Goal: Information Seeking & Learning: Learn about a topic

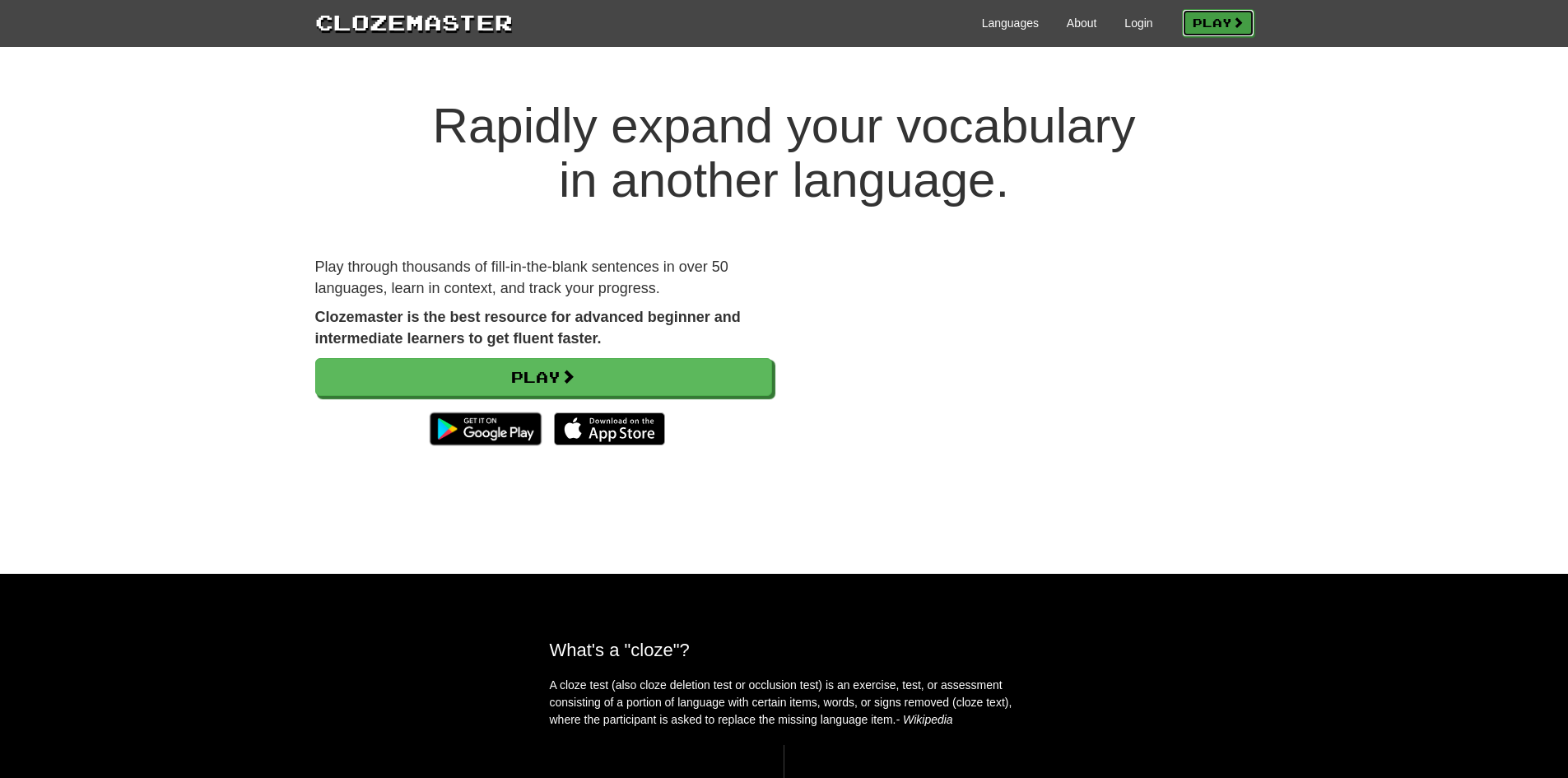
click at [1186, 20] on link "Play" at bounding box center [1217, 23] width 72 height 28
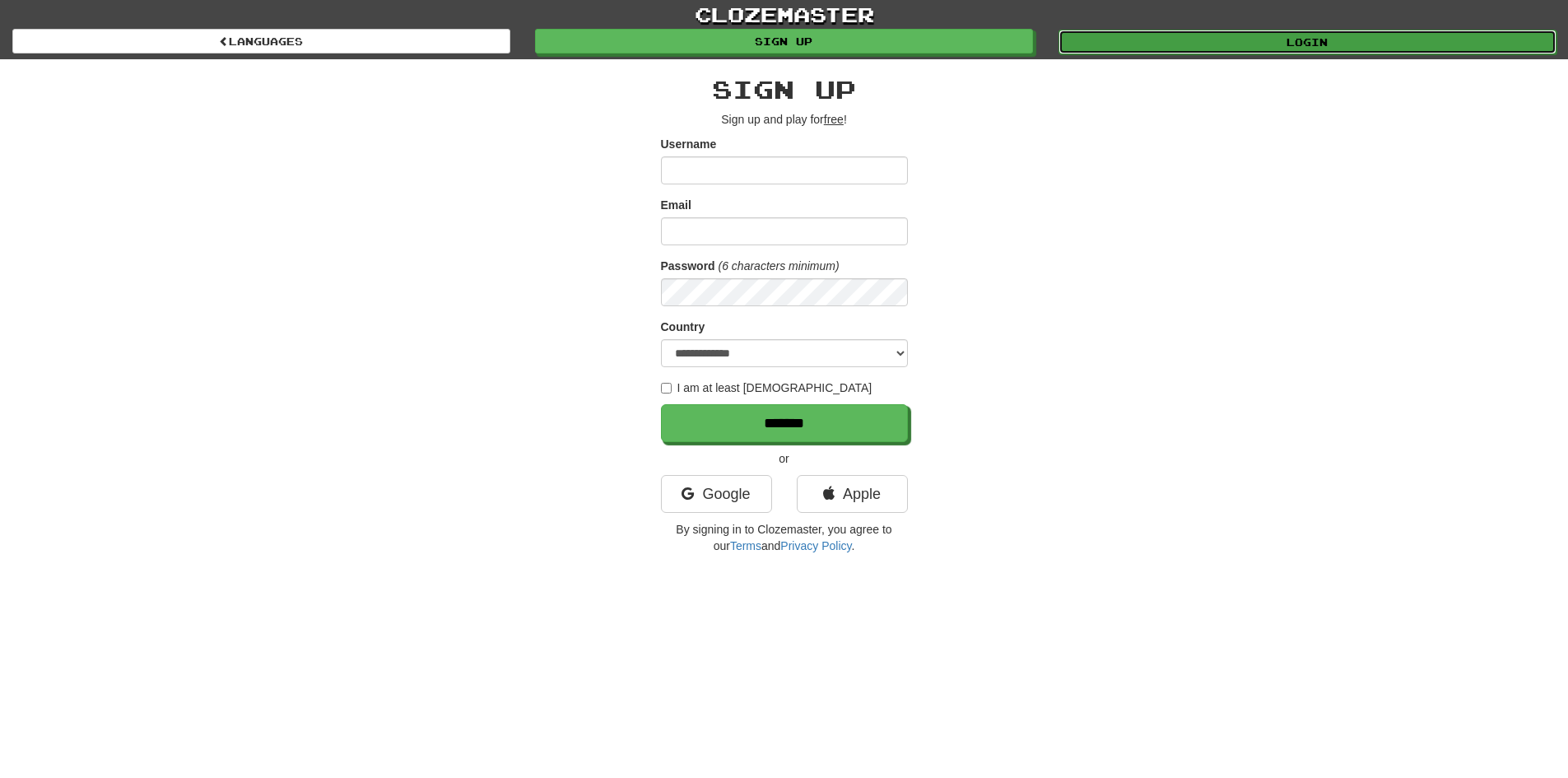
click at [1228, 37] on link "Login" at bounding box center [1307, 42] width 498 height 24
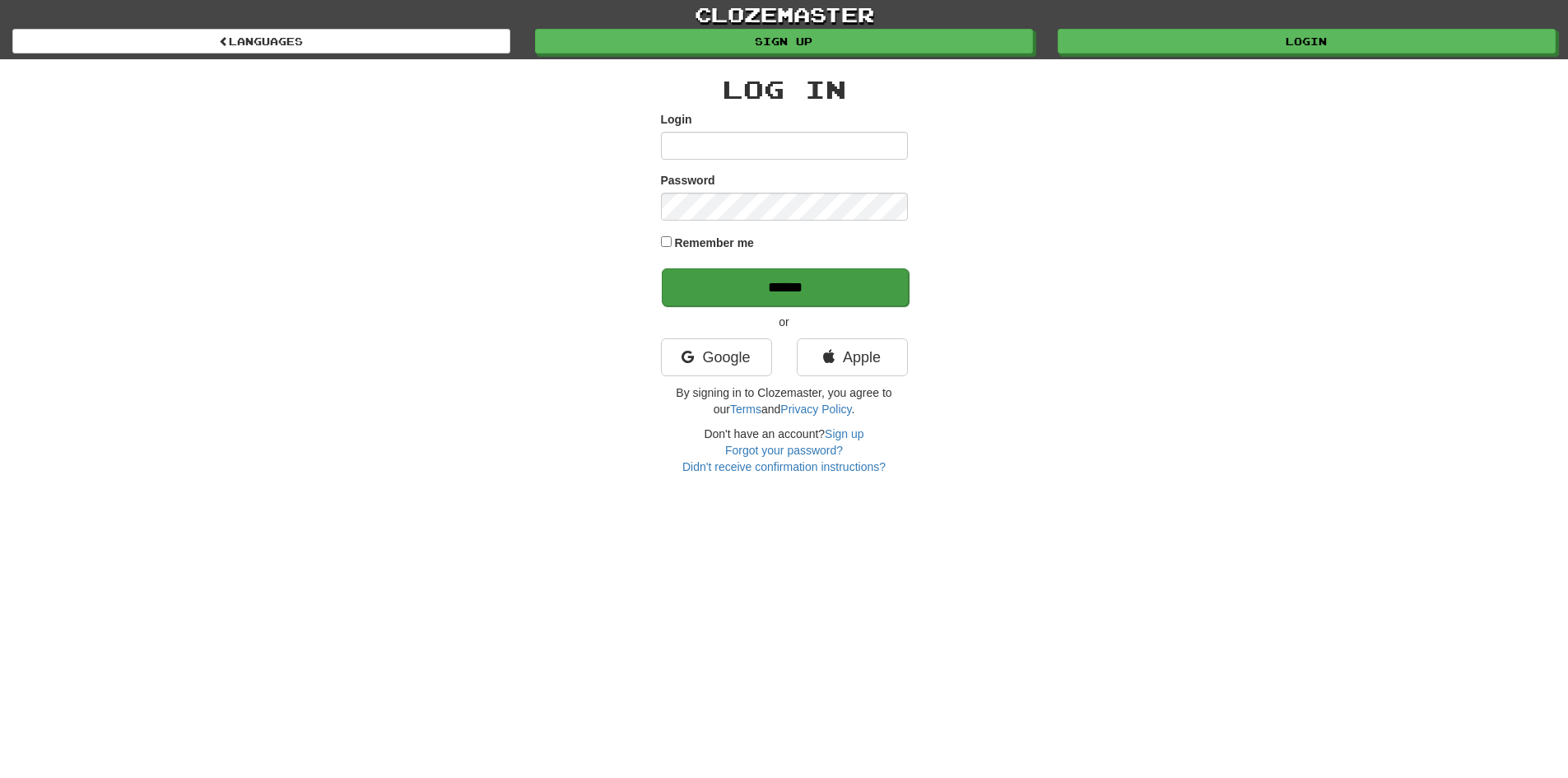
type input "*******"
click at [791, 284] on input "******" at bounding box center [784, 287] width 246 height 37
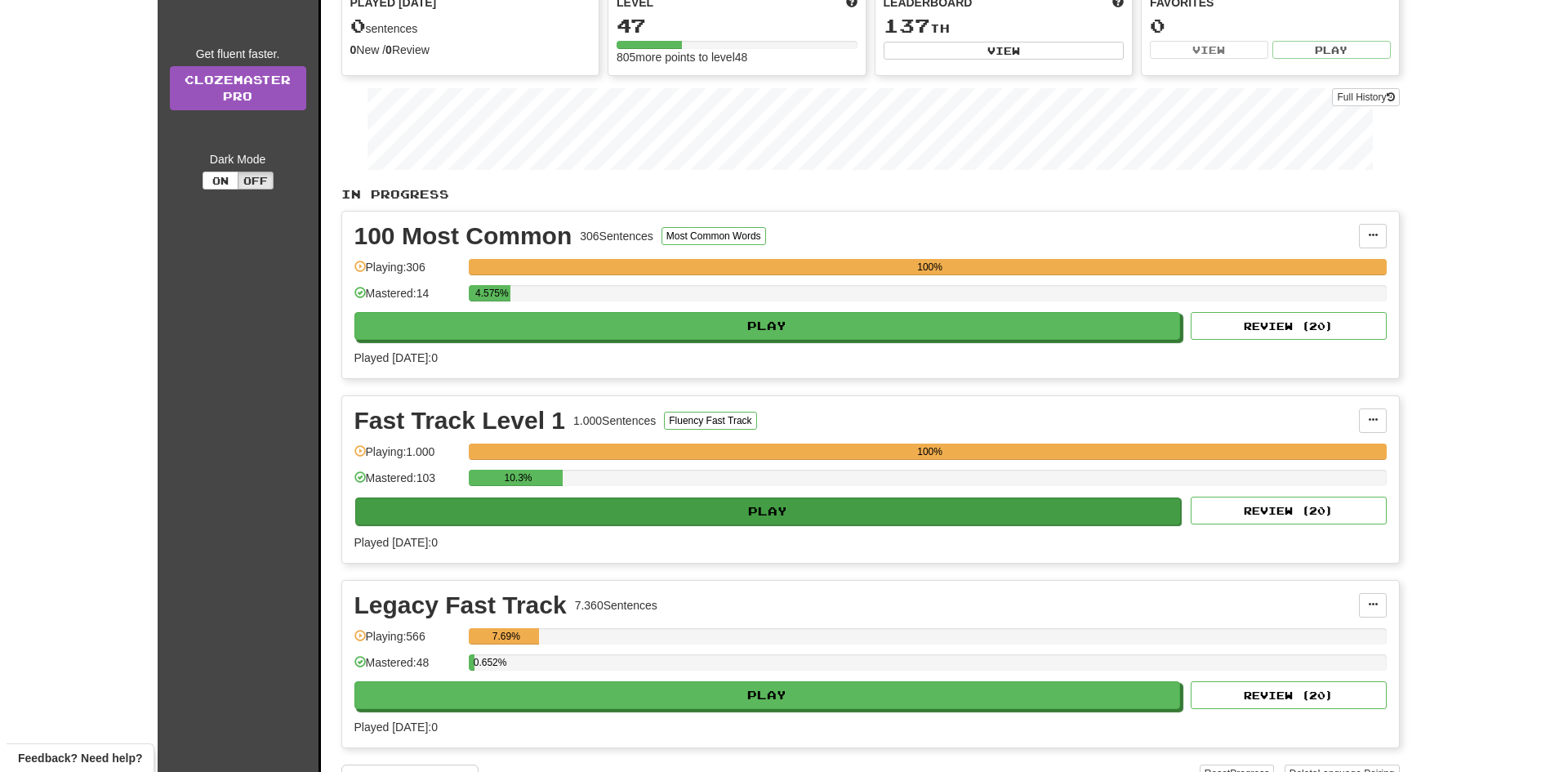
scroll to position [191, 0]
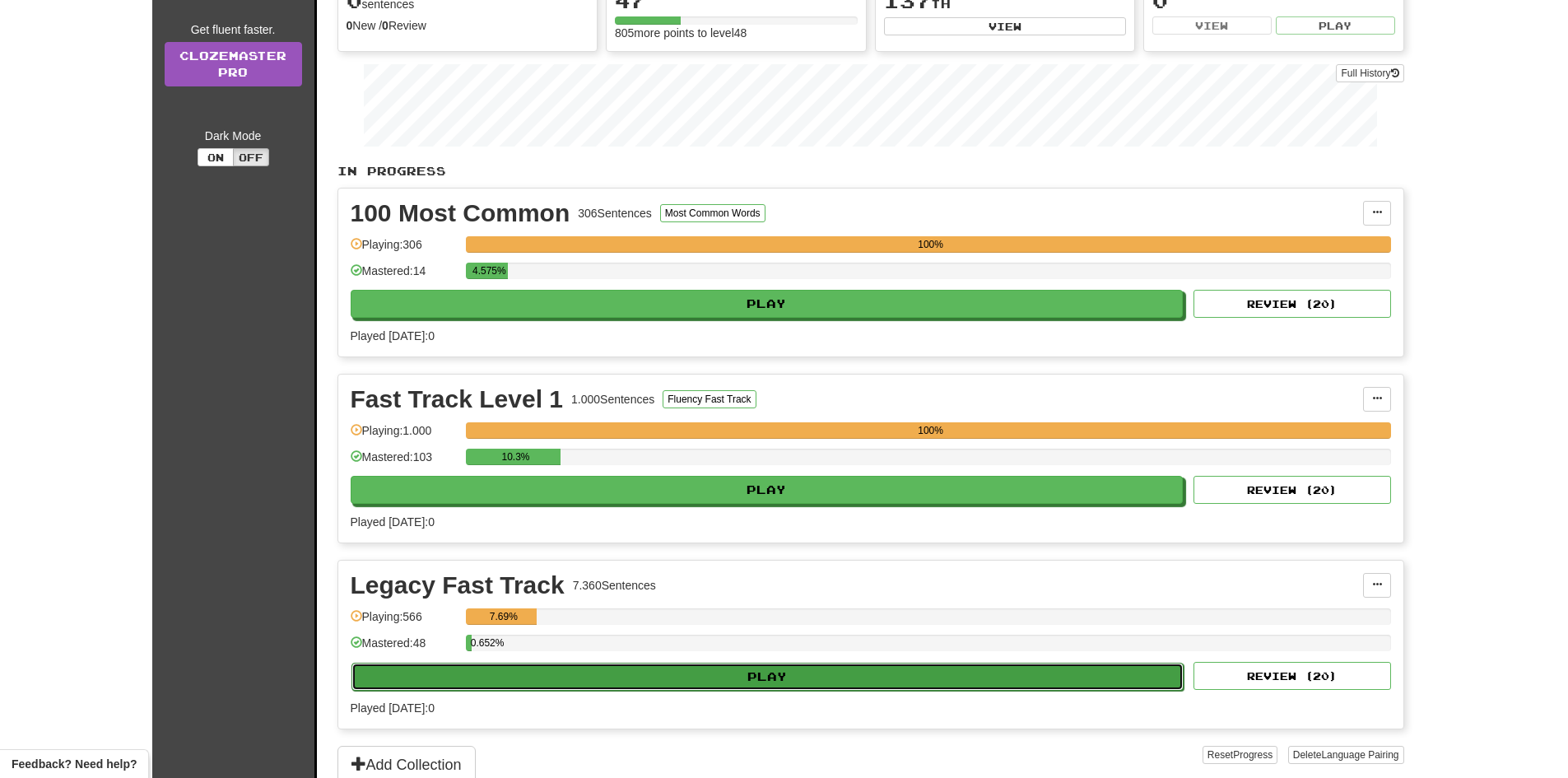
click at [810, 676] on button "Play" at bounding box center [768, 677] width 833 height 28
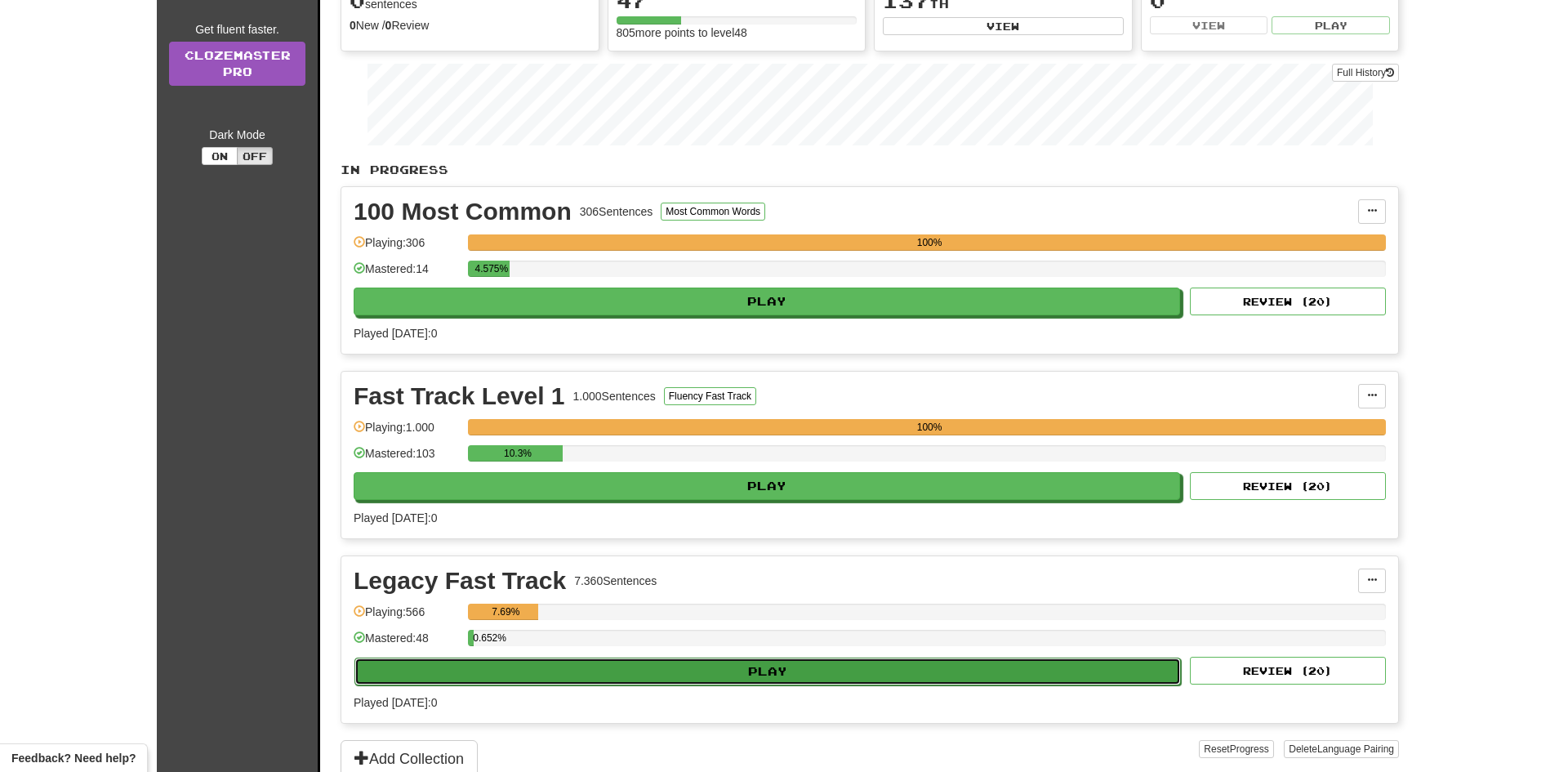
select select "**"
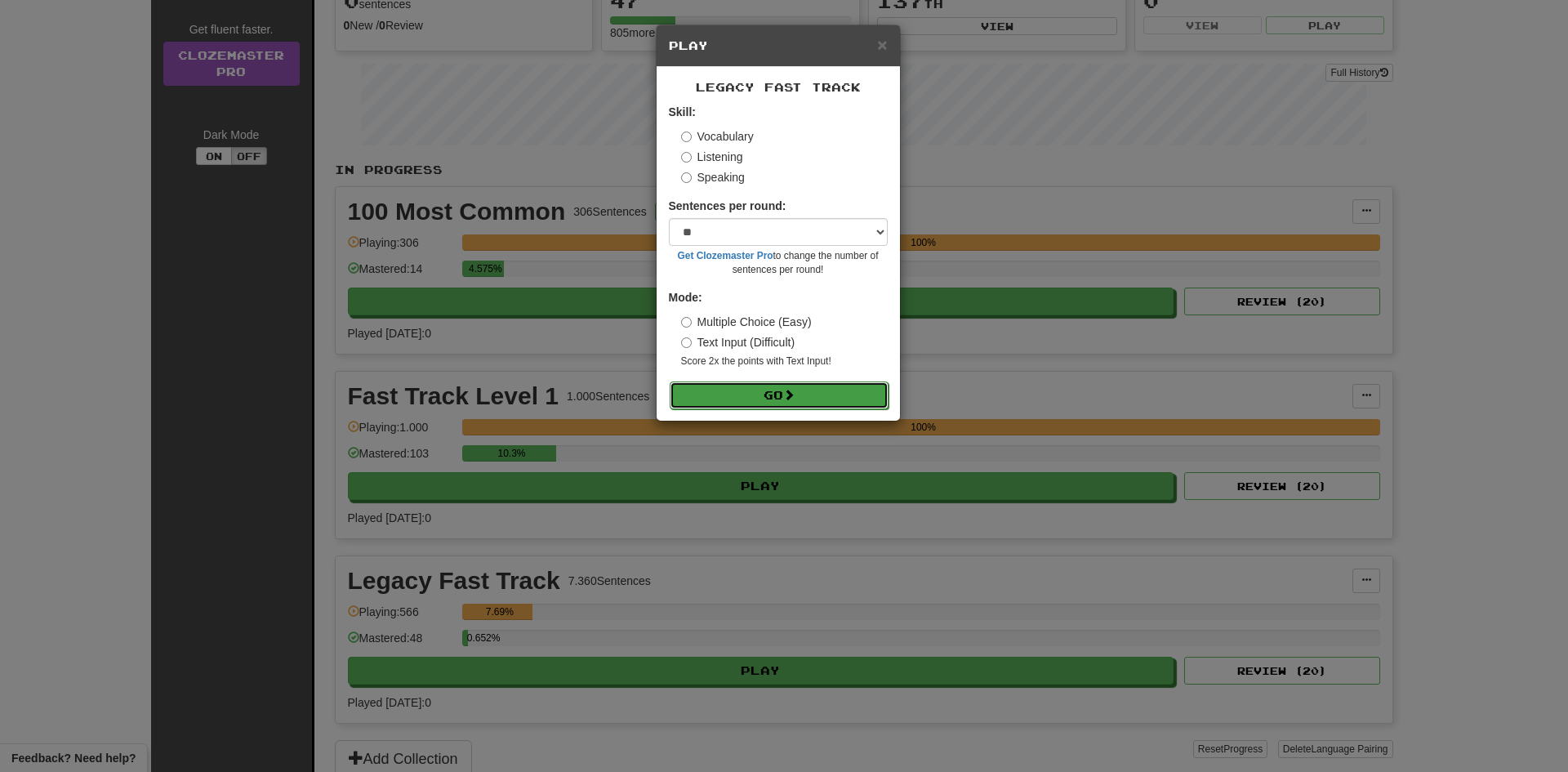
click at [756, 401] on button "Go" at bounding box center [778, 395] width 219 height 28
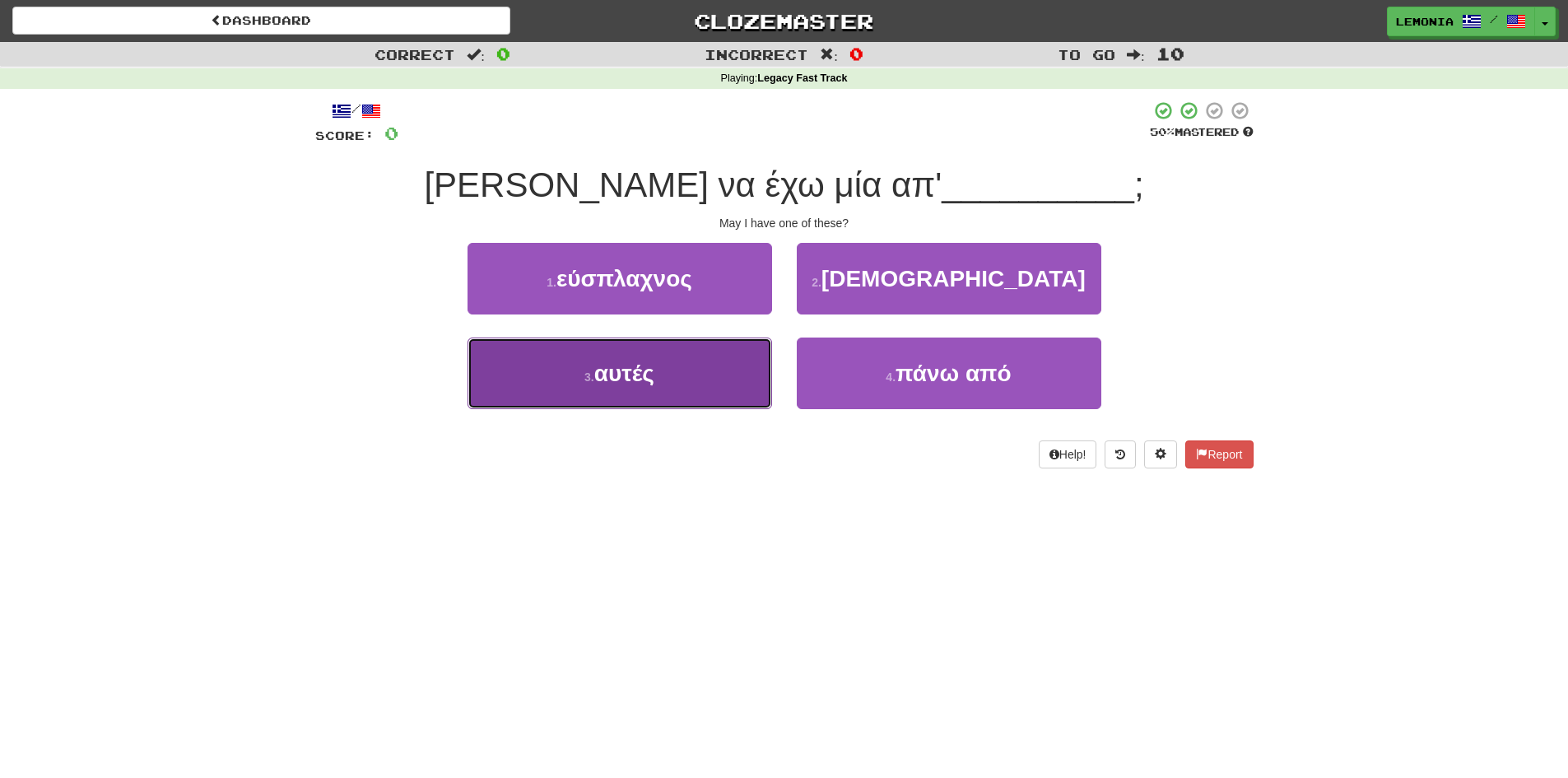
click at [737, 388] on button "3 . αυτές" at bounding box center [620, 373] width 305 height 71
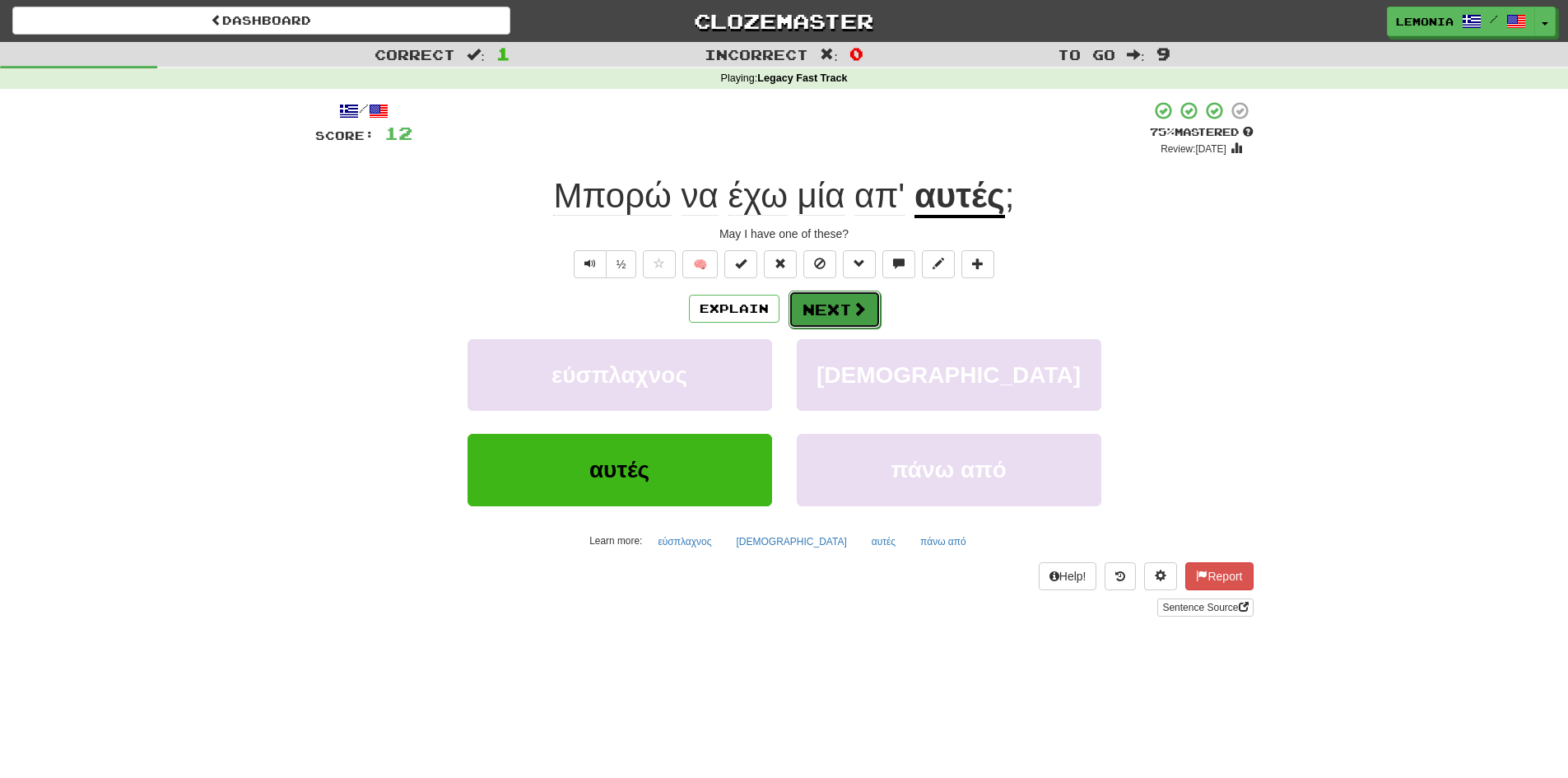
click at [833, 317] on button "Next" at bounding box center [834, 309] width 92 height 37
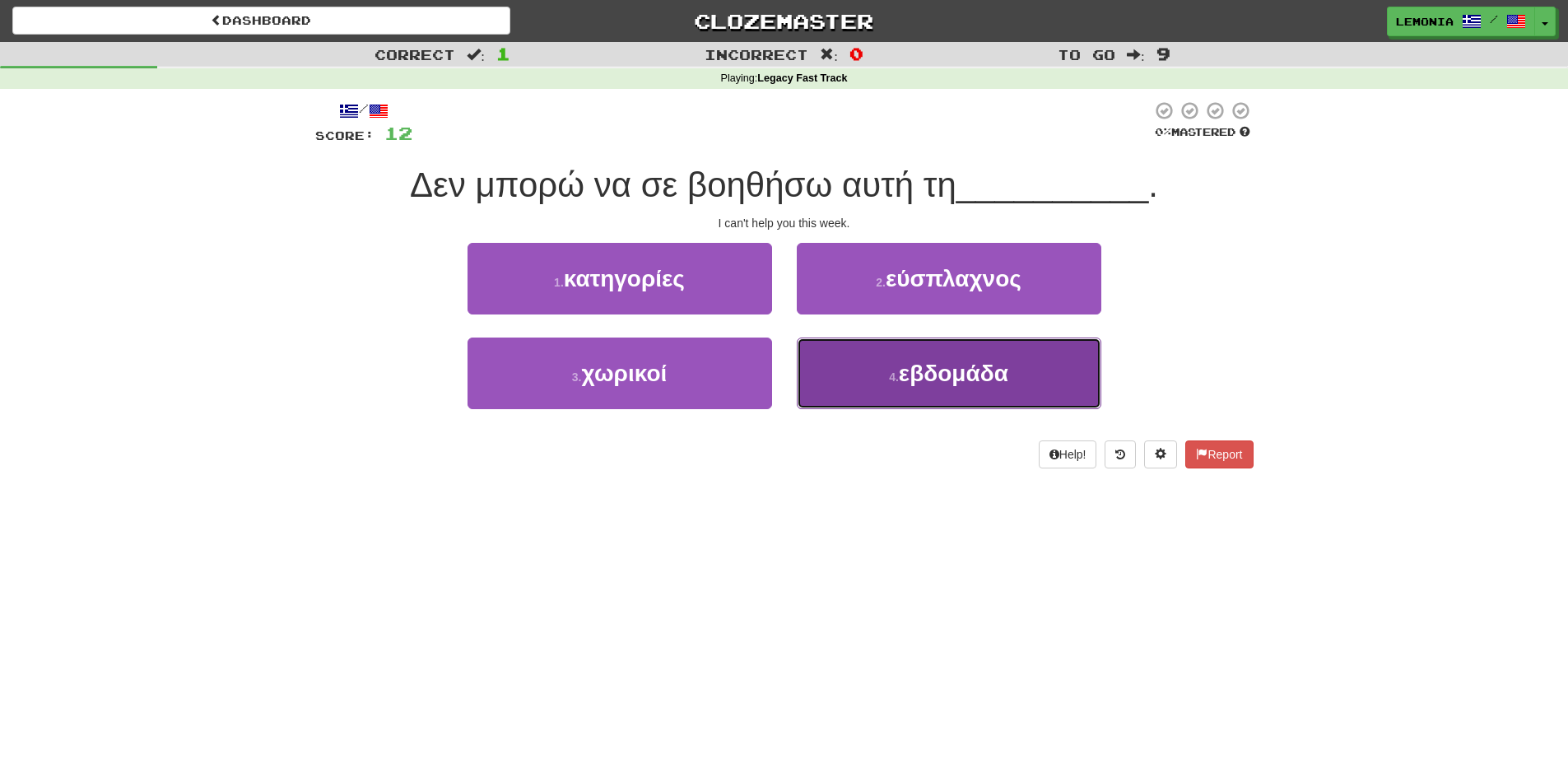
click at [919, 378] on span "εβδομάδα" at bounding box center [953, 373] width 110 height 25
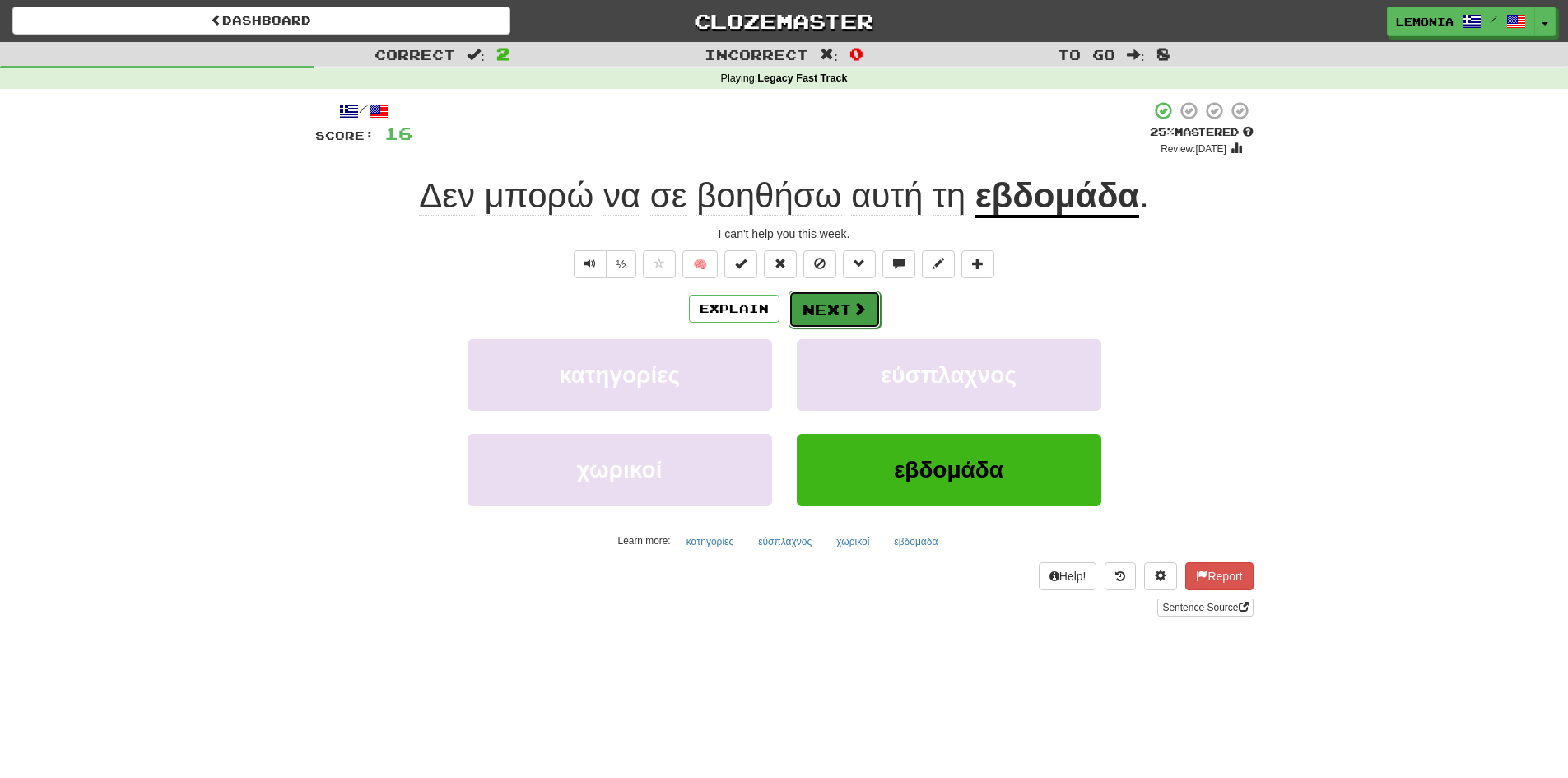
click at [852, 302] on span at bounding box center [859, 308] width 15 height 15
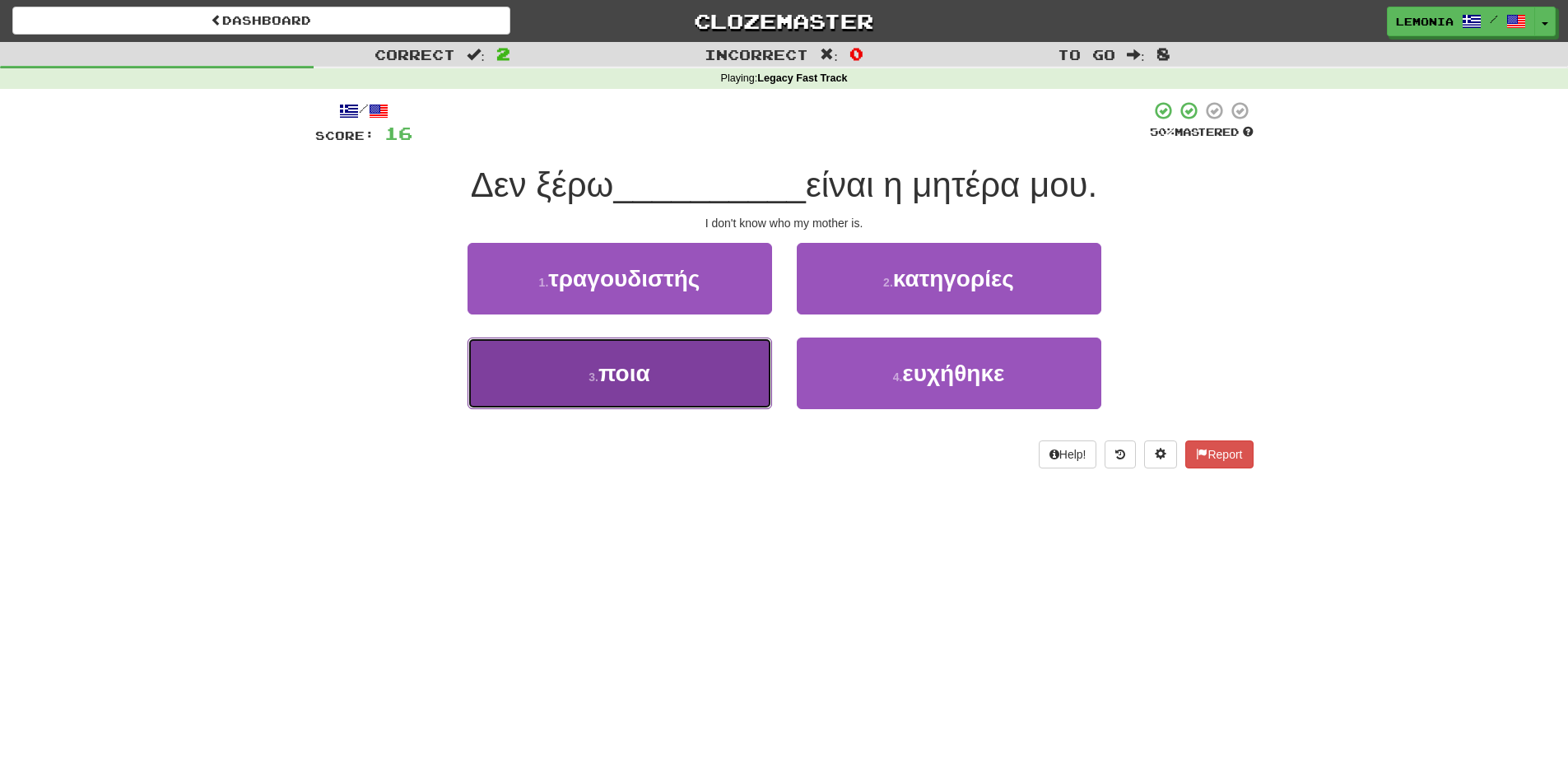
click at [728, 355] on button "3 . ποια" at bounding box center [620, 373] width 305 height 71
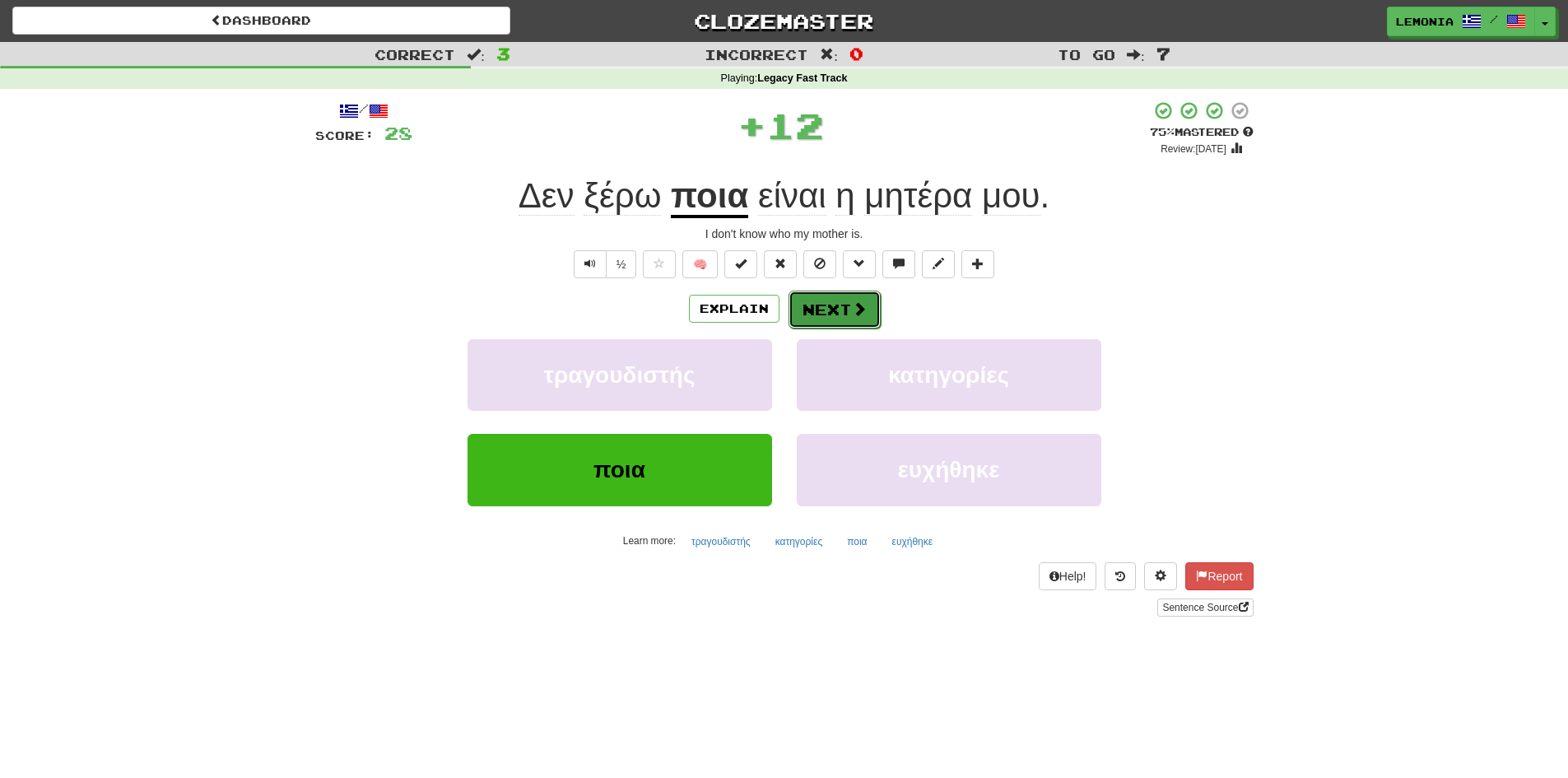
click at [855, 322] on button "Next" at bounding box center [834, 309] width 92 height 37
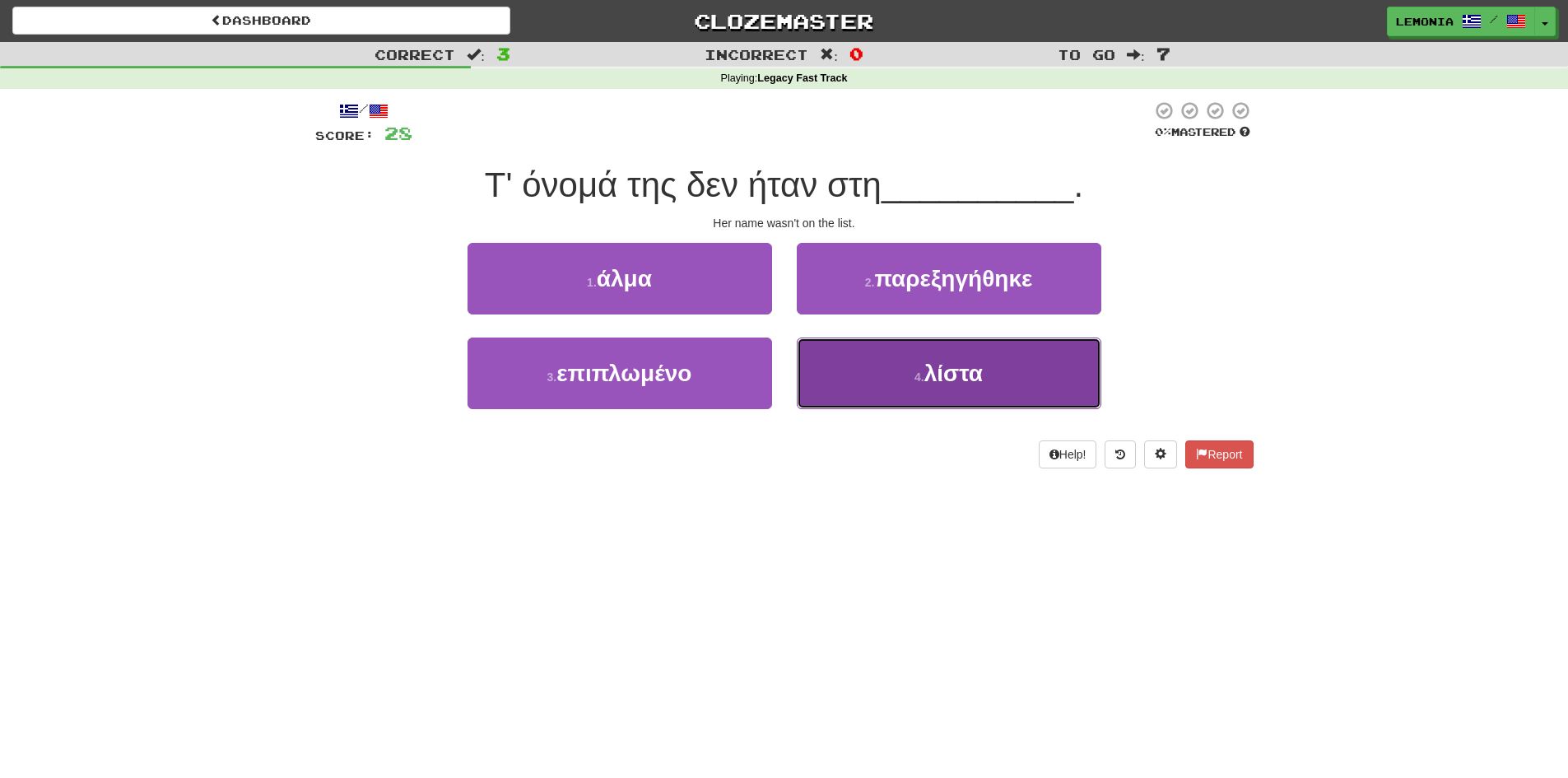
click at [872, 363] on button "4 . λίστα" at bounding box center [948, 373] width 305 height 71
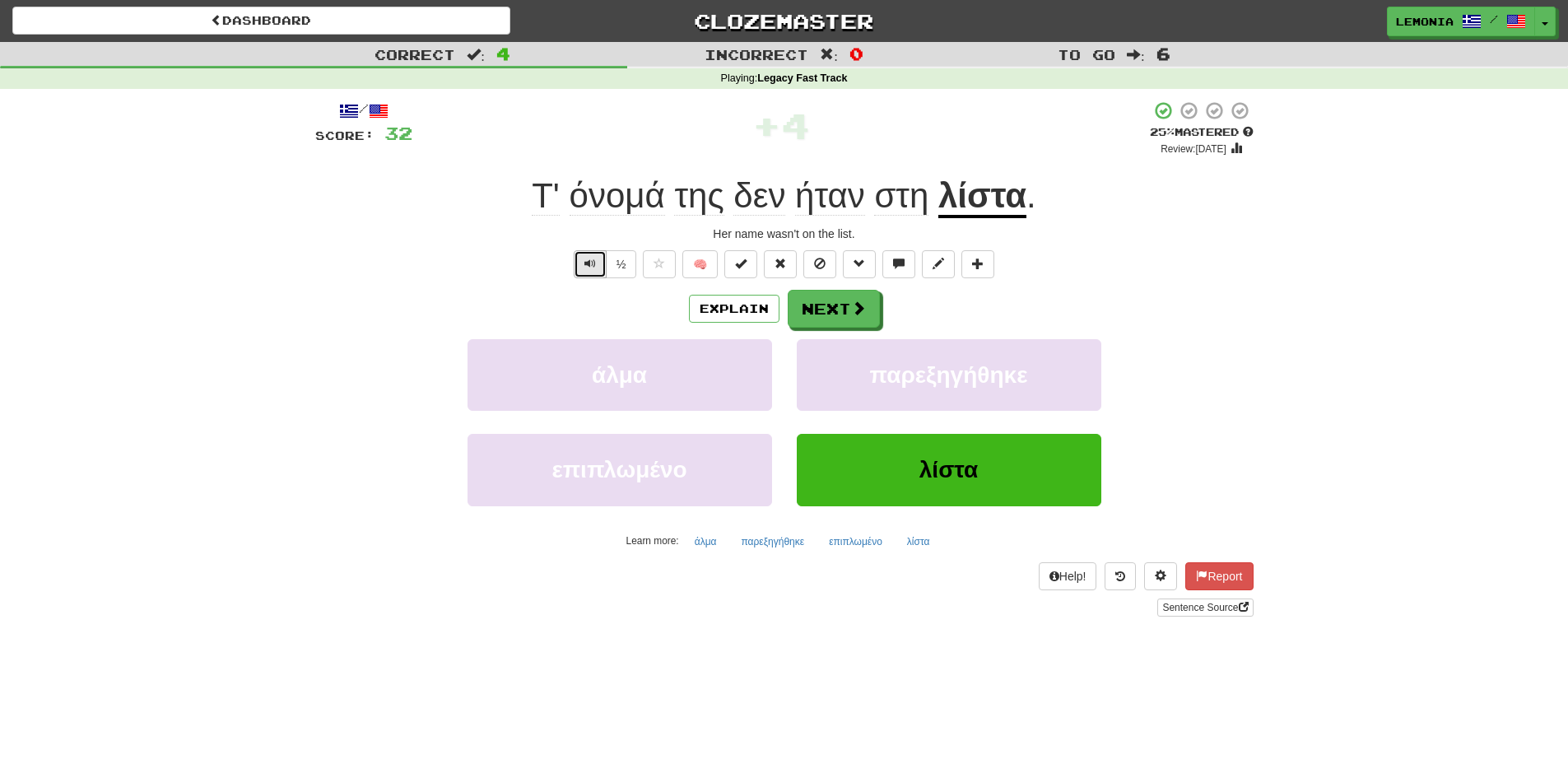
click at [586, 266] on span "Text-to-speech controls" at bounding box center [590, 263] width 11 height 11
click at [843, 312] on button "Next" at bounding box center [834, 309] width 92 height 37
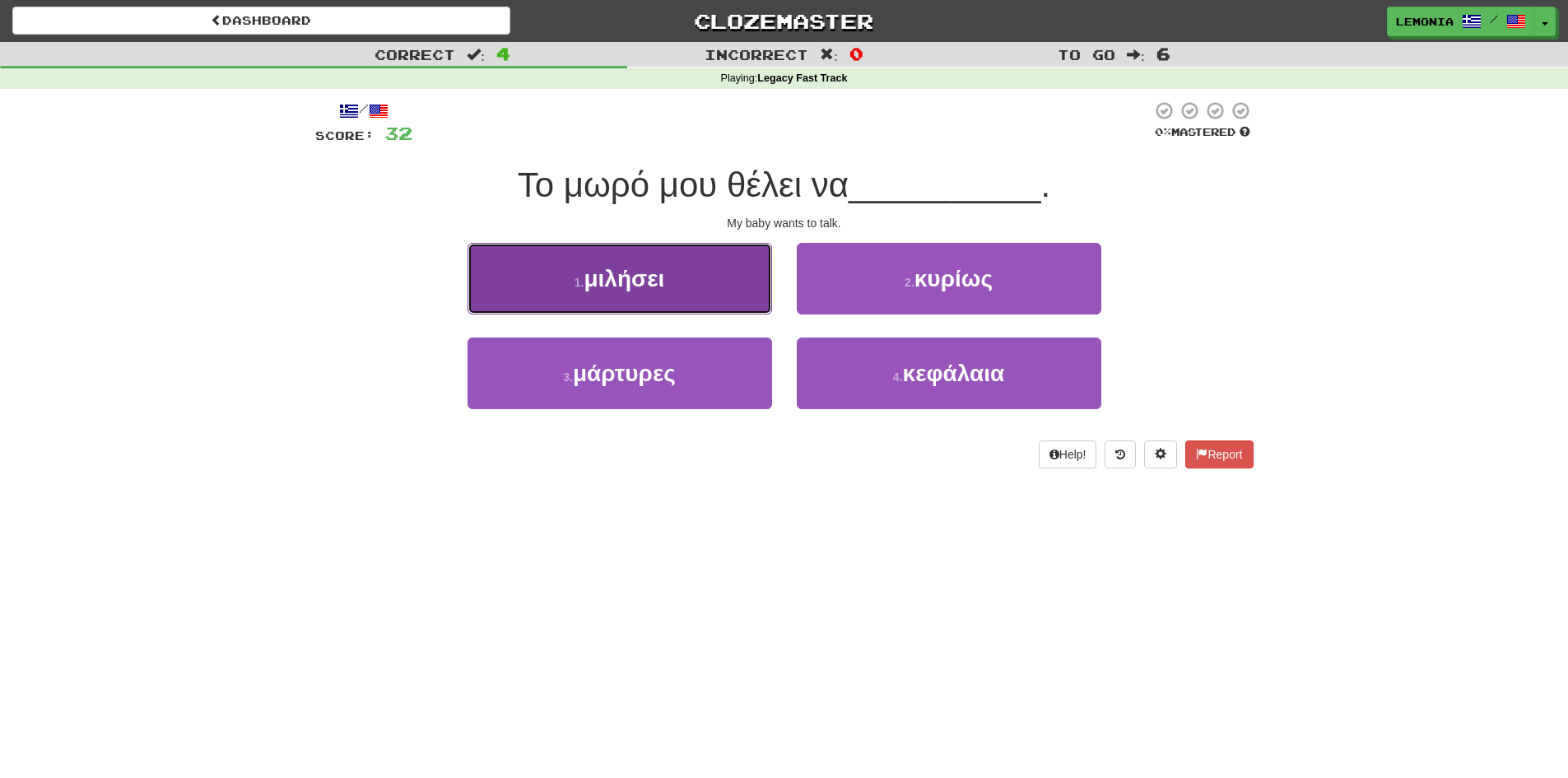
click at [700, 274] on button "1 . μιλήσει" at bounding box center [620, 278] width 305 height 71
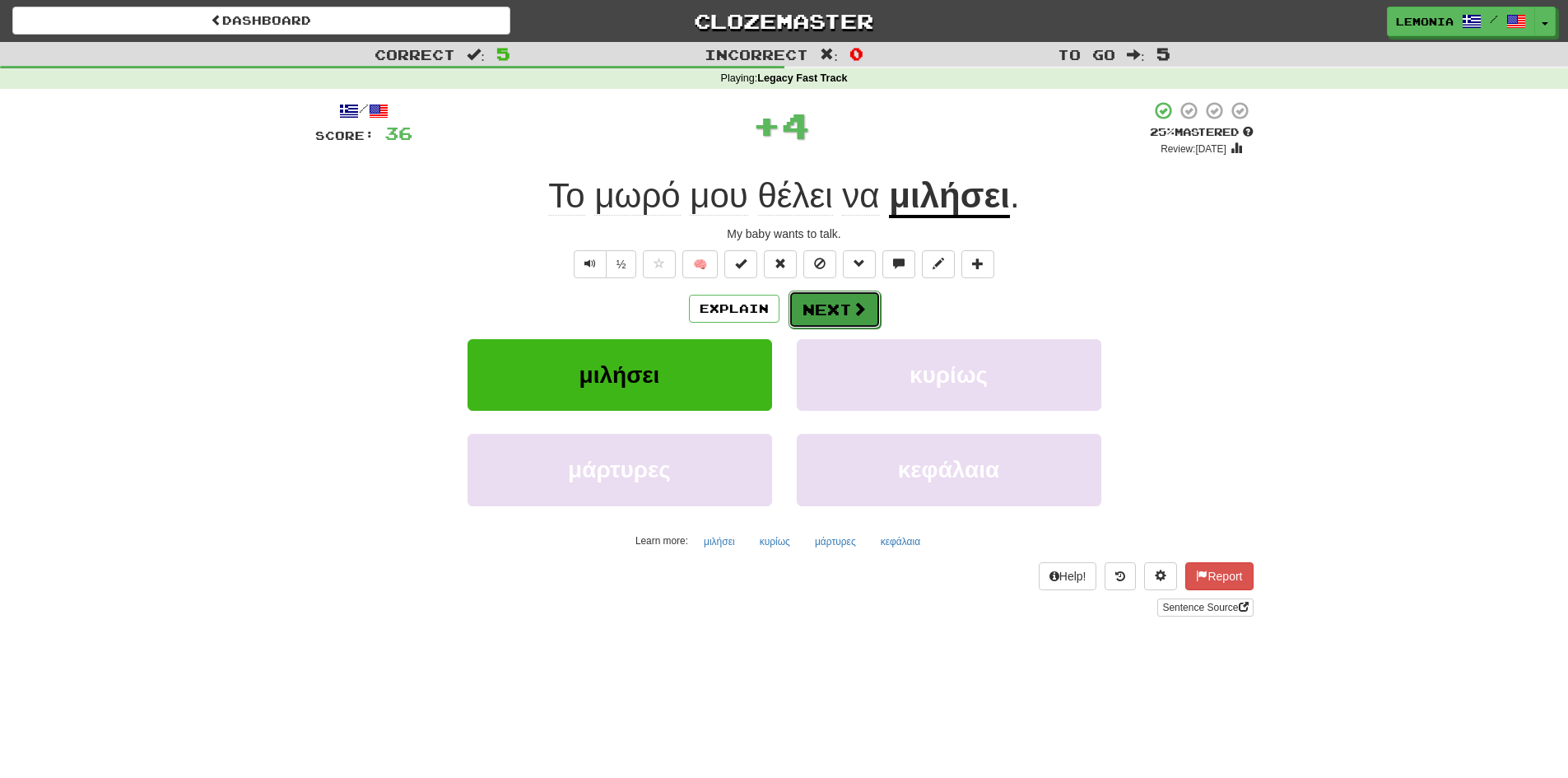
click at [841, 308] on button "Next" at bounding box center [834, 309] width 92 height 37
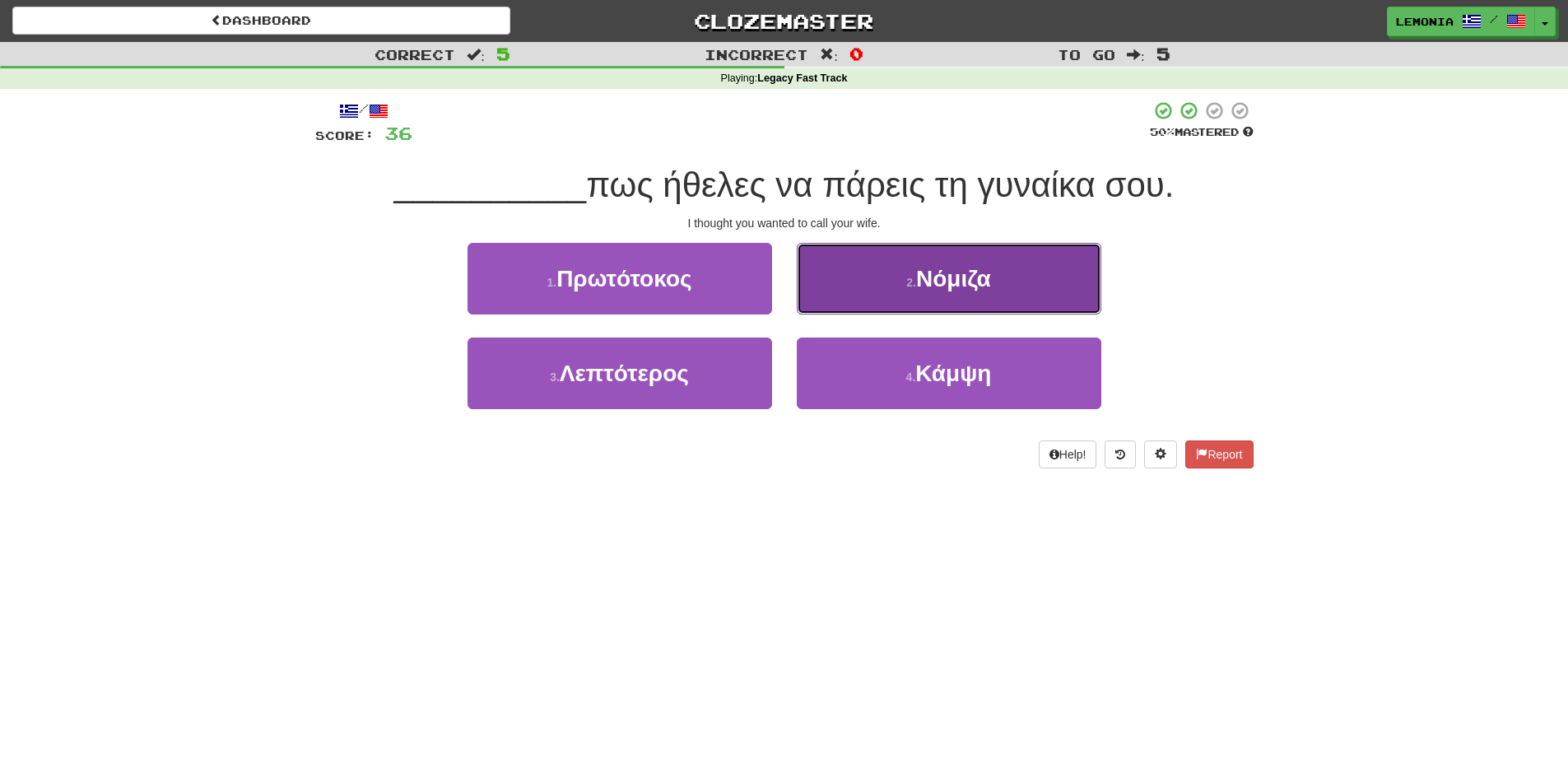
click at [941, 277] on span "Νόμιζα" at bounding box center [954, 278] width 75 height 25
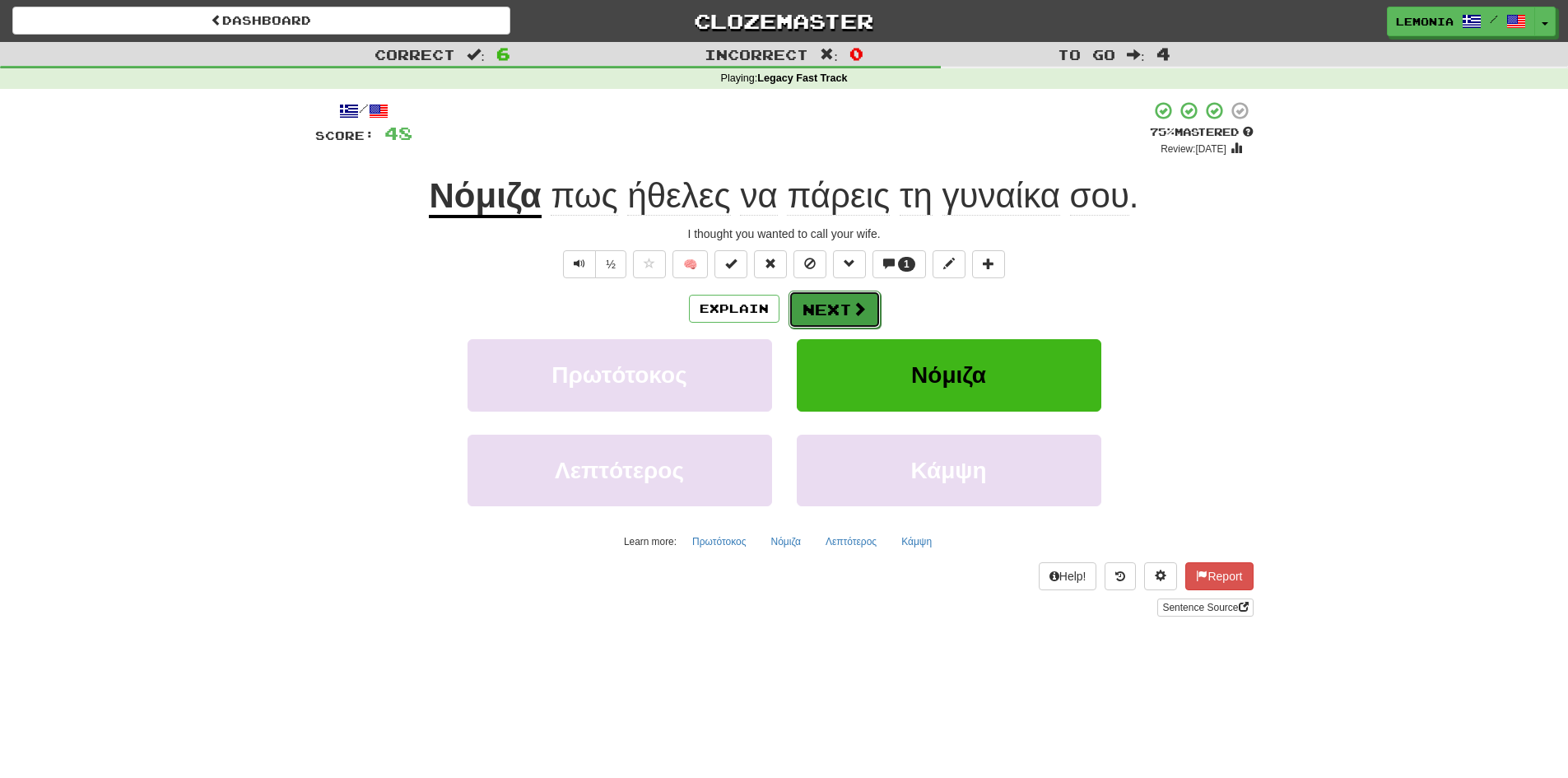
click at [841, 313] on button "Next" at bounding box center [834, 309] width 92 height 37
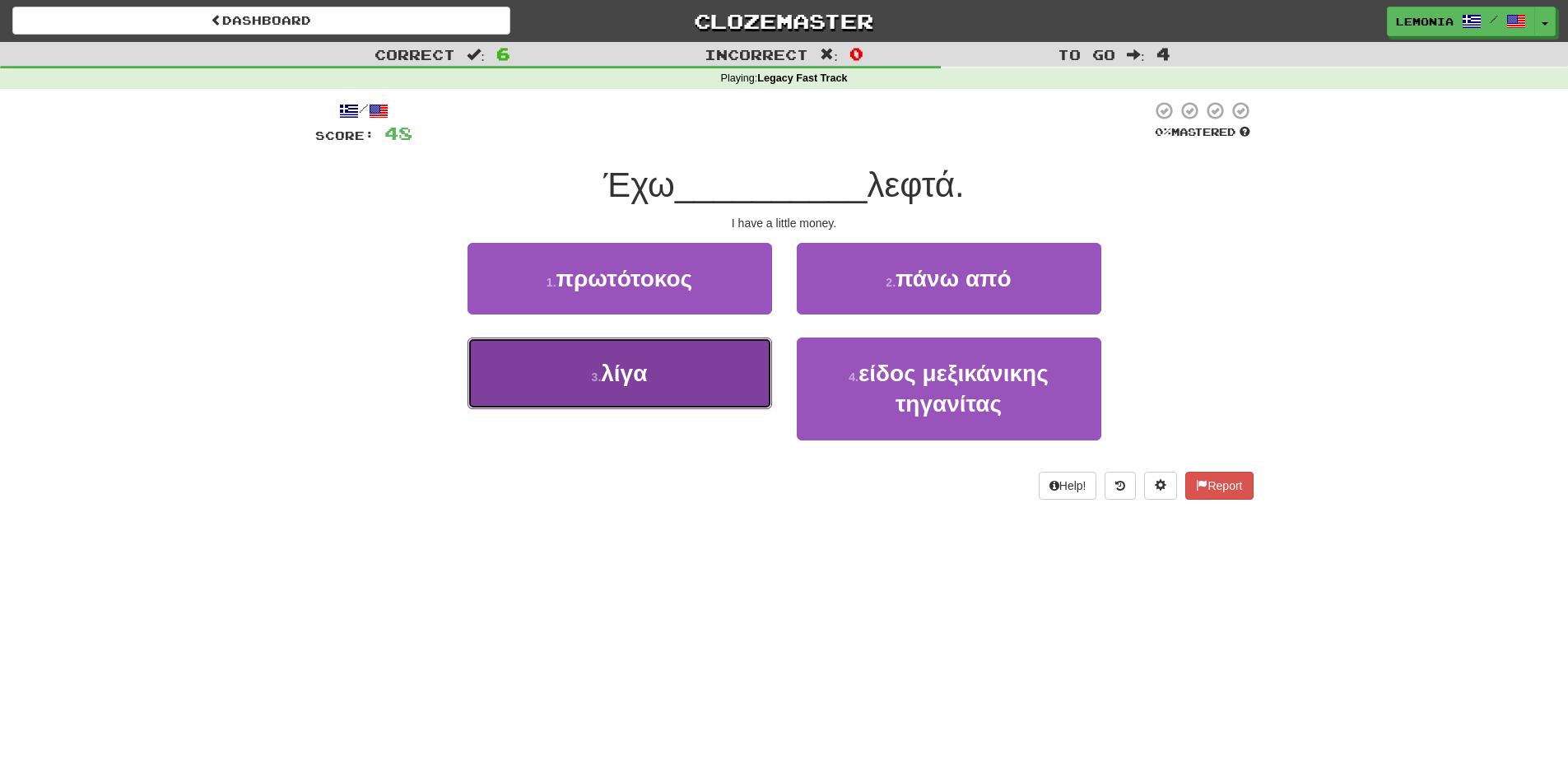
click at [721, 386] on button "3 . λίγα" at bounding box center [620, 373] width 305 height 71
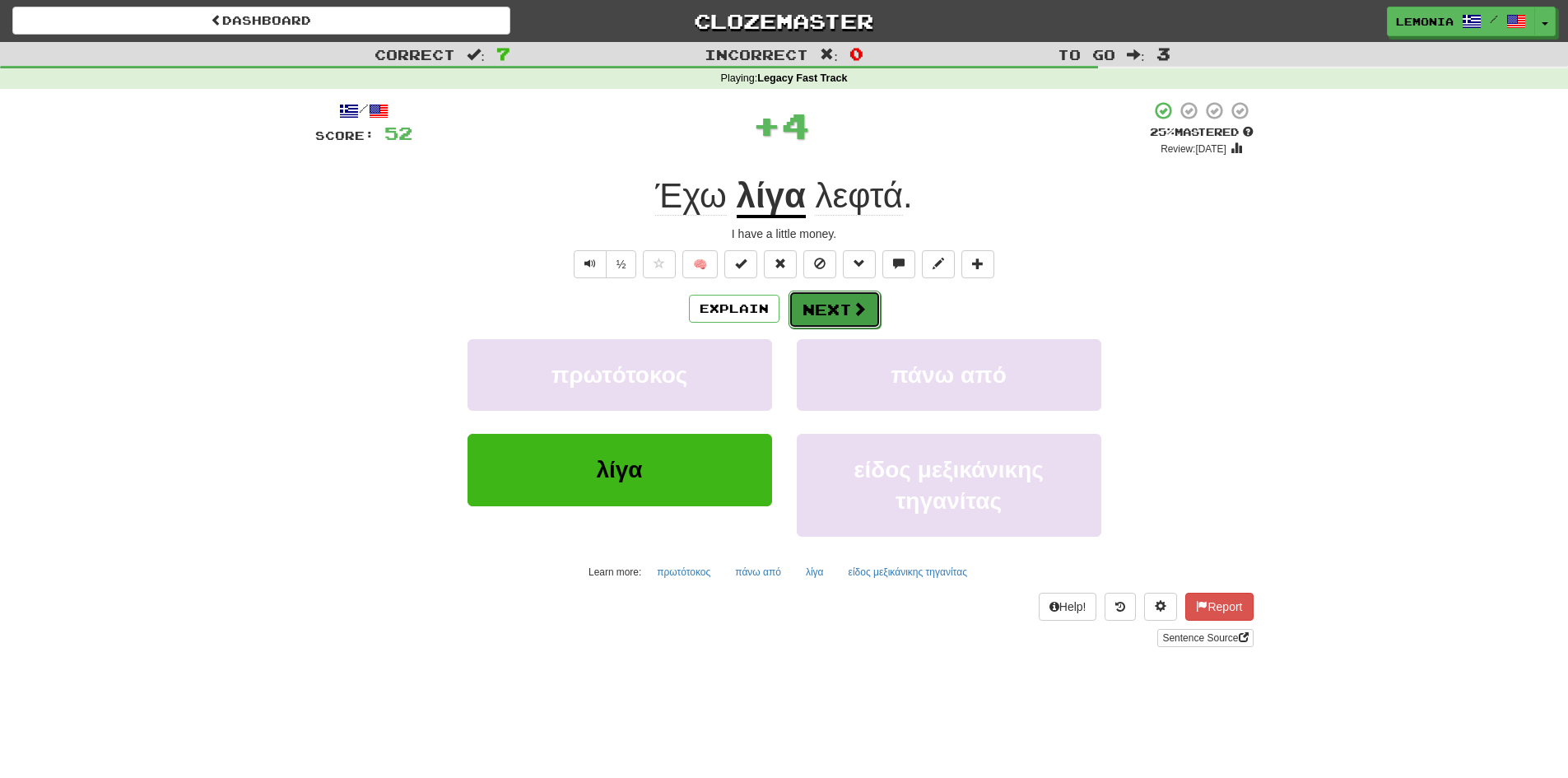
click at [848, 312] on button "Next" at bounding box center [834, 309] width 92 height 37
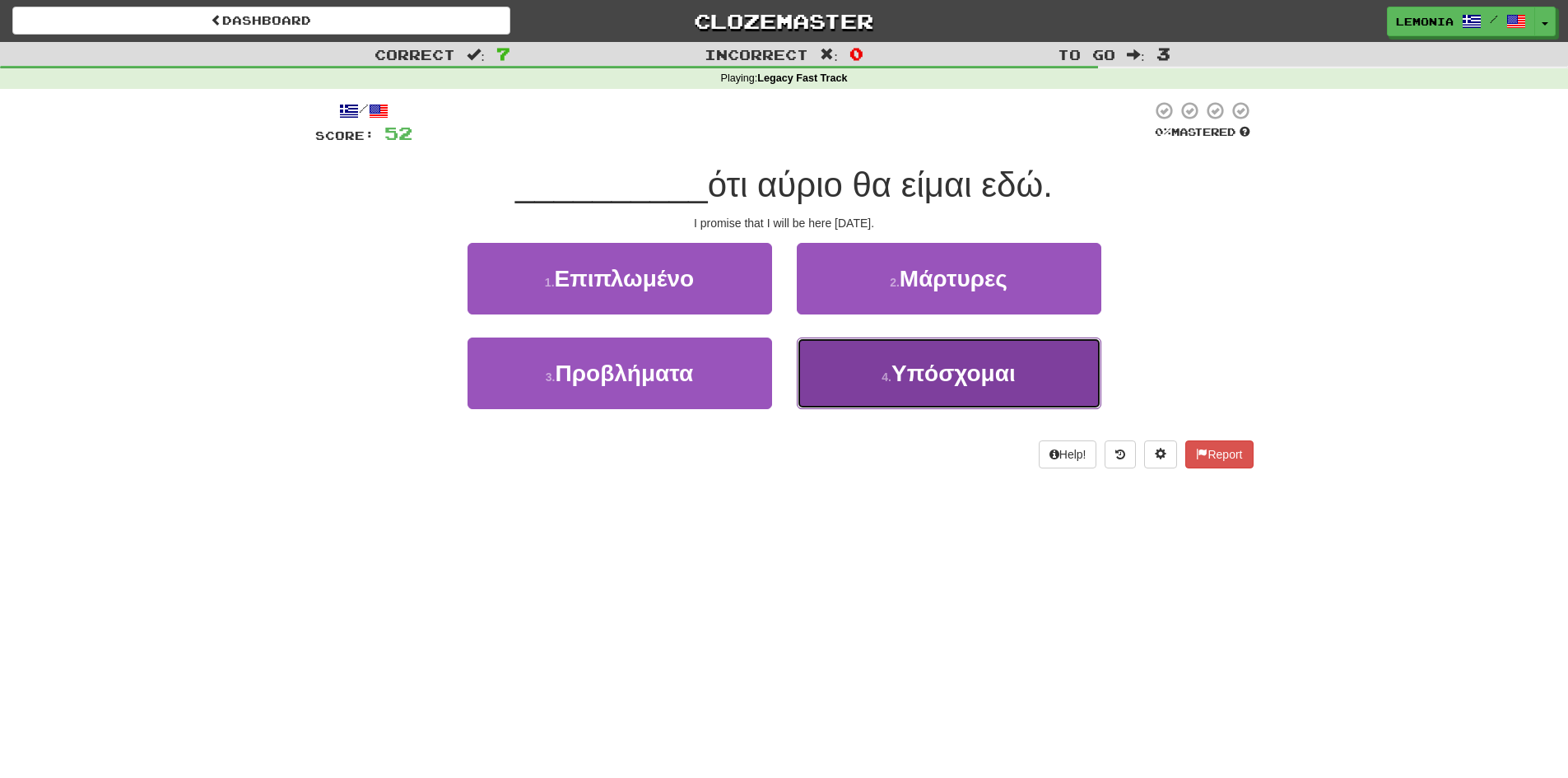
click at [938, 386] on button "4 . Υπόσχομαι" at bounding box center [948, 373] width 305 height 71
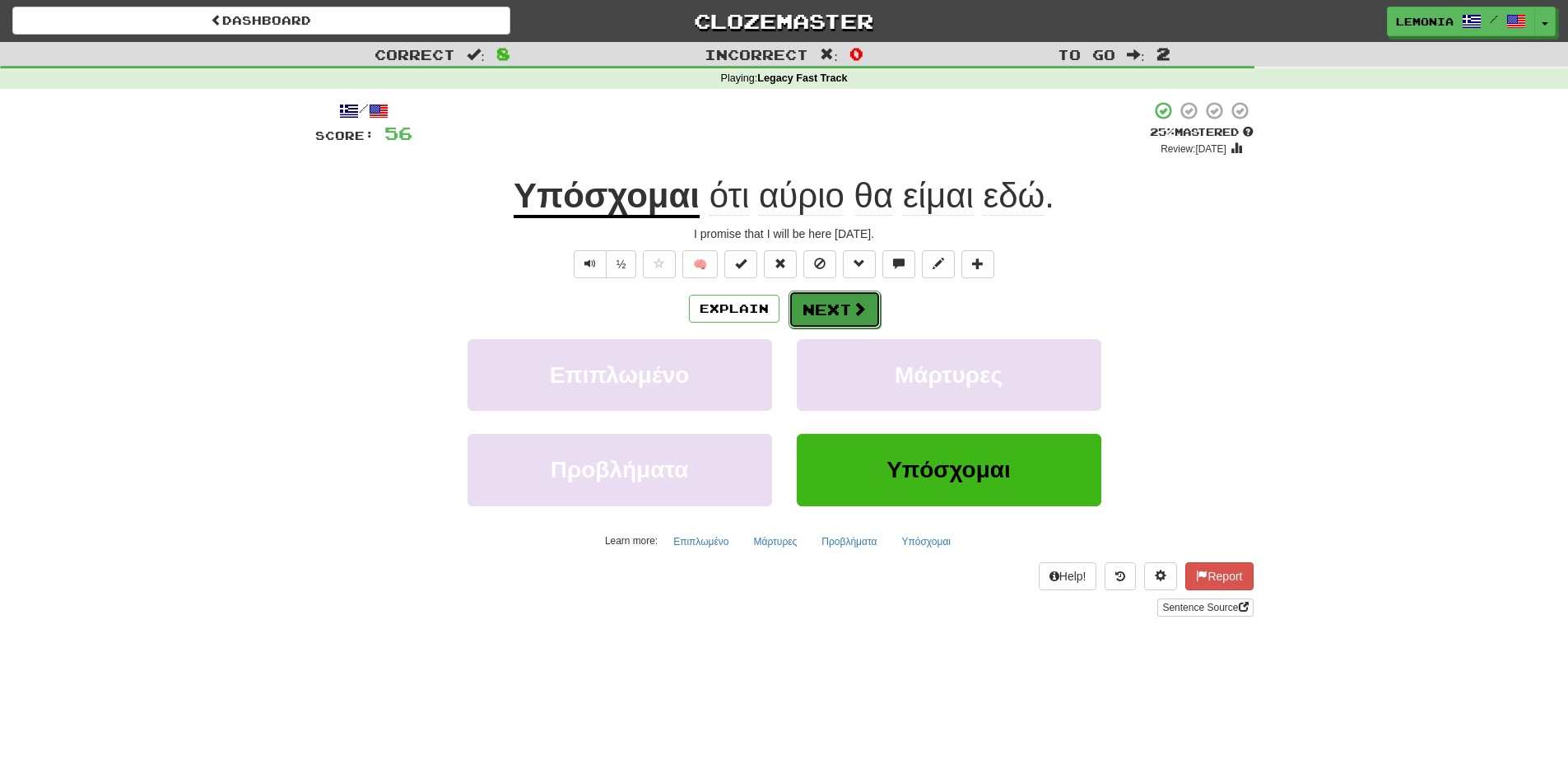
click at [862, 305] on span at bounding box center [859, 308] width 15 height 15
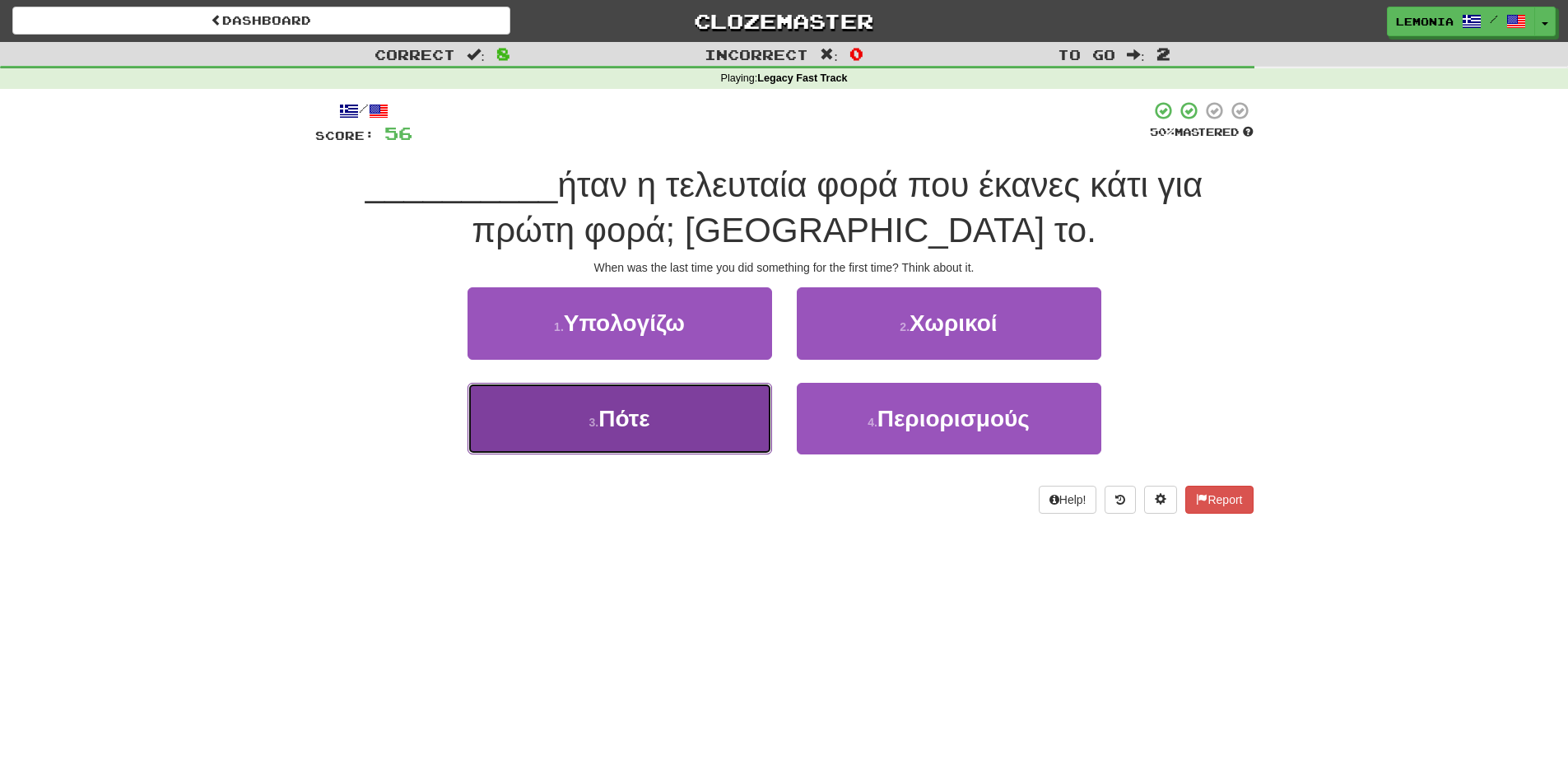
click at [672, 441] on button "3 . Πότε" at bounding box center [620, 418] width 305 height 71
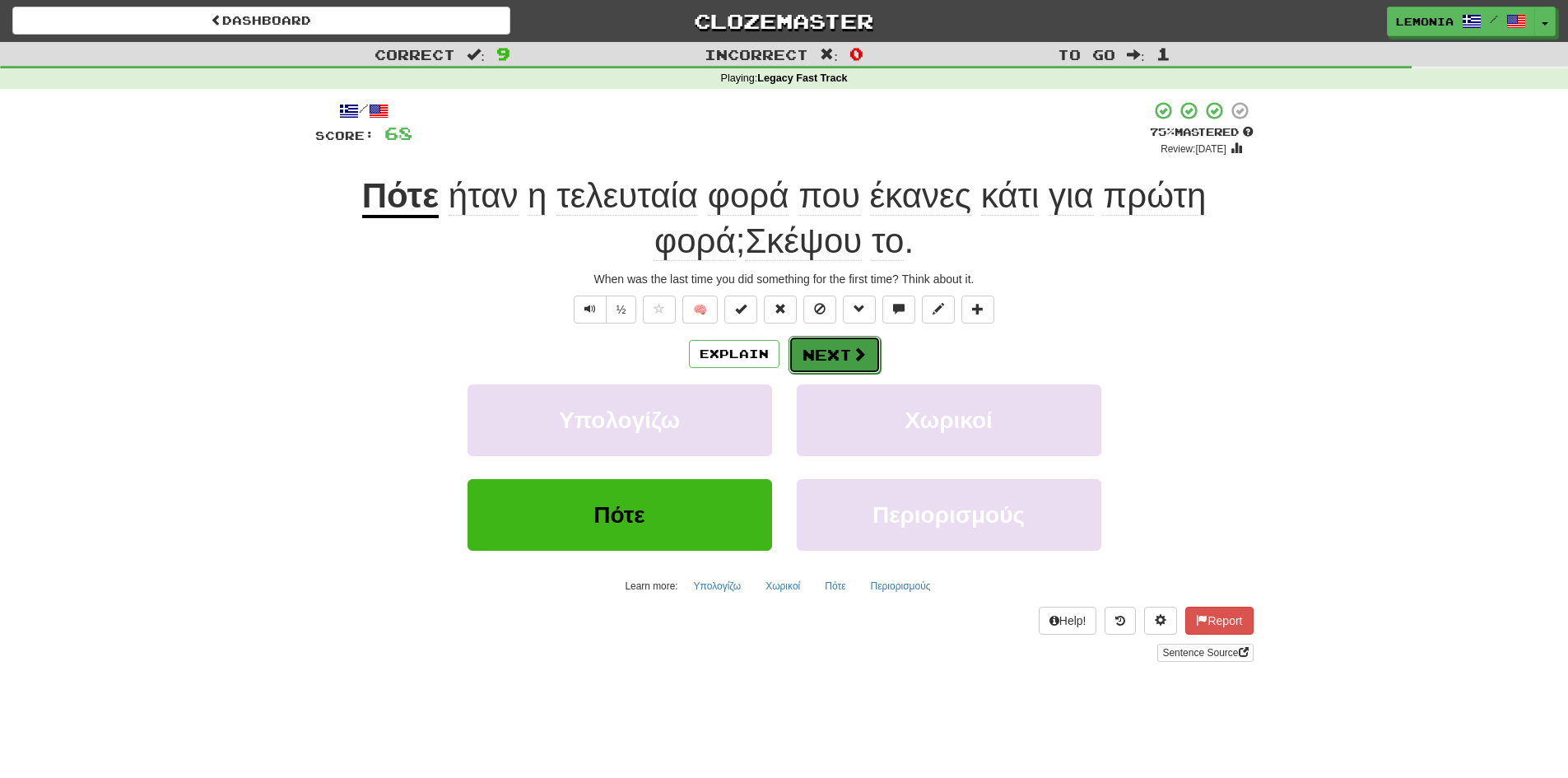
click at [835, 355] on button "Next" at bounding box center [834, 354] width 92 height 37
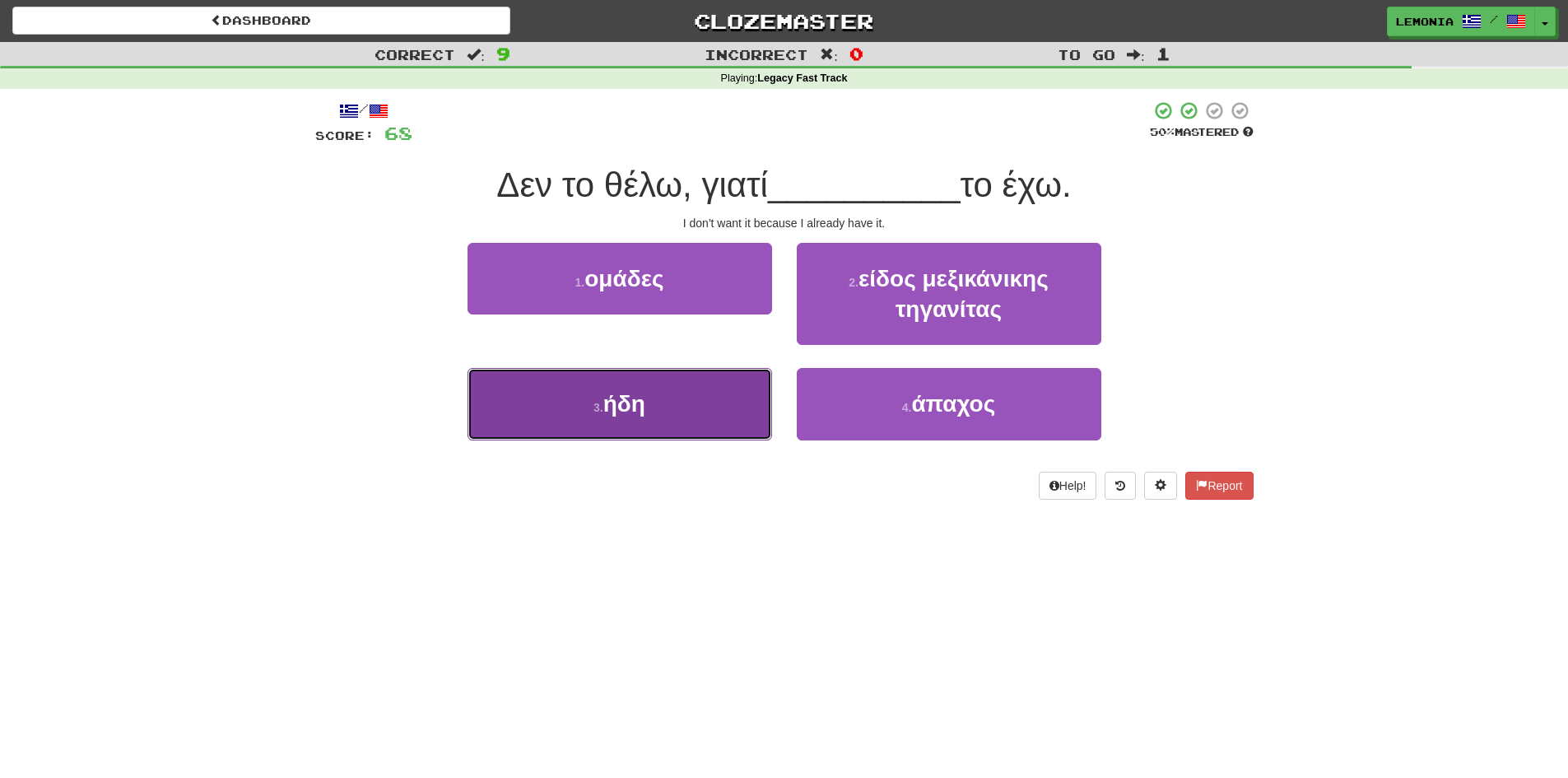
click at [676, 412] on button "3 . ήδη" at bounding box center [620, 404] width 305 height 71
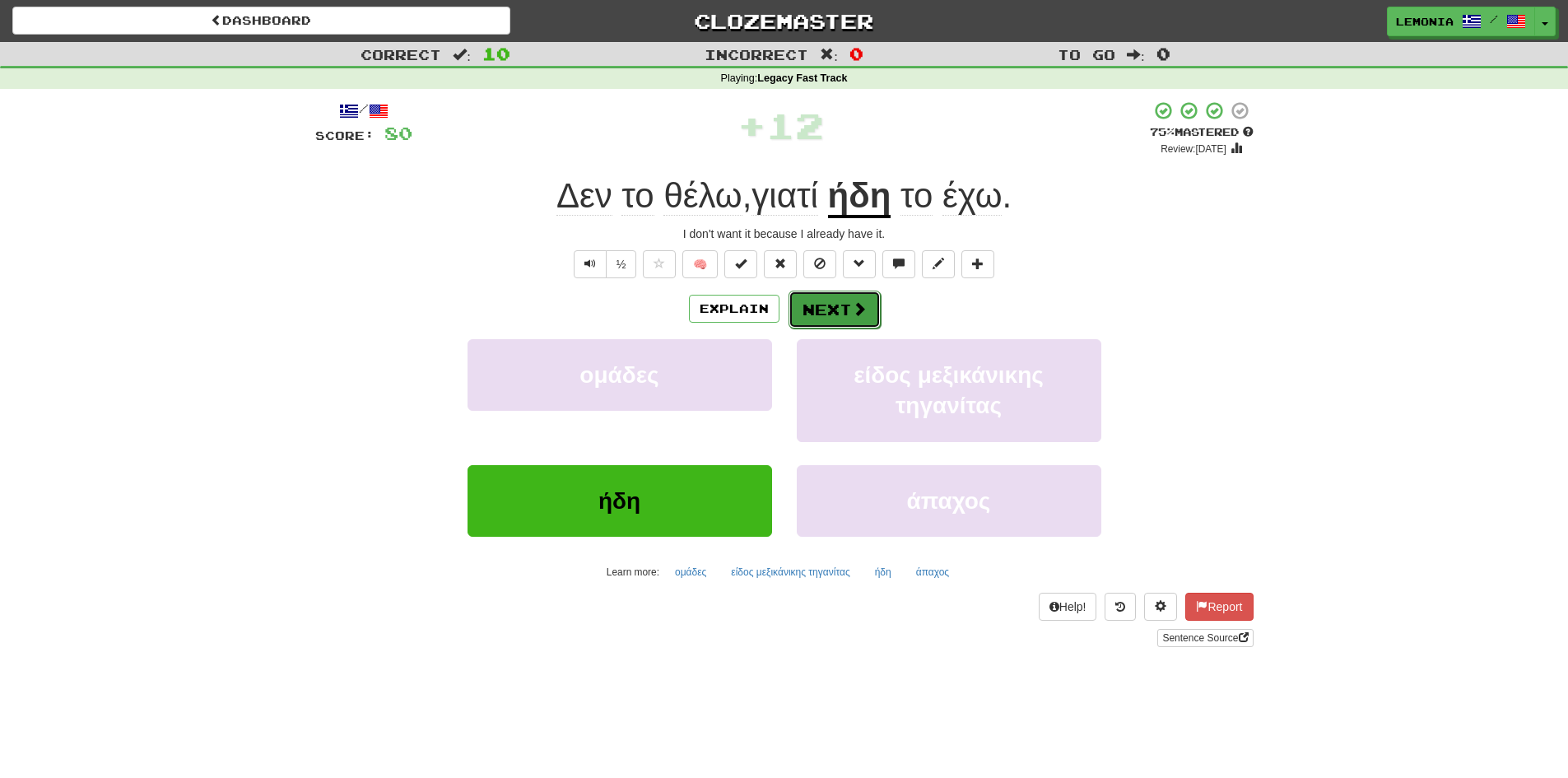
click at [834, 314] on button "Next" at bounding box center [834, 309] width 92 height 37
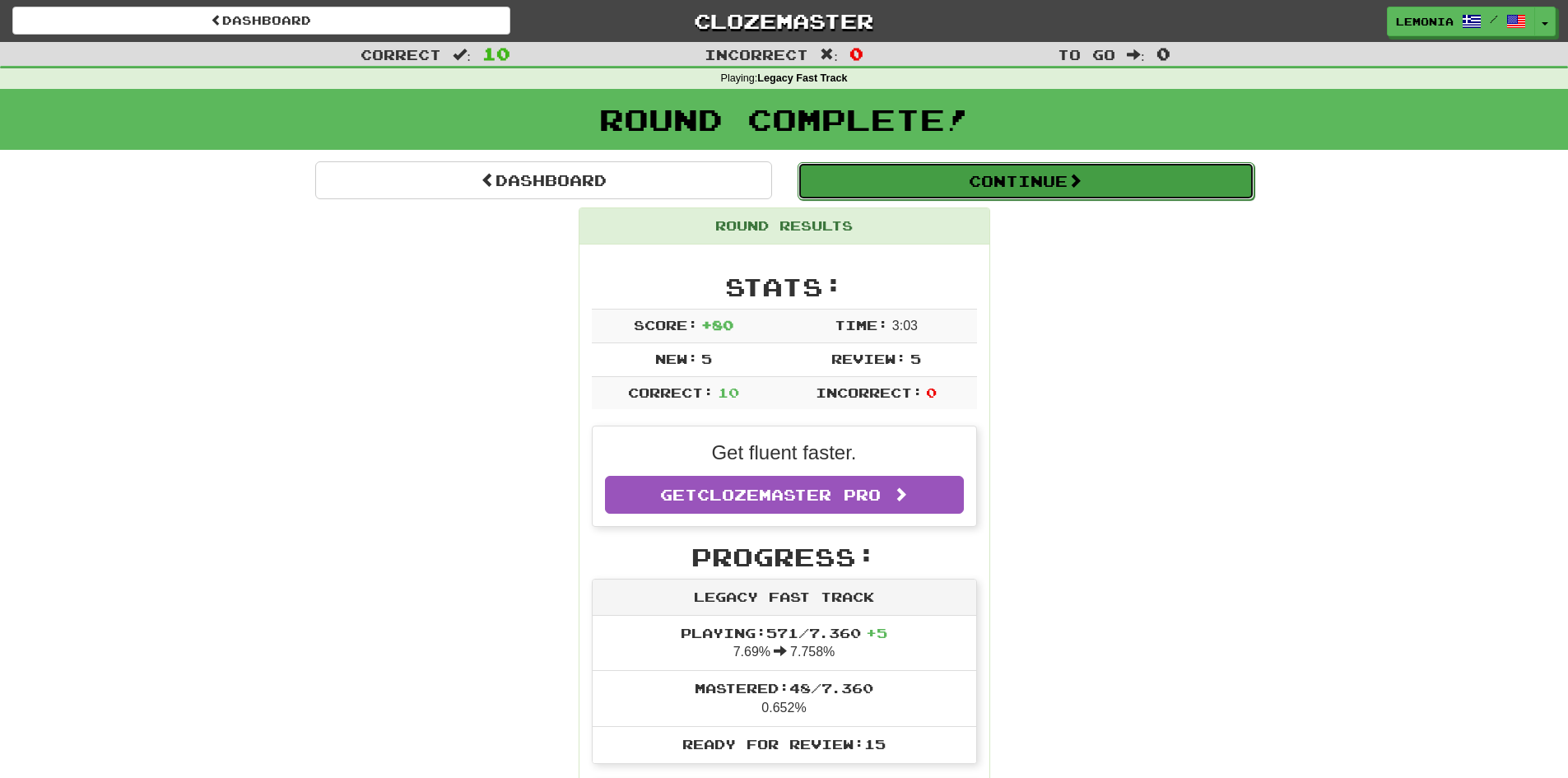
click at [1084, 193] on button "Continue" at bounding box center [1025, 181] width 456 height 37
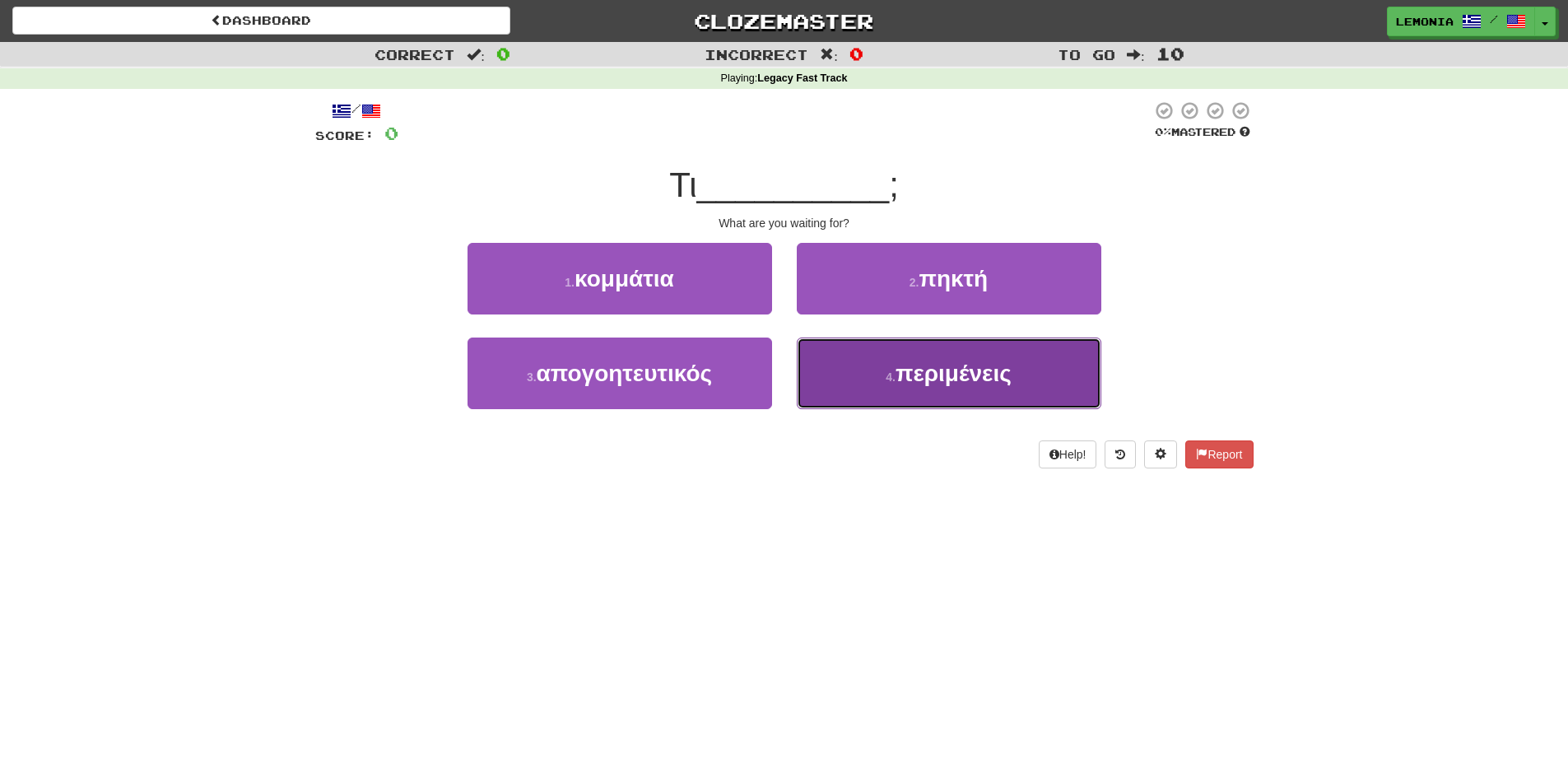
click at [1033, 371] on button "4 . περιμένεις" at bounding box center [948, 373] width 305 height 71
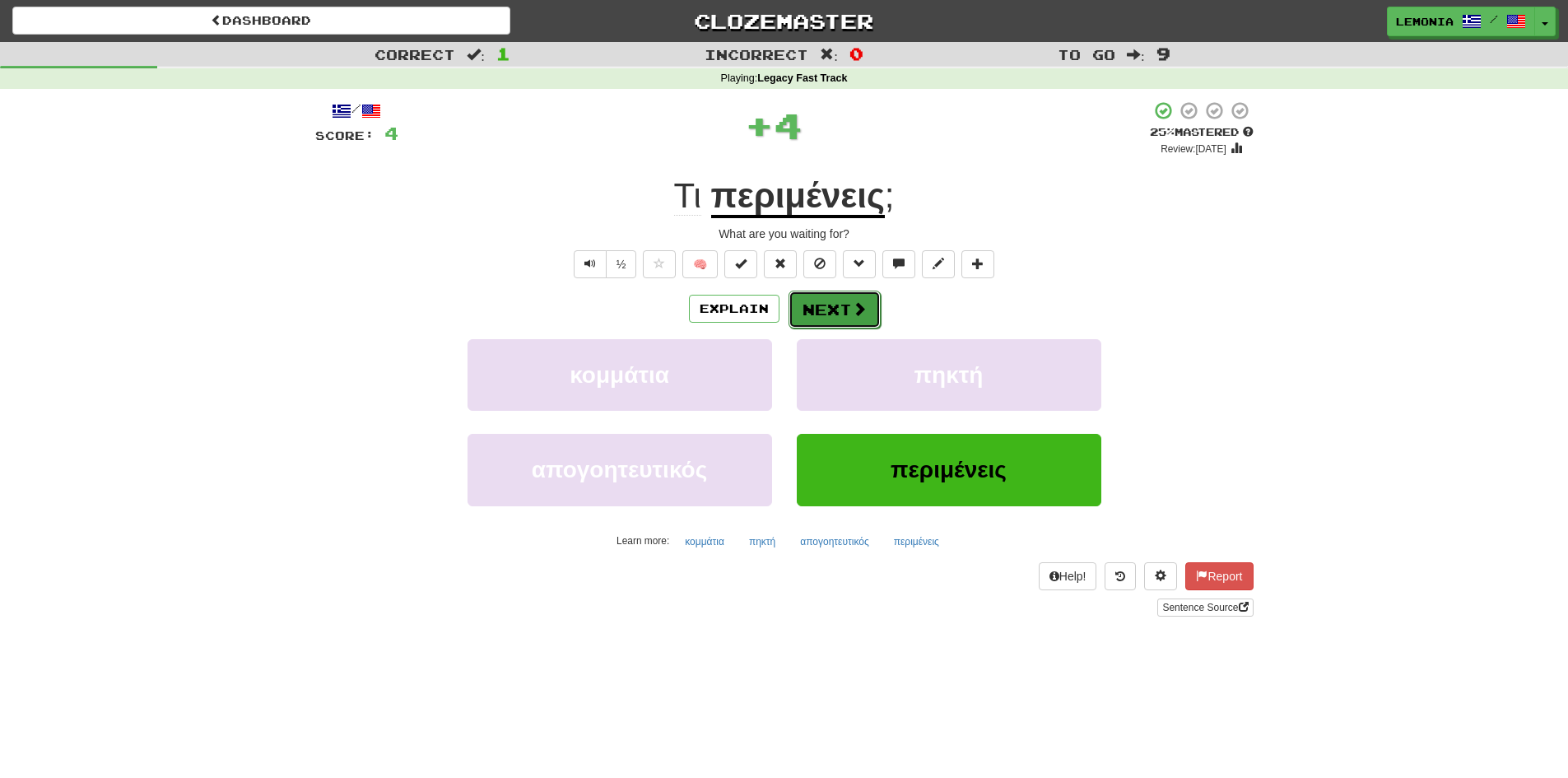
click at [822, 308] on button "Next" at bounding box center [834, 309] width 92 height 37
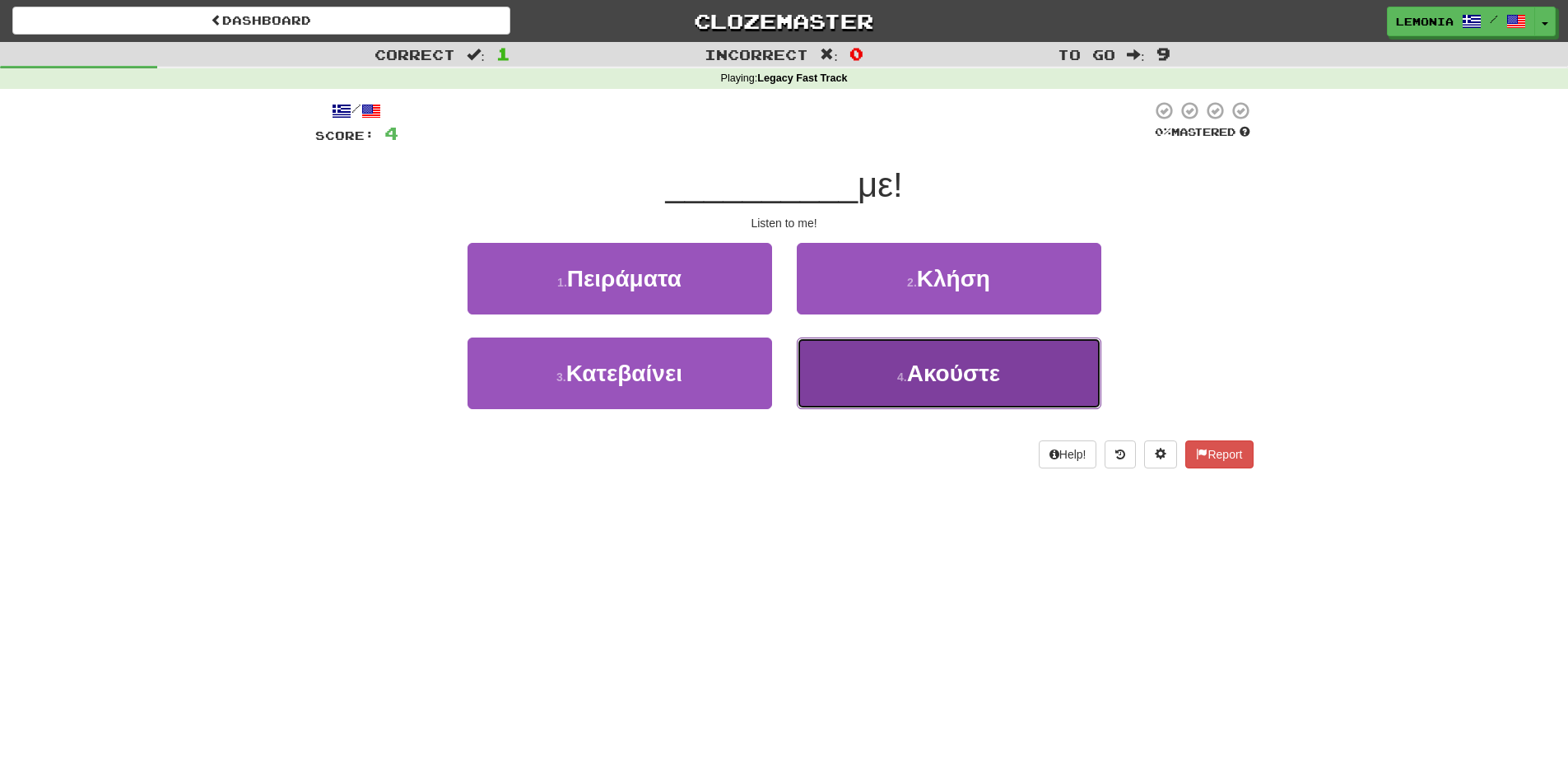
click at [982, 355] on button "4 . Ακούστε" at bounding box center [948, 373] width 305 height 71
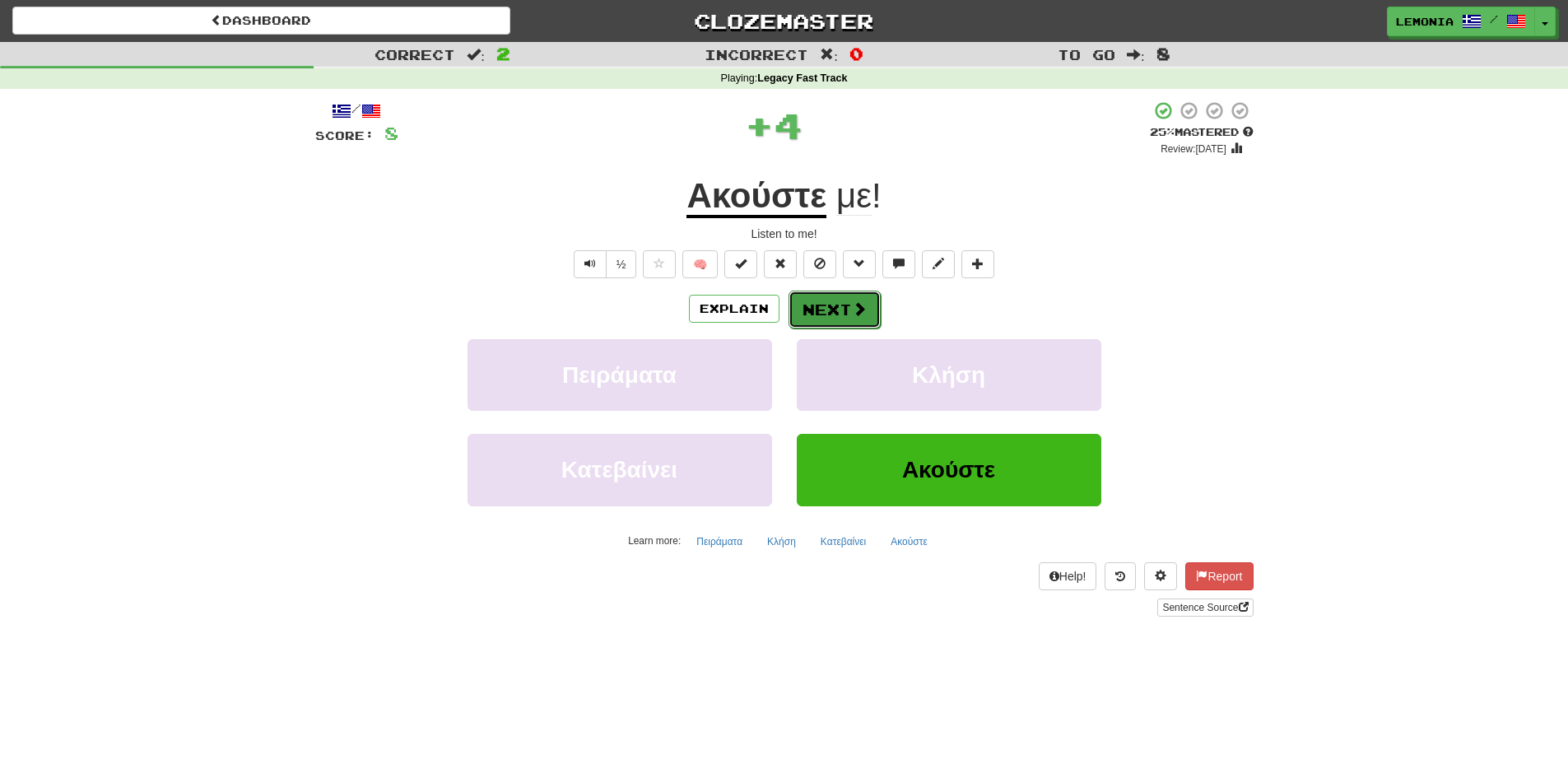
click at [840, 317] on button "Next" at bounding box center [834, 309] width 92 height 37
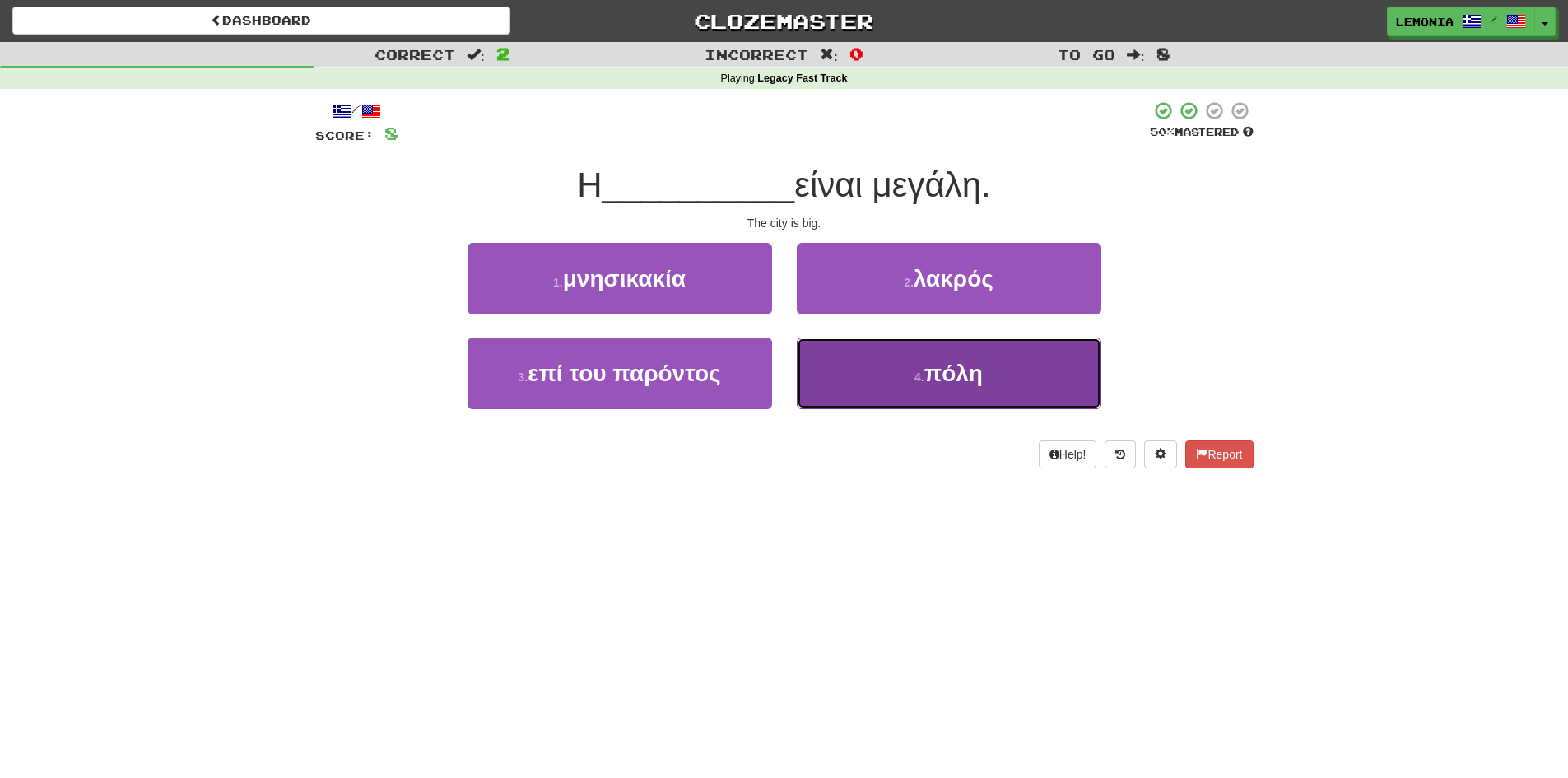
click at [998, 396] on button "4 . πόλη" at bounding box center [948, 373] width 305 height 71
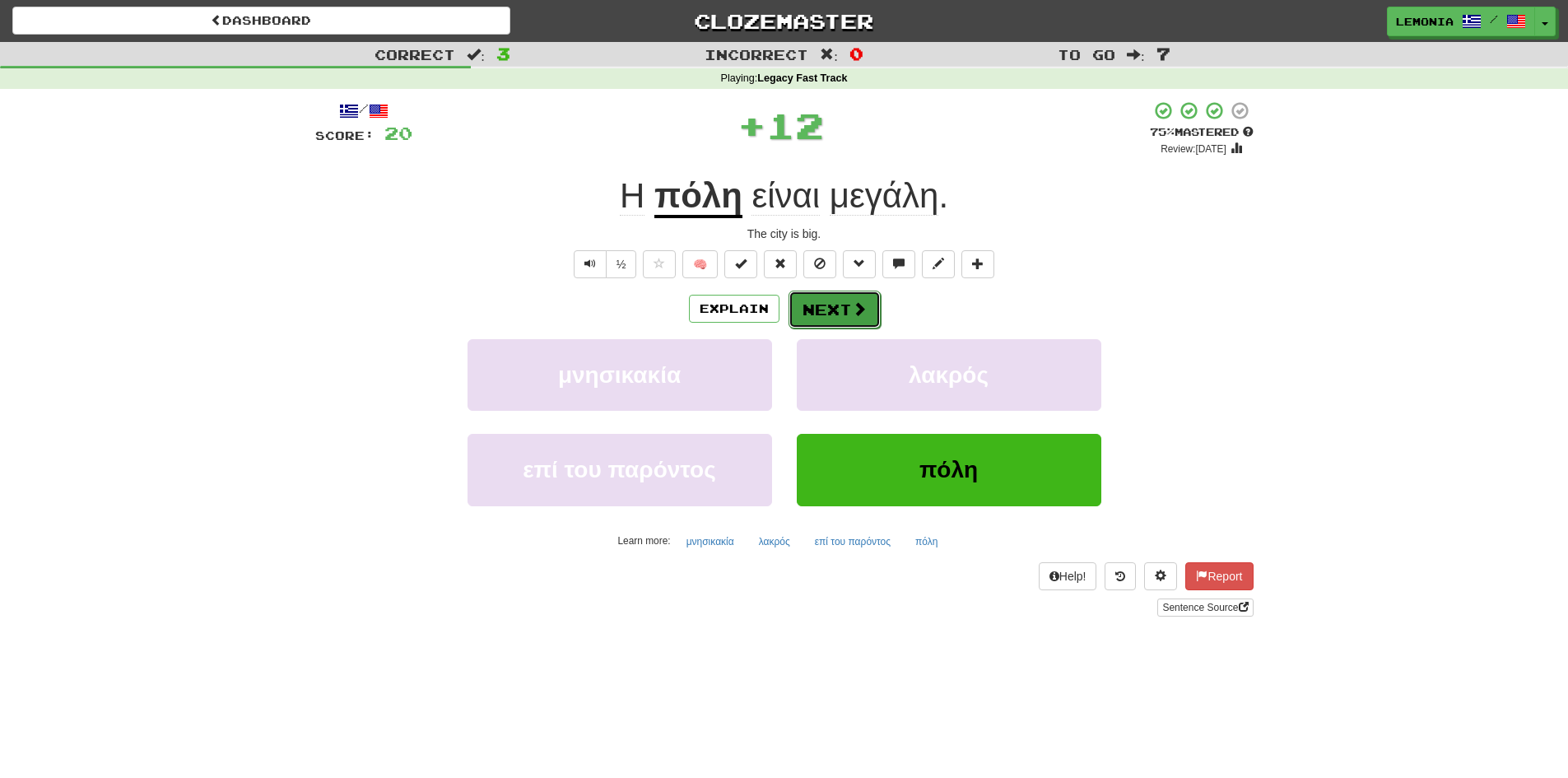
click at [840, 315] on button "Next" at bounding box center [834, 309] width 92 height 37
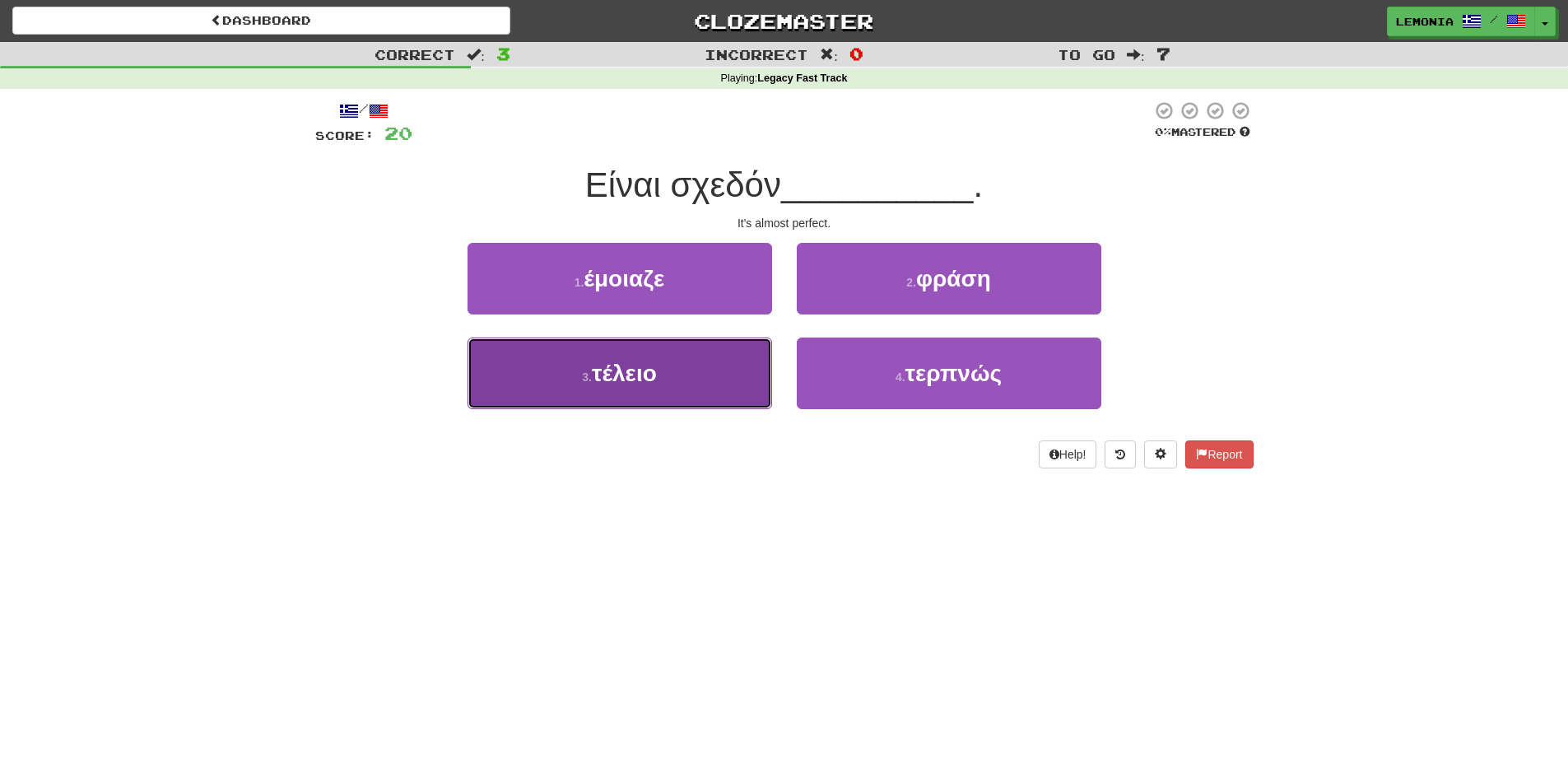
click at [676, 363] on button "3 . τέλειο" at bounding box center [620, 373] width 305 height 71
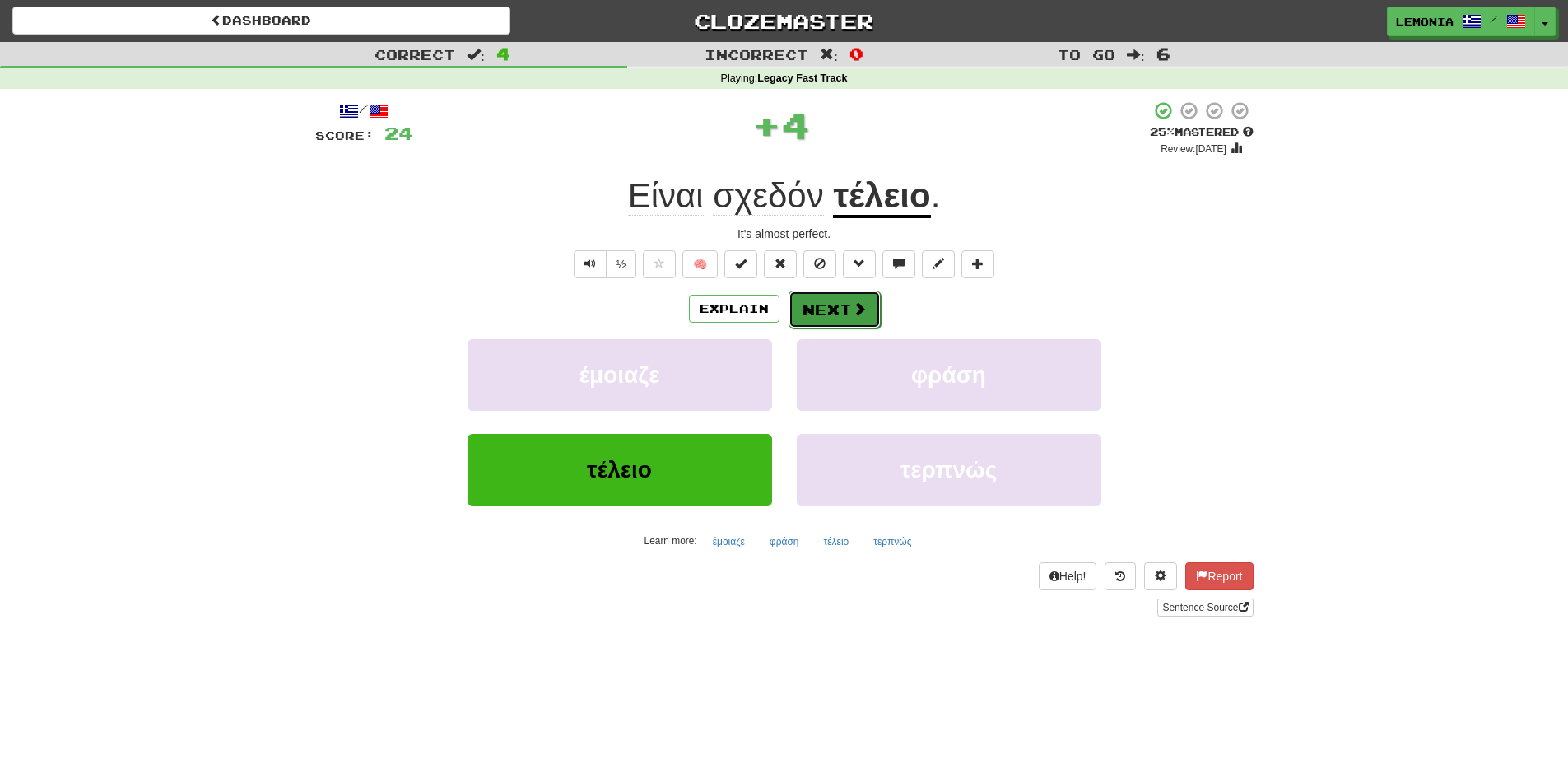
click at [819, 310] on button "Next" at bounding box center [834, 309] width 92 height 37
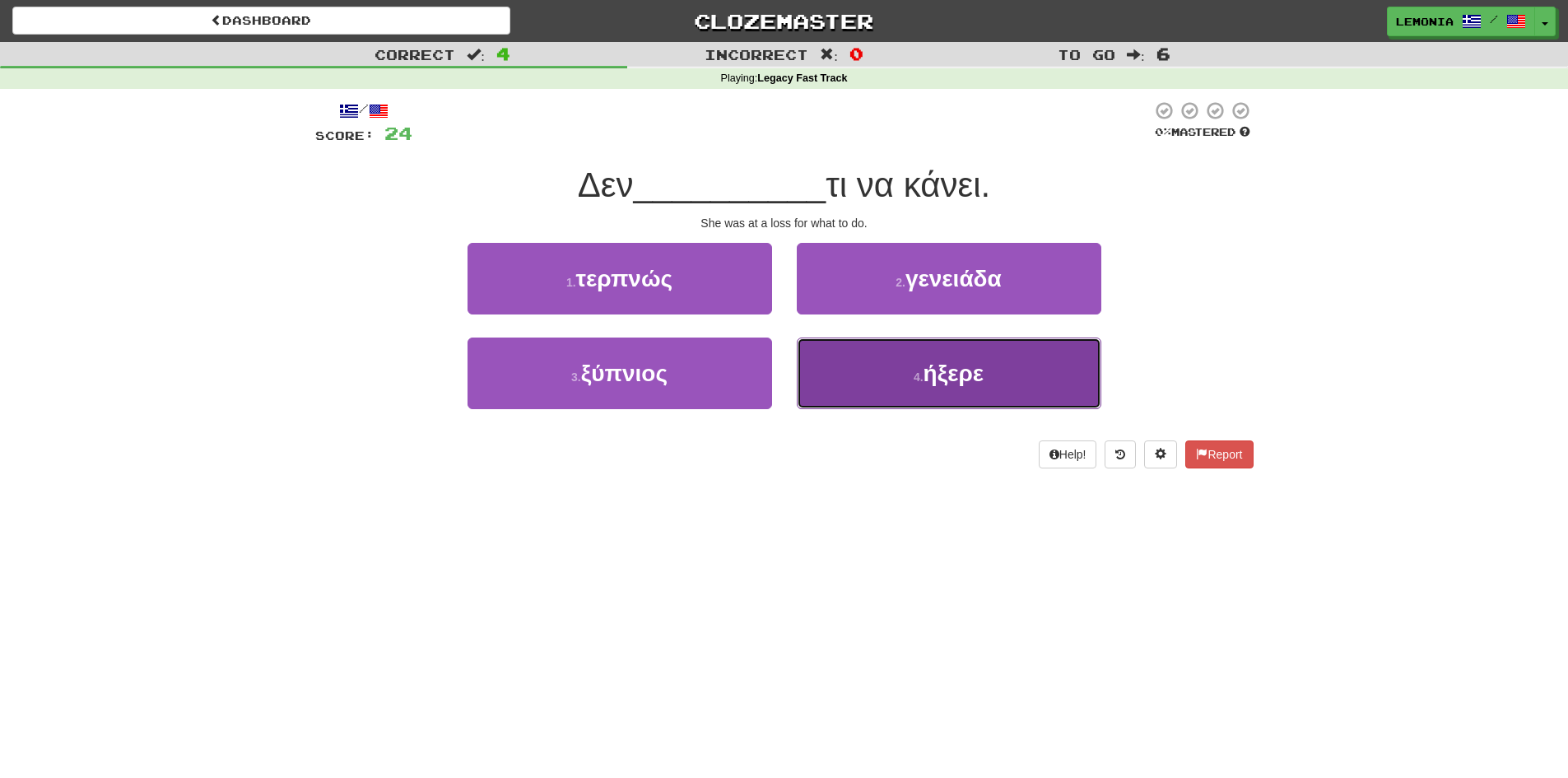
click at [962, 369] on span "ήξερε" at bounding box center [953, 373] width 60 height 25
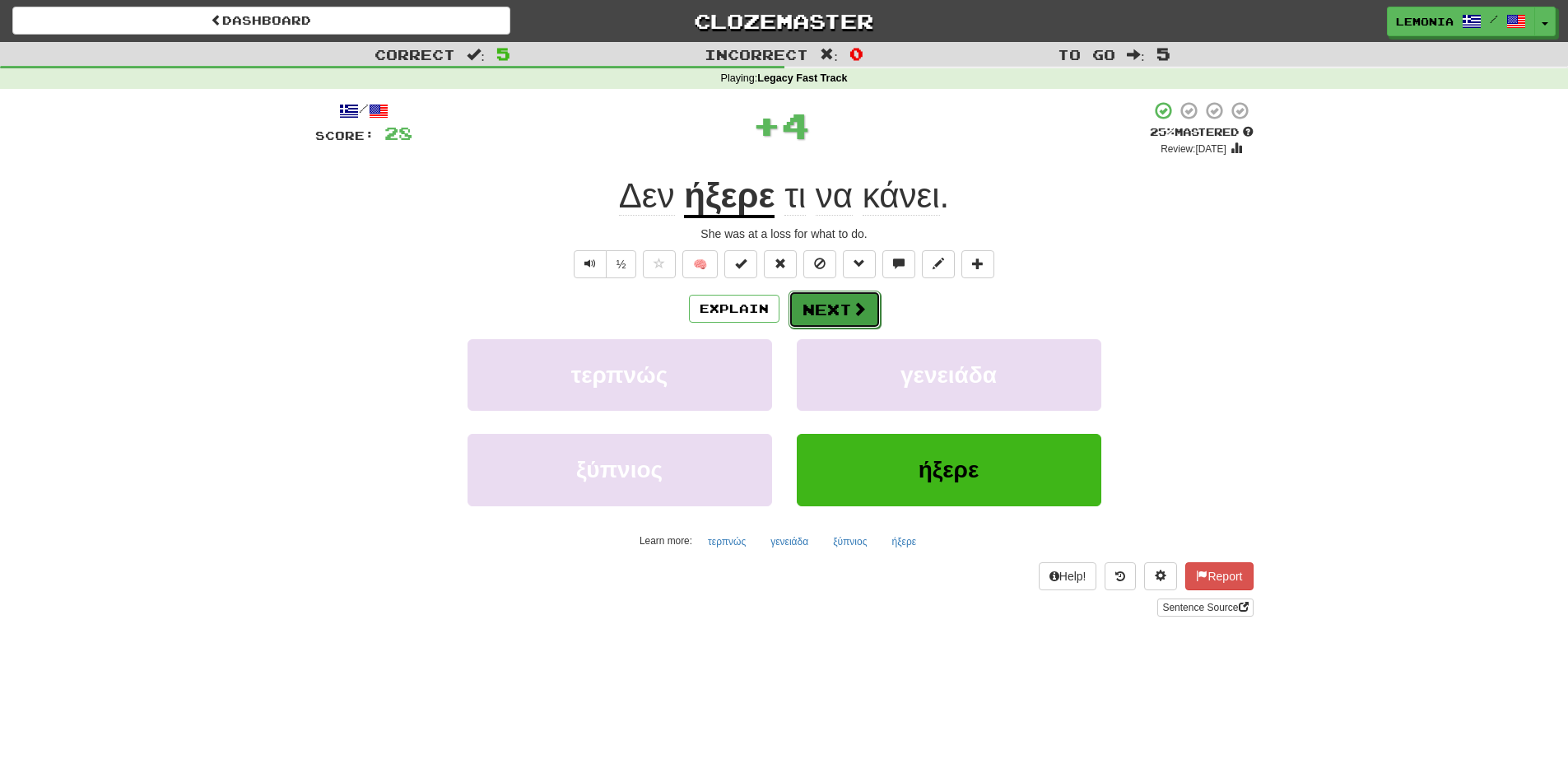
click at [832, 315] on button "Next" at bounding box center [834, 309] width 92 height 37
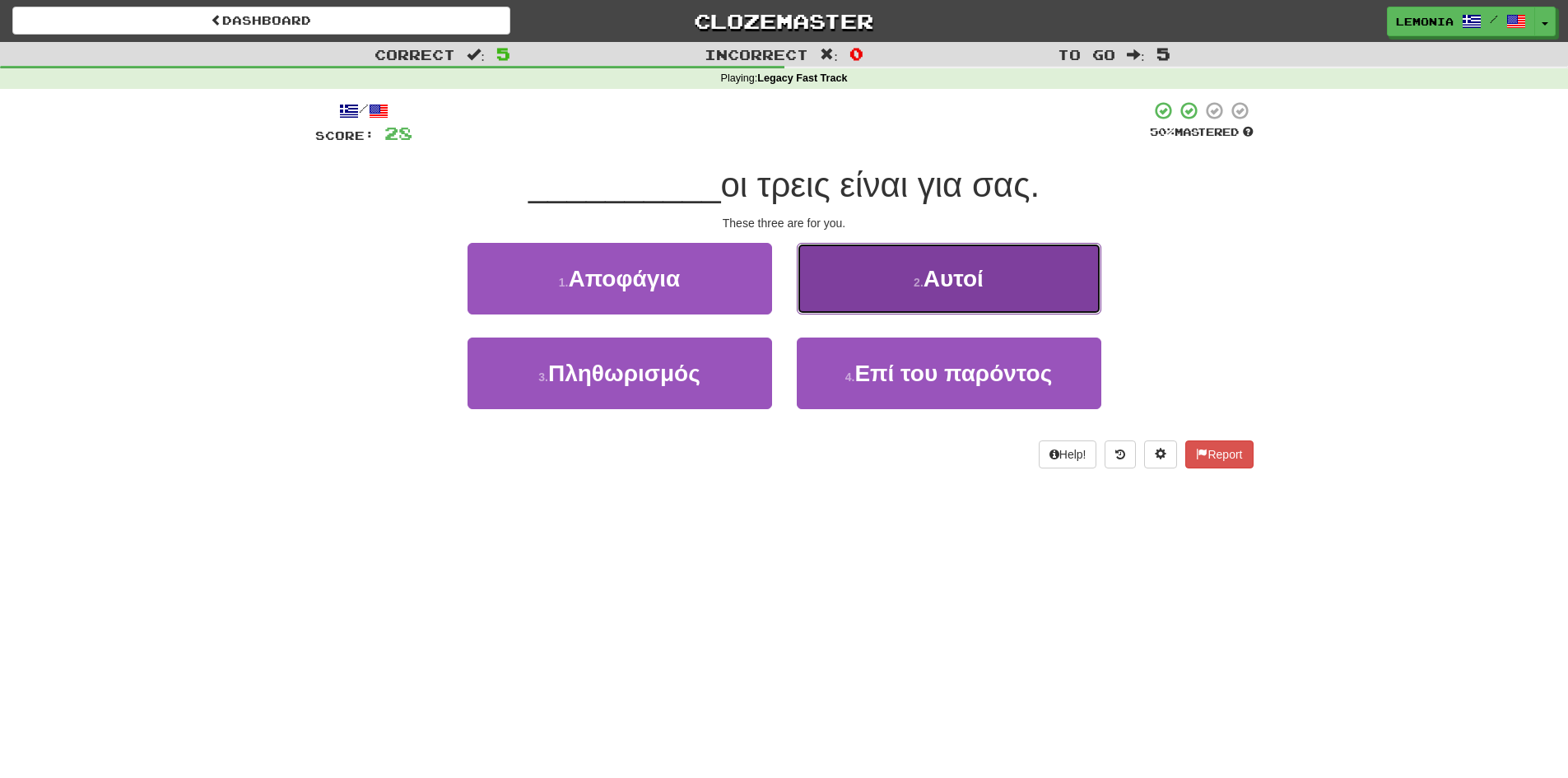
click at [1024, 276] on button "2 . Αυτοί" at bounding box center [948, 278] width 305 height 71
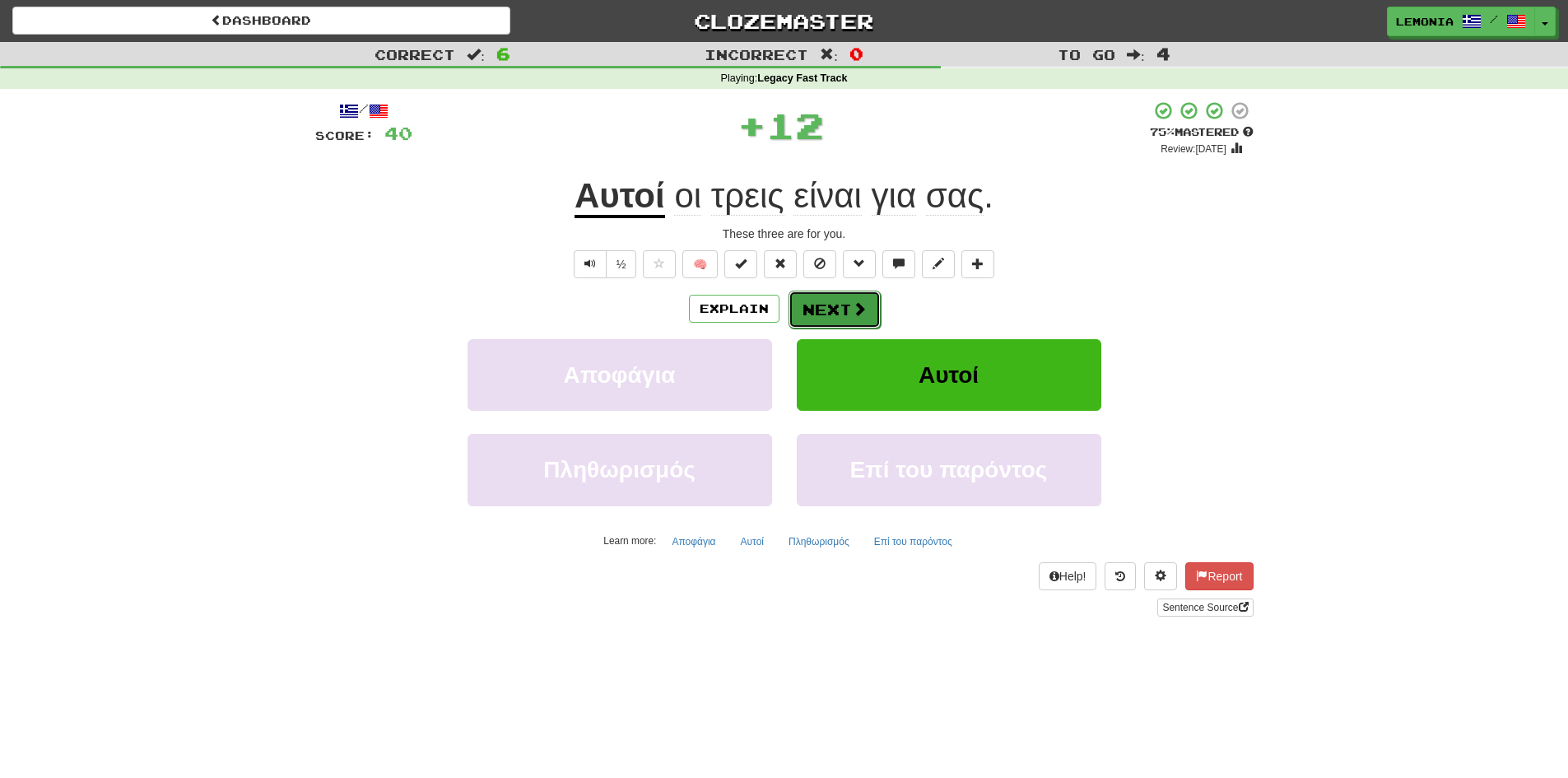
click at [831, 312] on button "Next" at bounding box center [834, 309] width 92 height 37
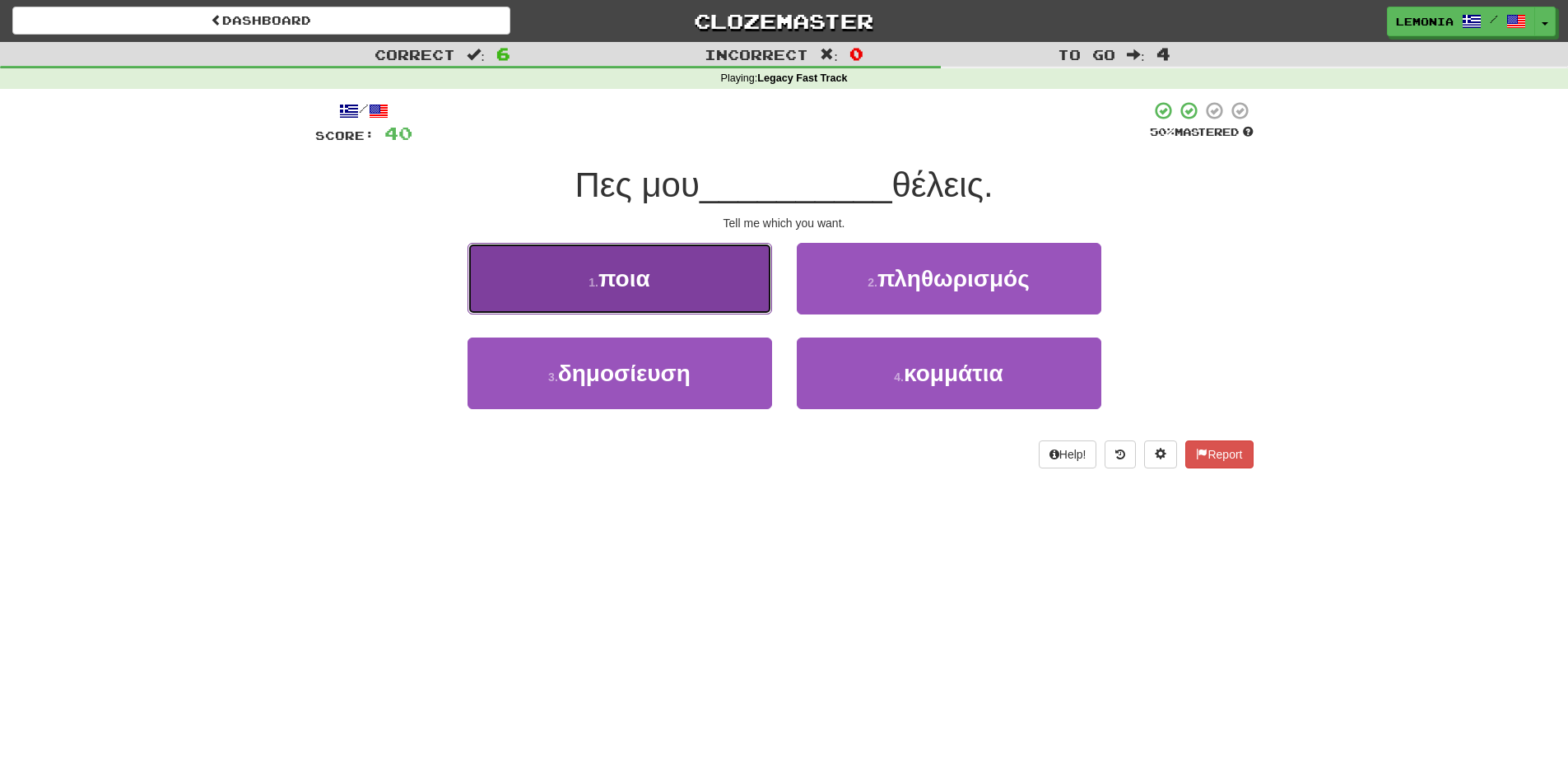
click at [744, 283] on button "1 . ποια" at bounding box center [620, 278] width 305 height 71
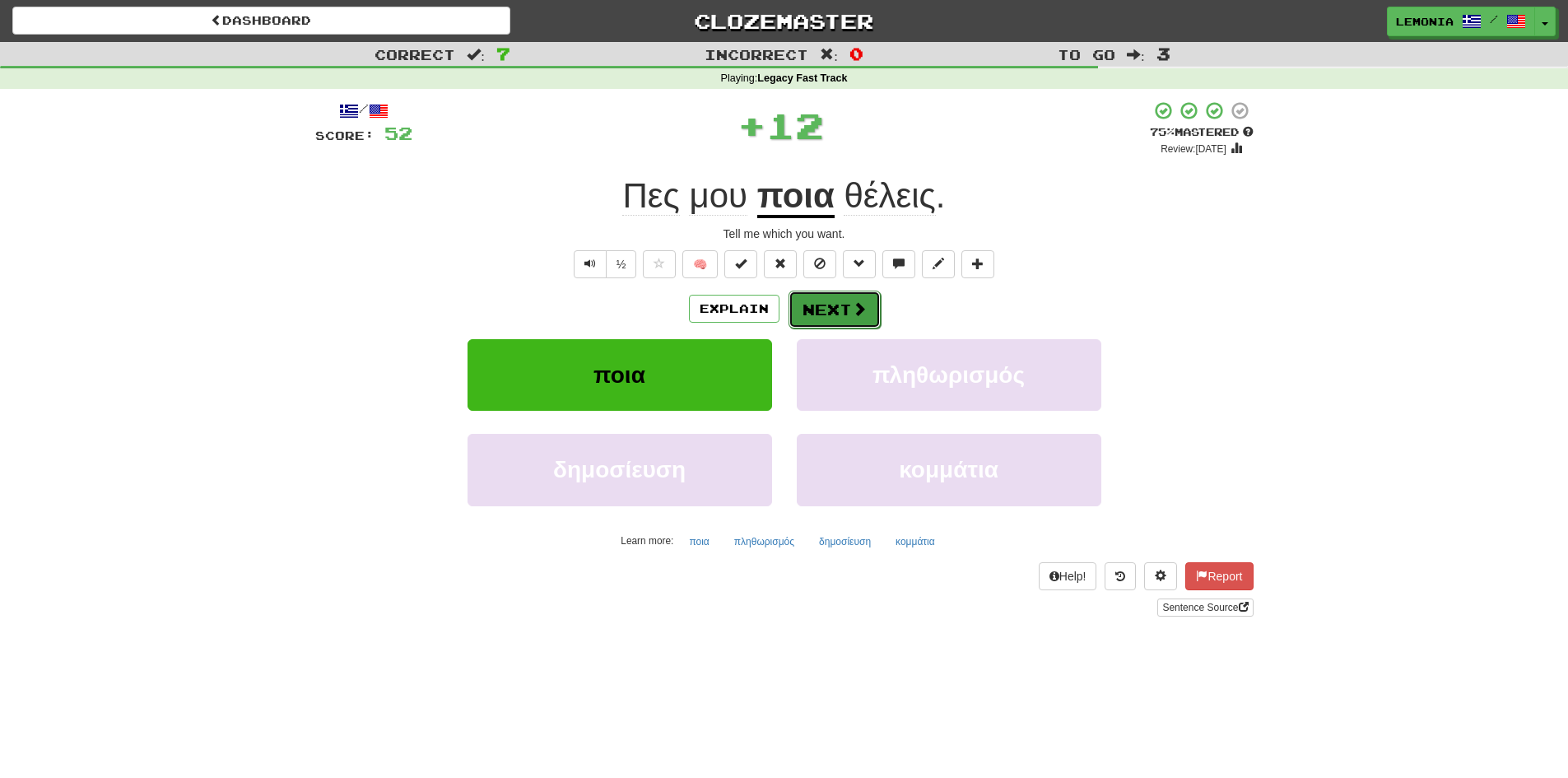
click at [857, 311] on span at bounding box center [859, 308] width 15 height 15
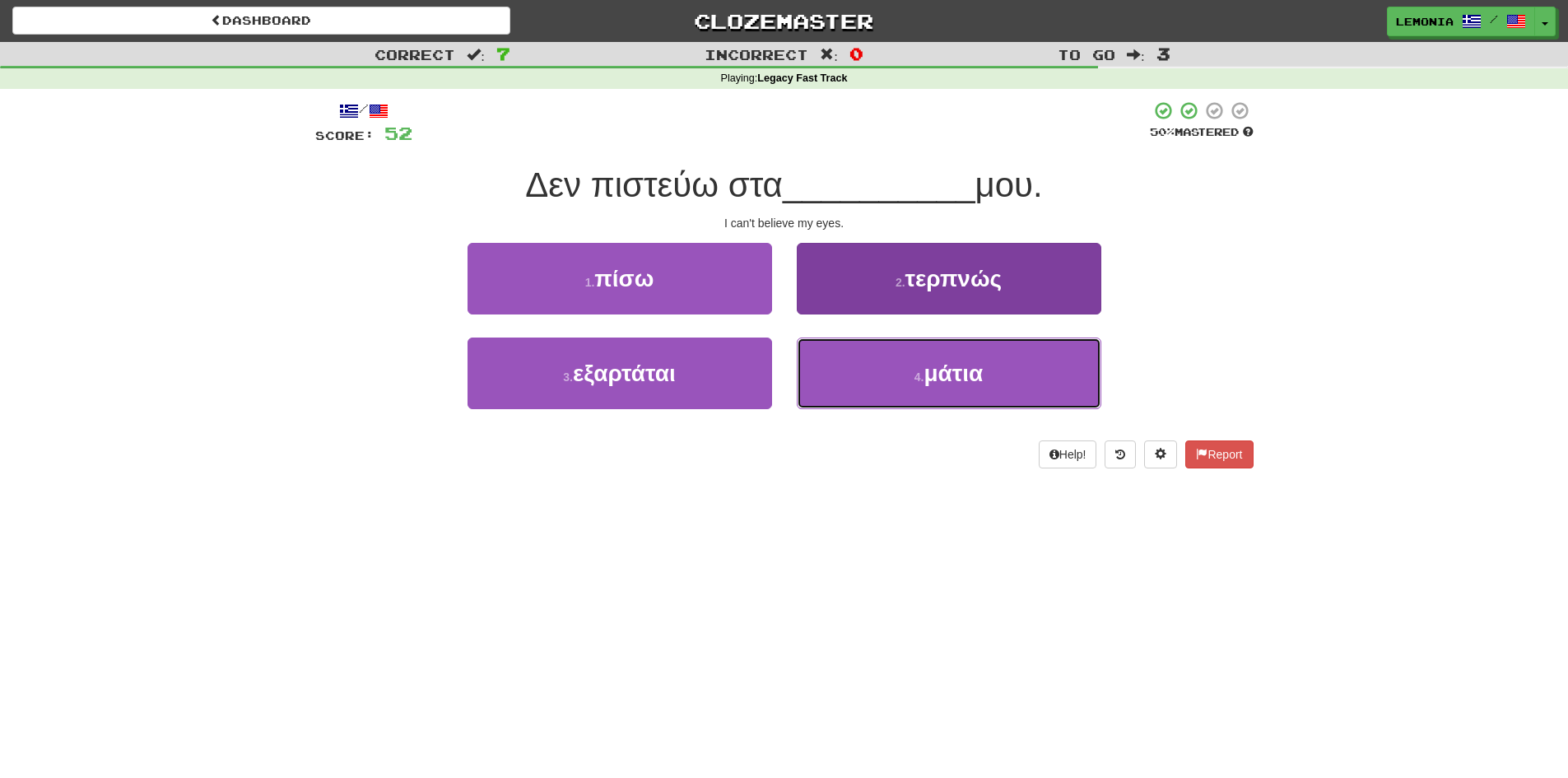
click at [1012, 360] on button "4 . μάτια" at bounding box center [948, 373] width 305 height 71
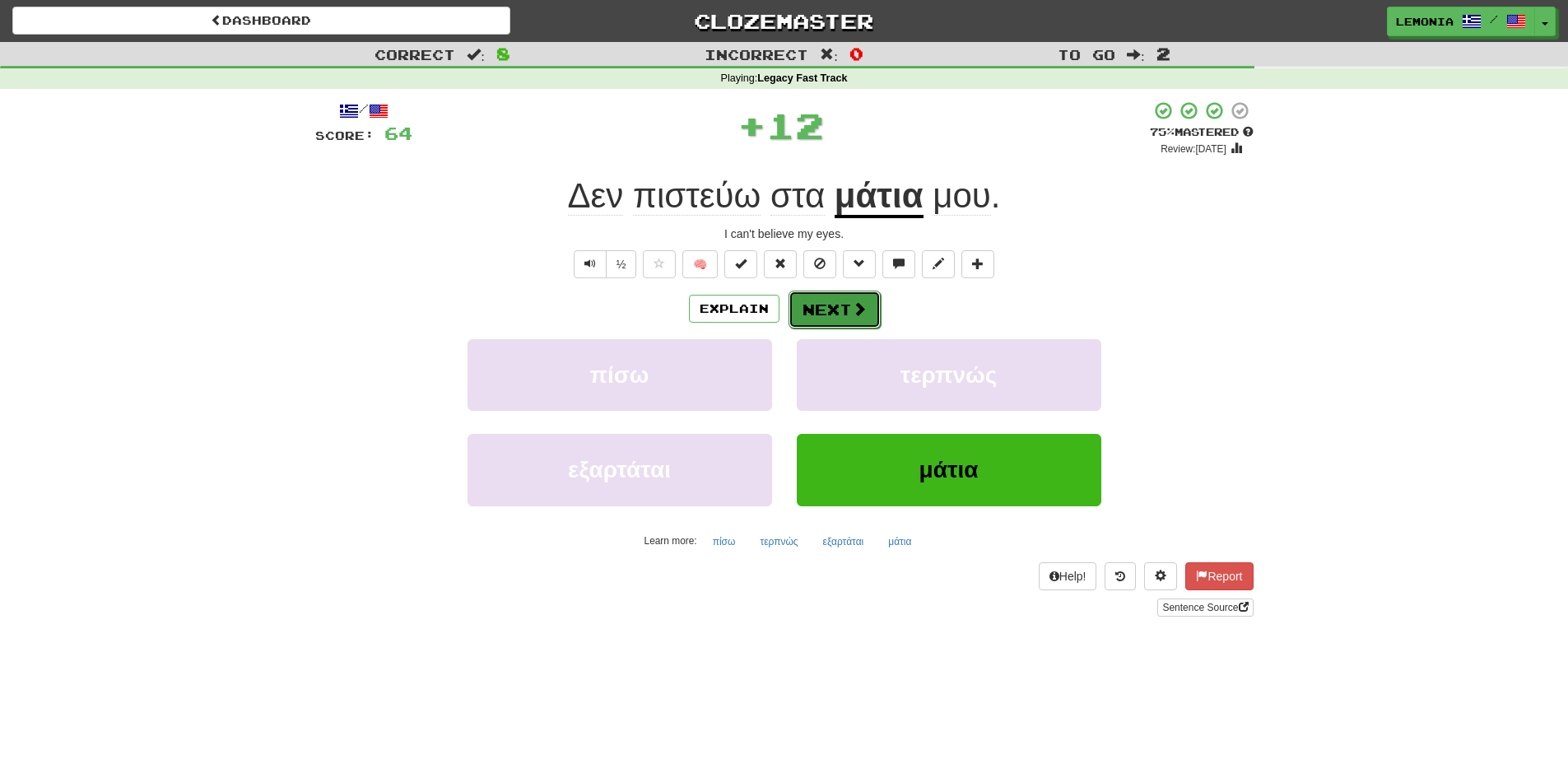
click at [845, 317] on button "Next" at bounding box center [834, 309] width 92 height 37
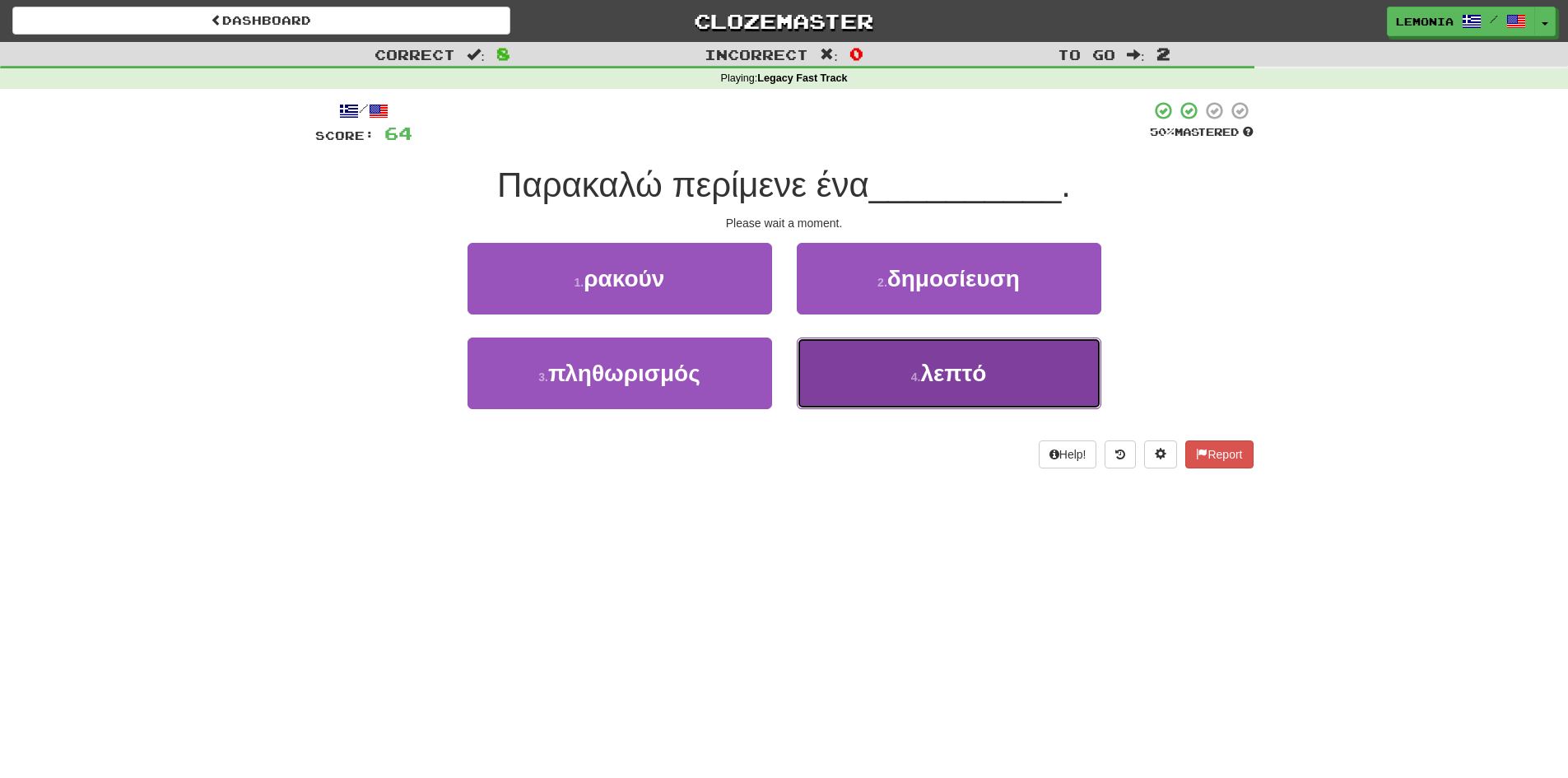
click at [931, 356] on button "4 . λεπτό" at bounding box center [948, 373] width 305 height 71
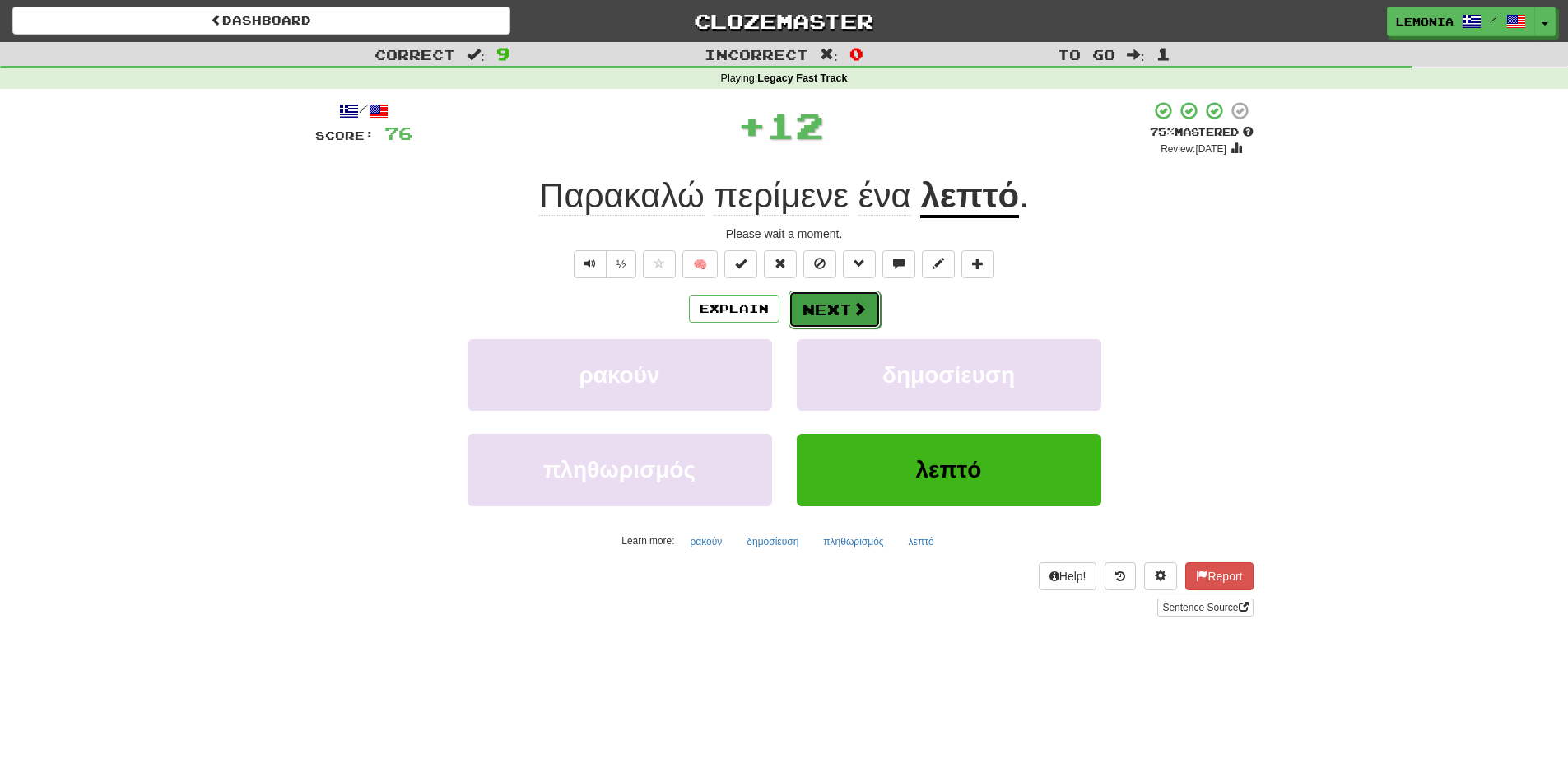
click at [829, 324] on button "Next" at bounding box center [834, 309] width 92 height 37
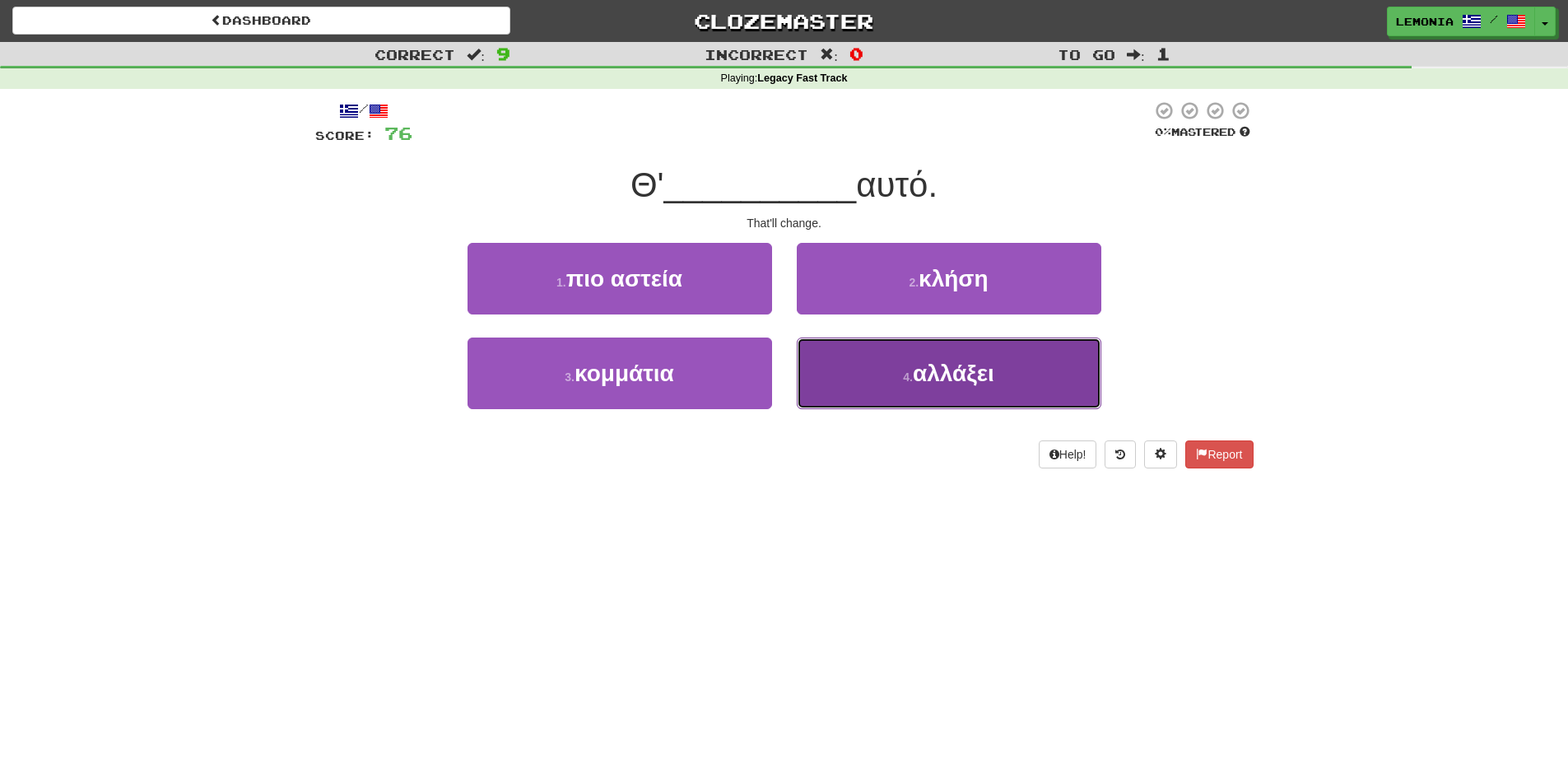
click at [908, 352] on button "4 . αλλάξει" at bounding box center [948, 373] width 305 height 71
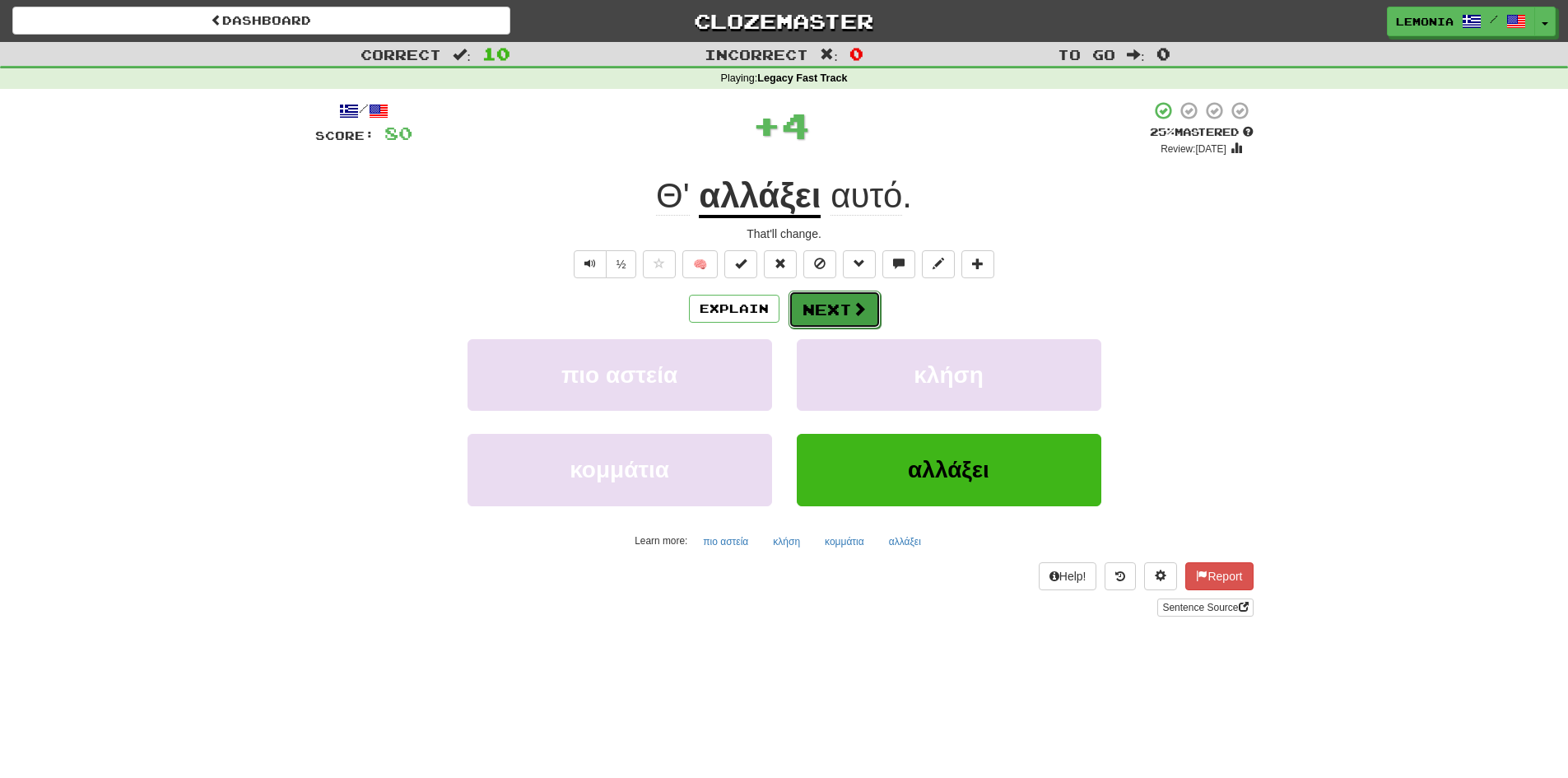
click at [855, 307] on span at bounding box center [859, 308] width 15 height 15
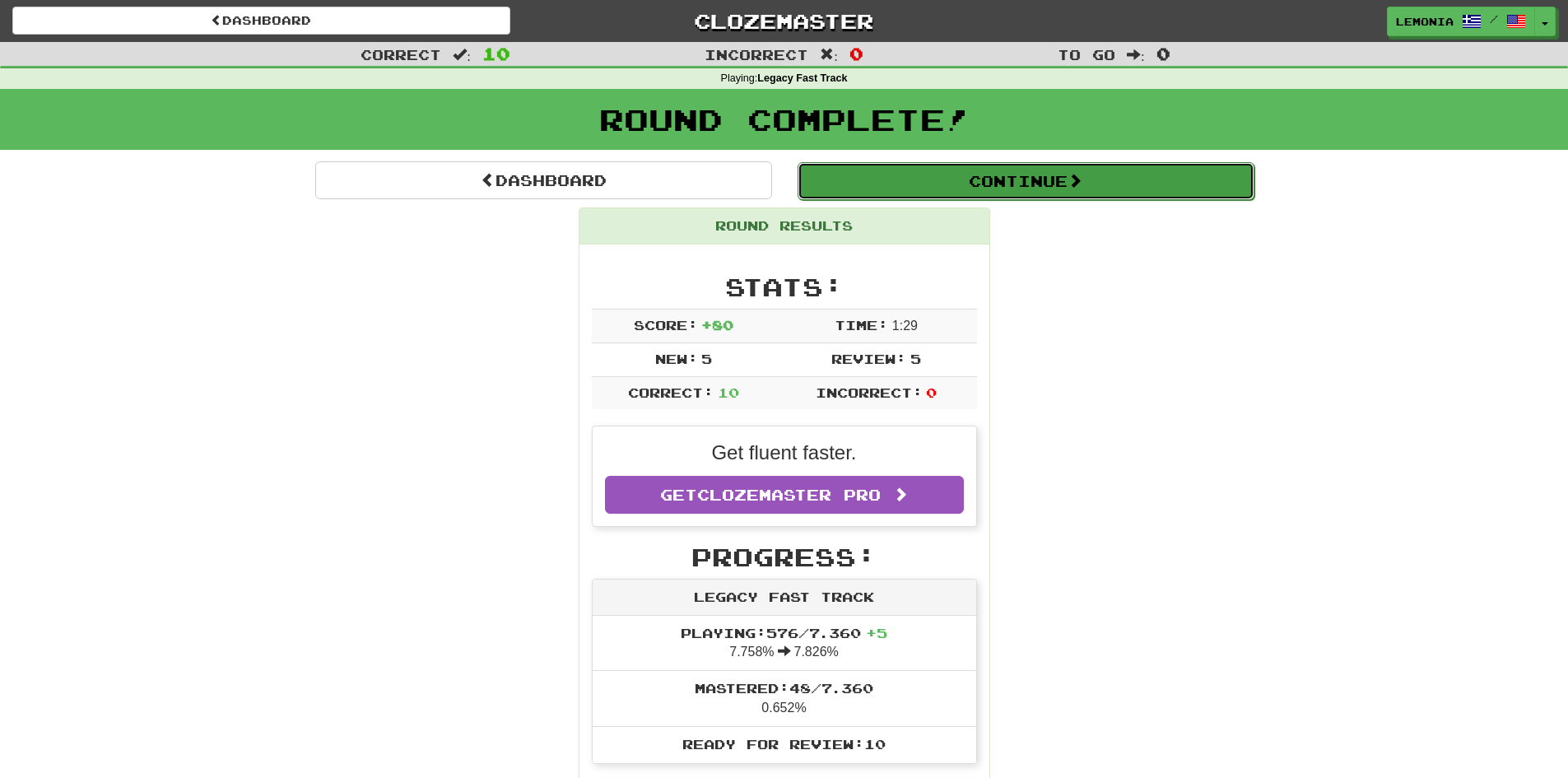
click at [1110, 178] on button "Continue" at bounding box center [1025, 181] width 456 height 37
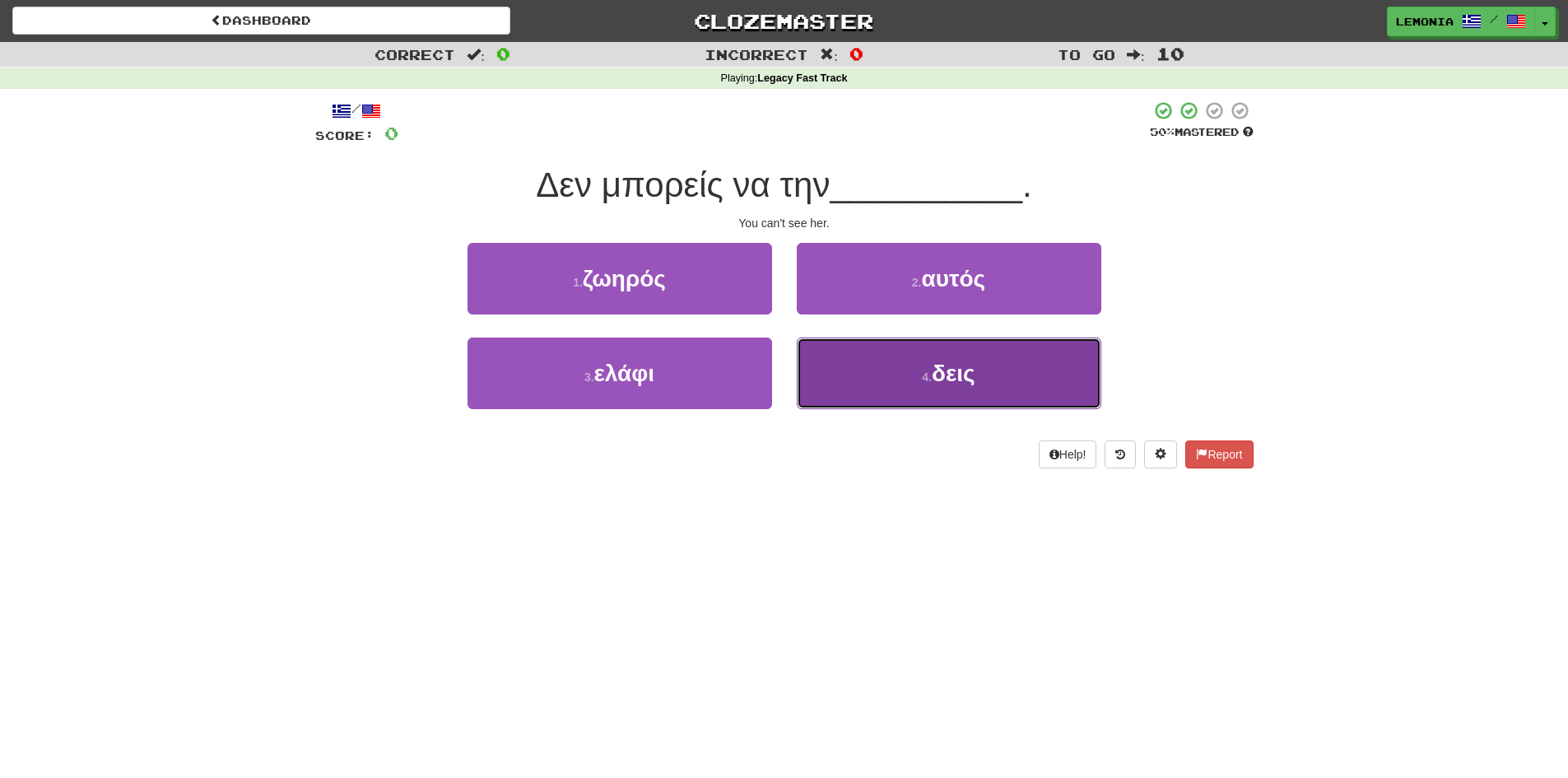
click at [989, 371] on button "4 . δεις" at bounding box center [948, 373] width 305 height 71
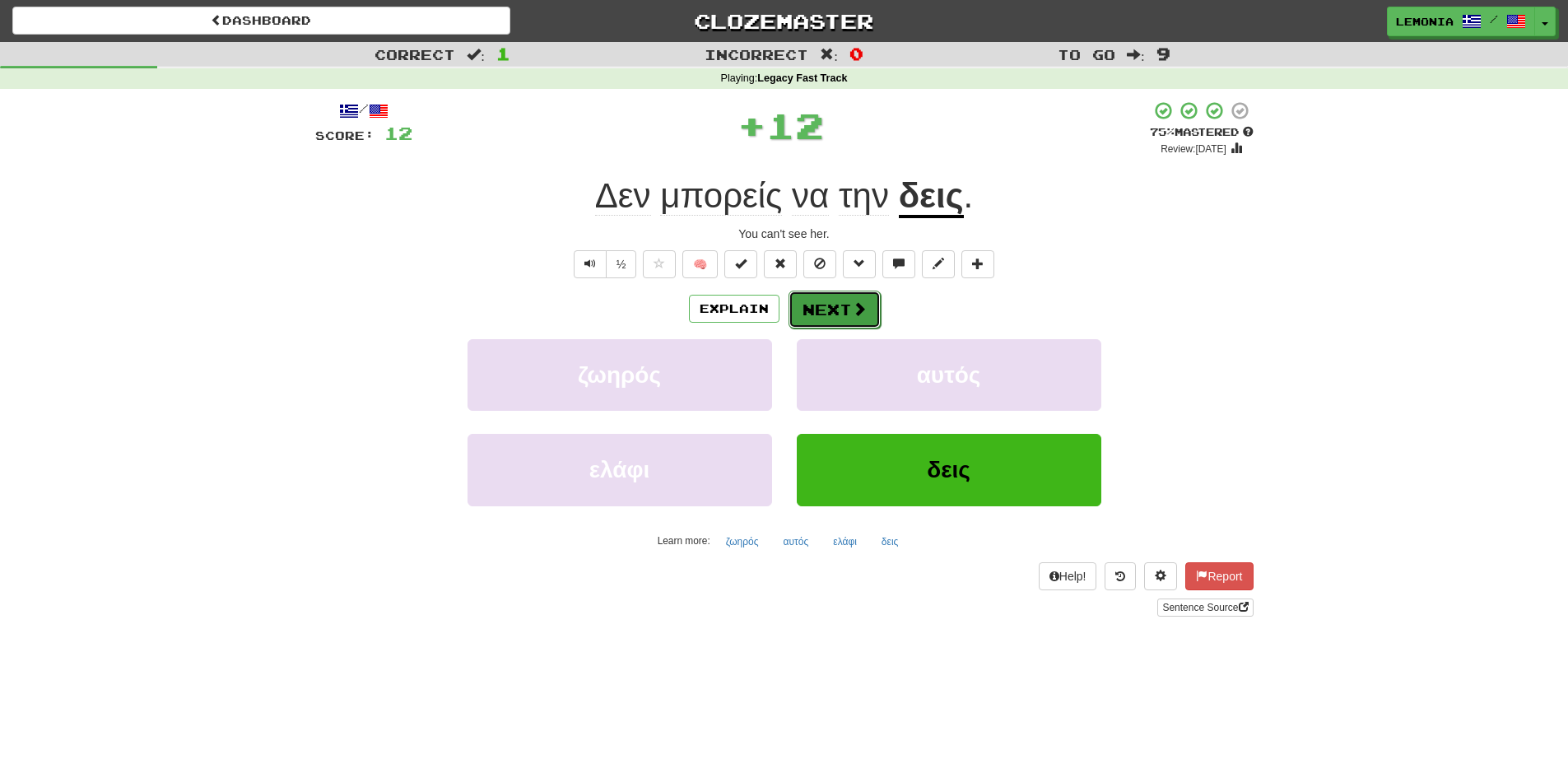
click at [837, 314] on button "Next" at bounding box center [834, 309] width 92 height 37
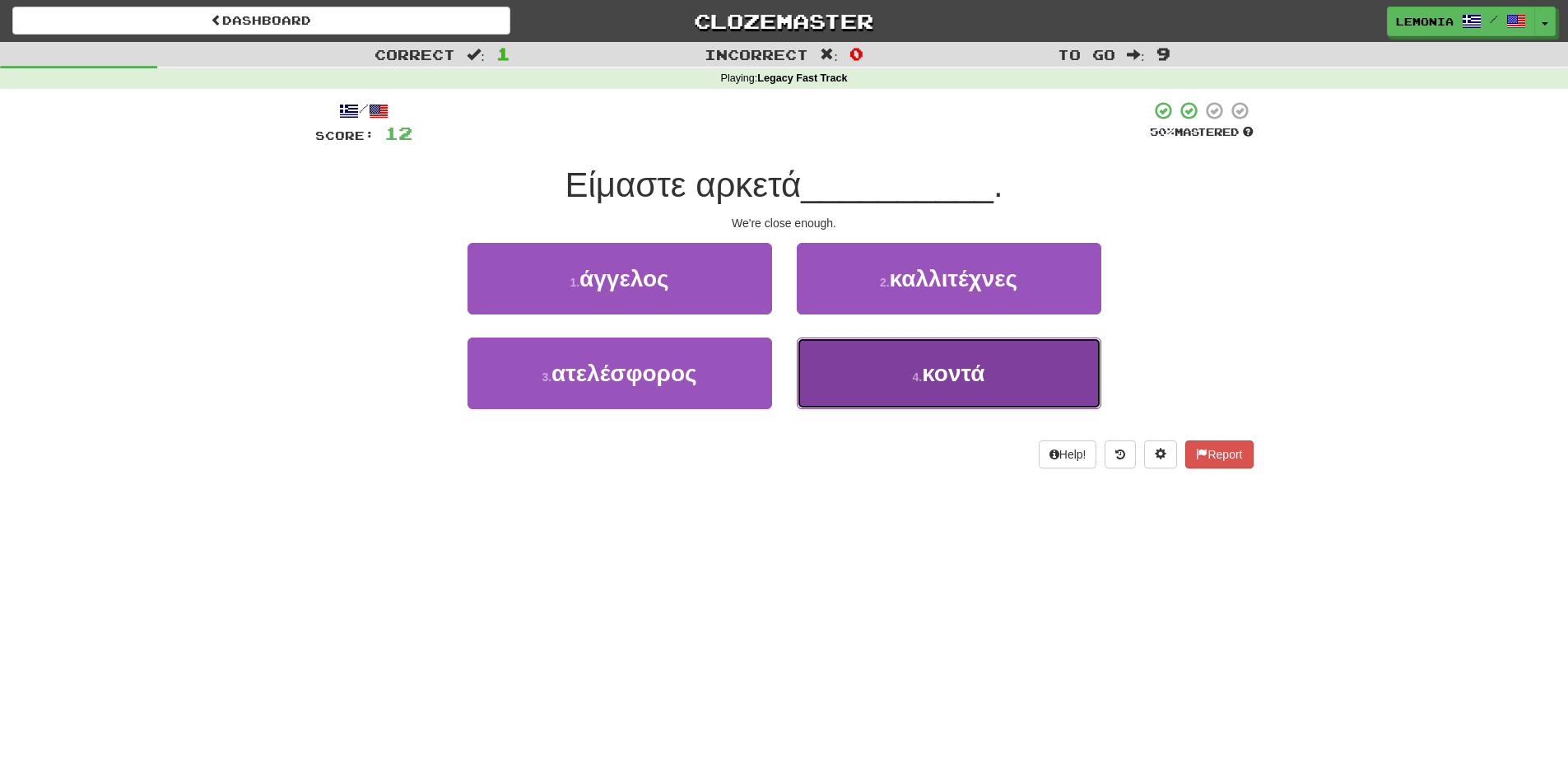
click at [1017, 355] on button "4 . κοντά" at bounding box center [948, 373] width 305 height 71
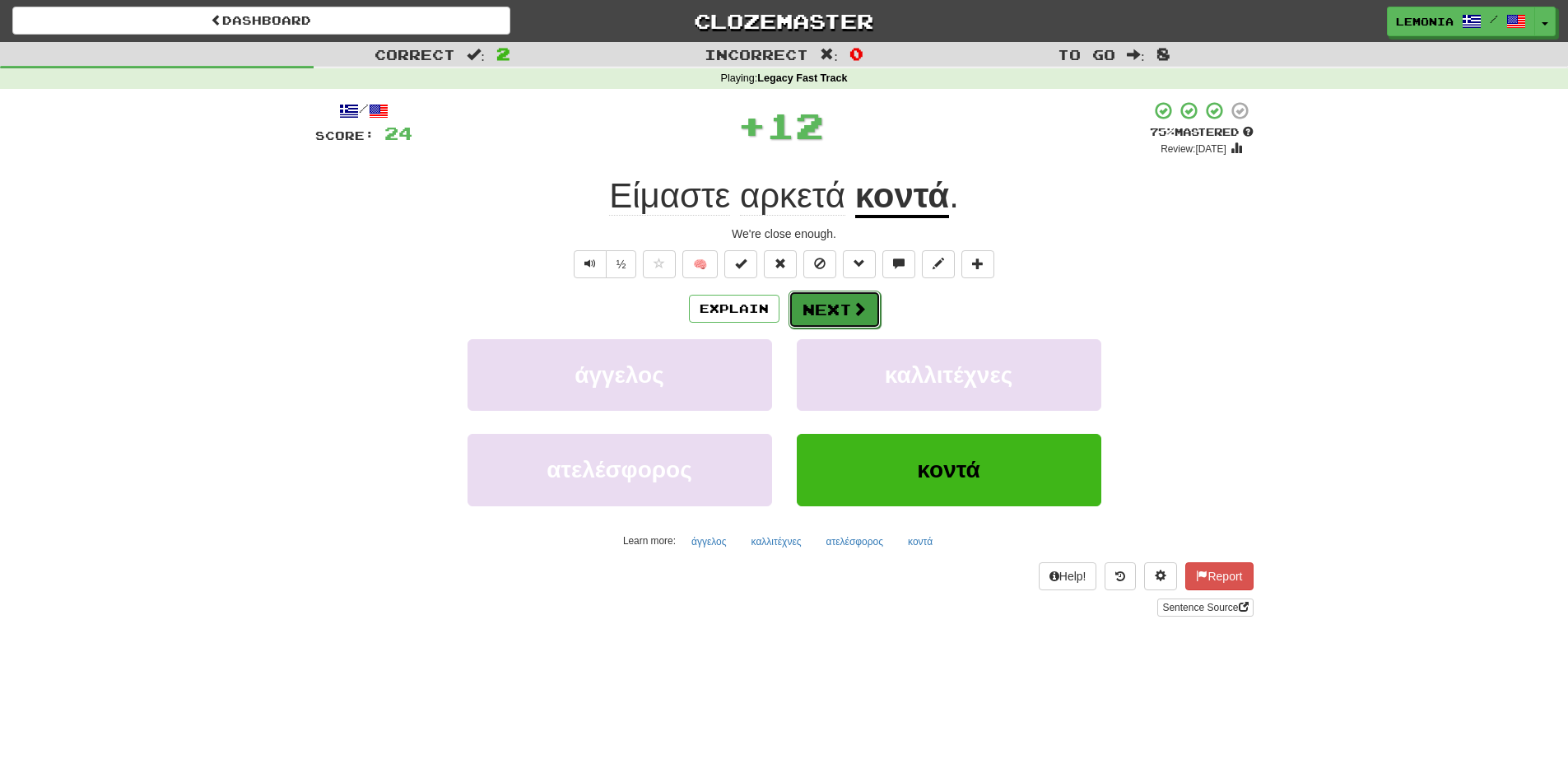
click at [819, 308] on button "Next" at bounding box center [834, 309] width 92 height 37
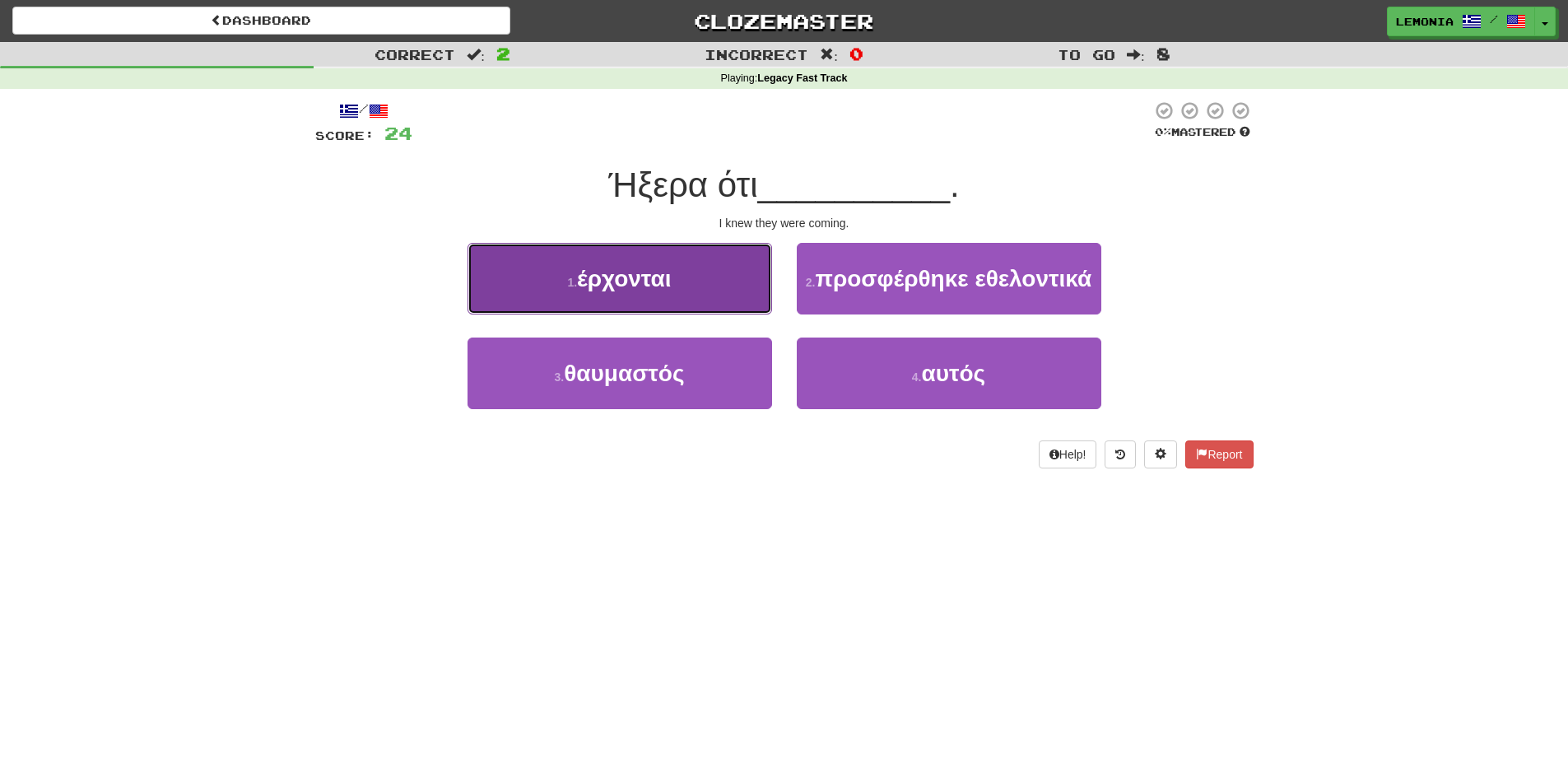
click at [724, 304] on button "1 . έρχονται" at bounding box center [620, 278] width 305 height 71
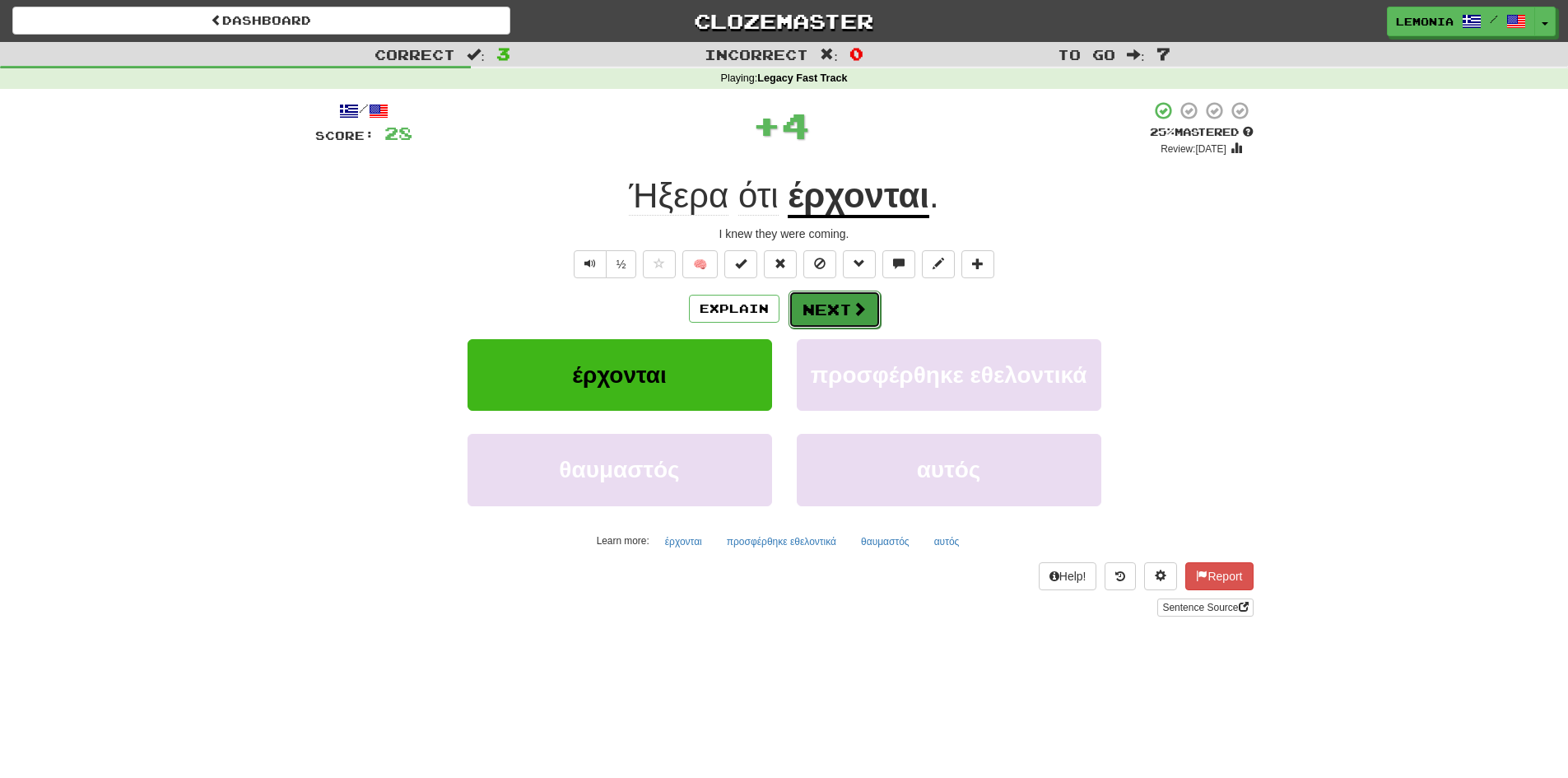
click at [864, 310] on span at bounding box center [859, 308] width 15 height 15
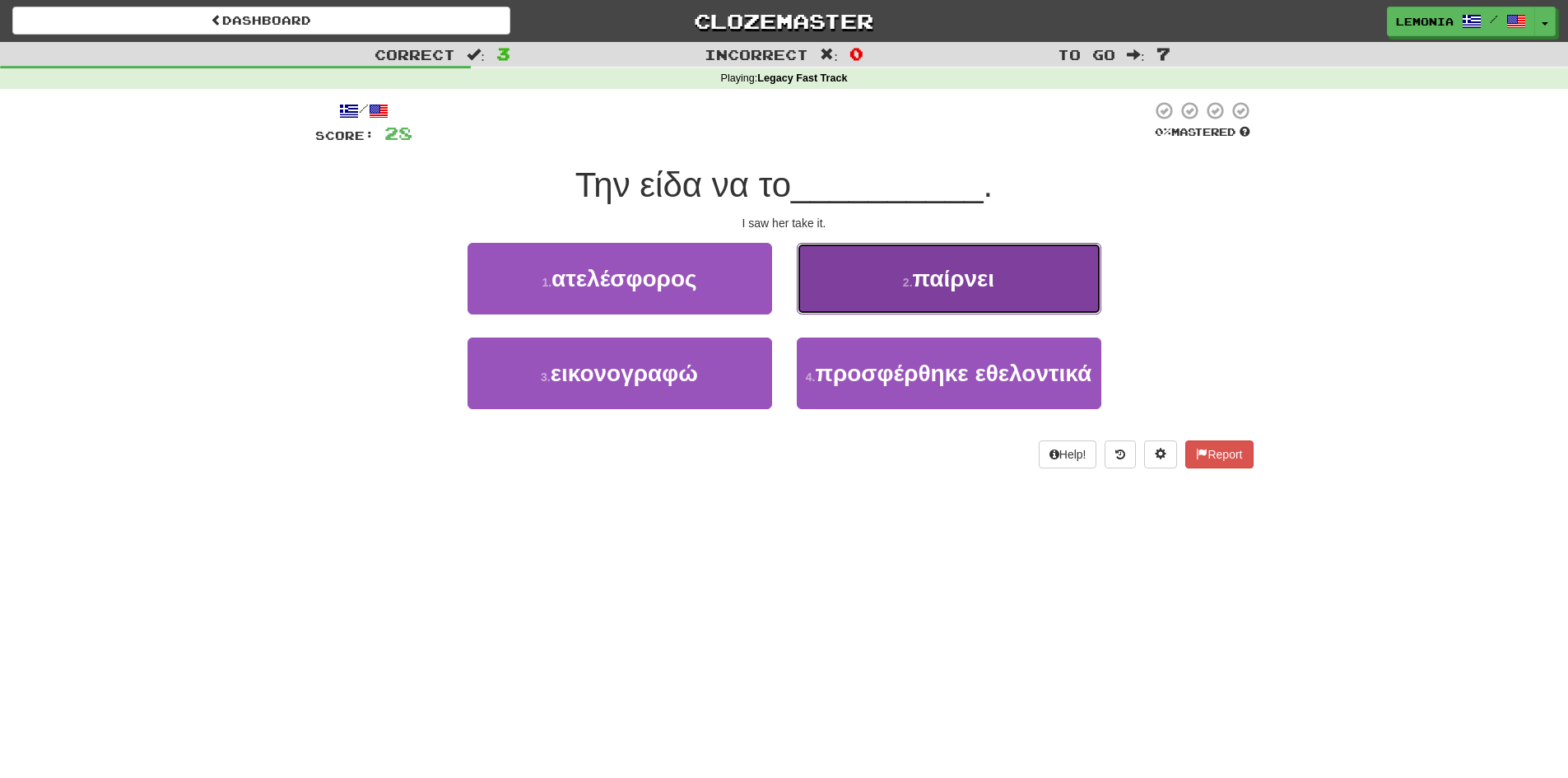
click at [926, 273] on span "παίρνει" at bounding box center [954, 278] width 82 height 25
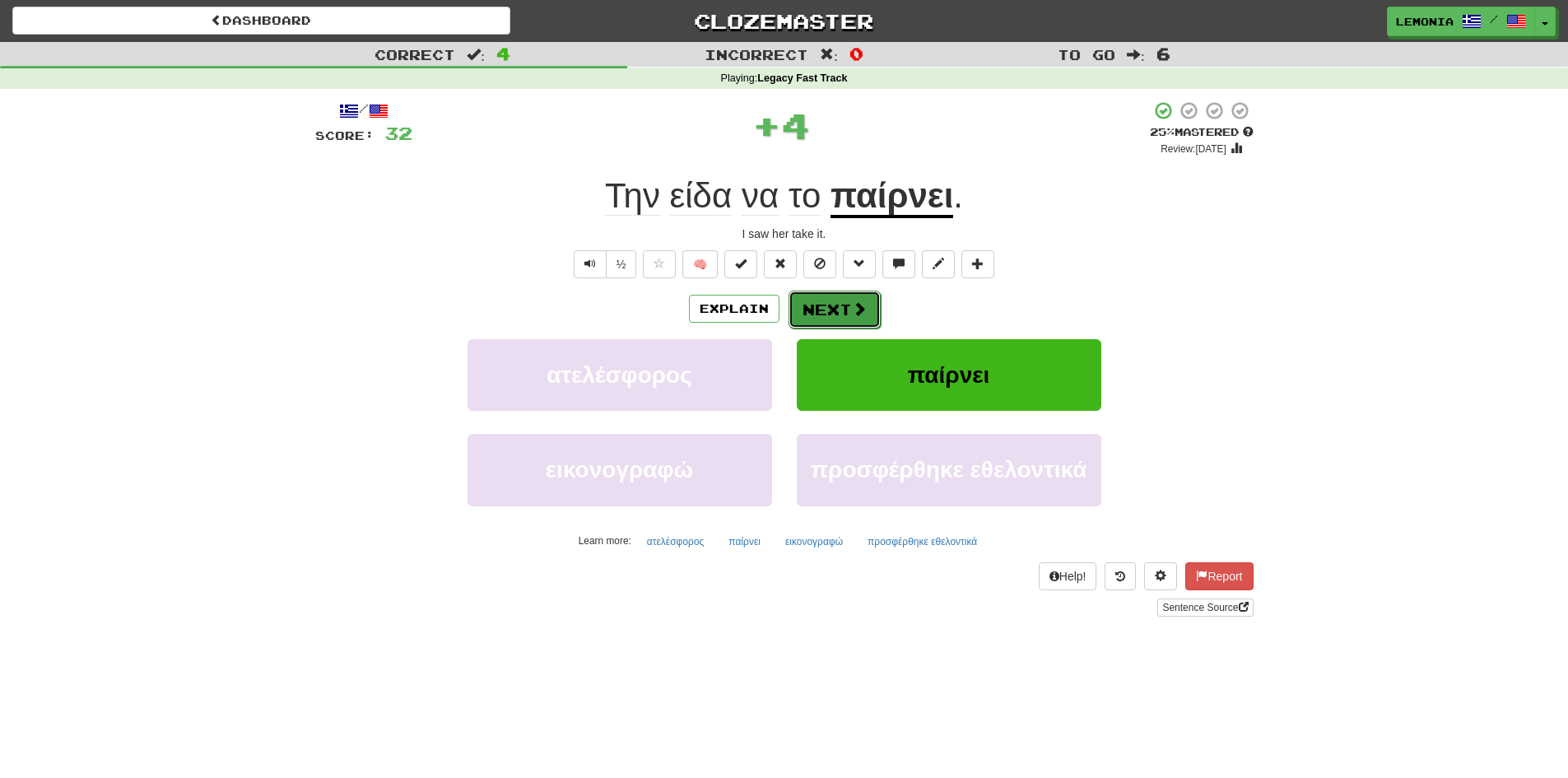
click at [841, 309] on button "Next" at bounding box center [834, 309] width 92 height 37
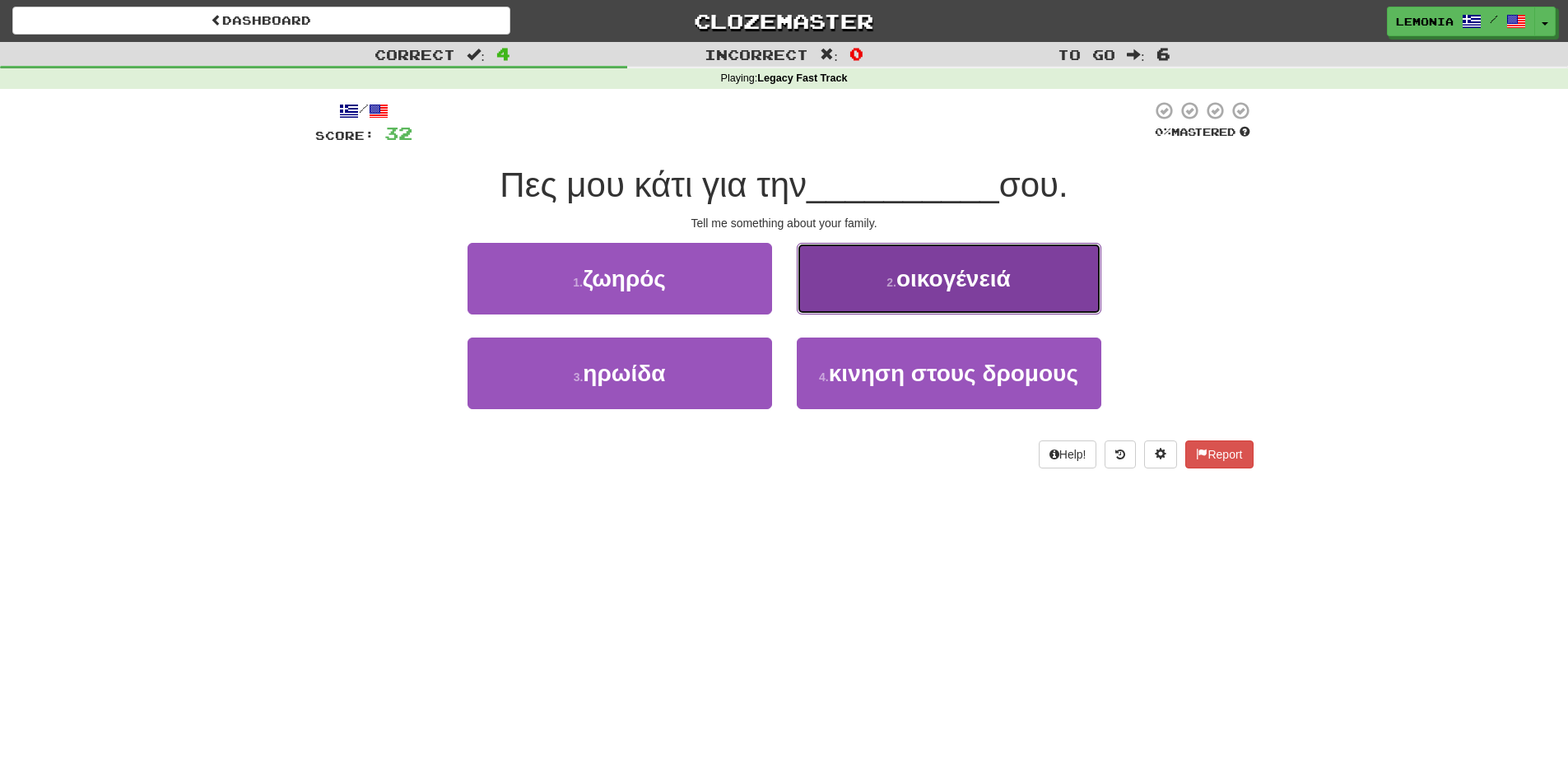
click at [995, 284] on span "οικογένειά" at bounding box center [953, 278] width 114 height 25
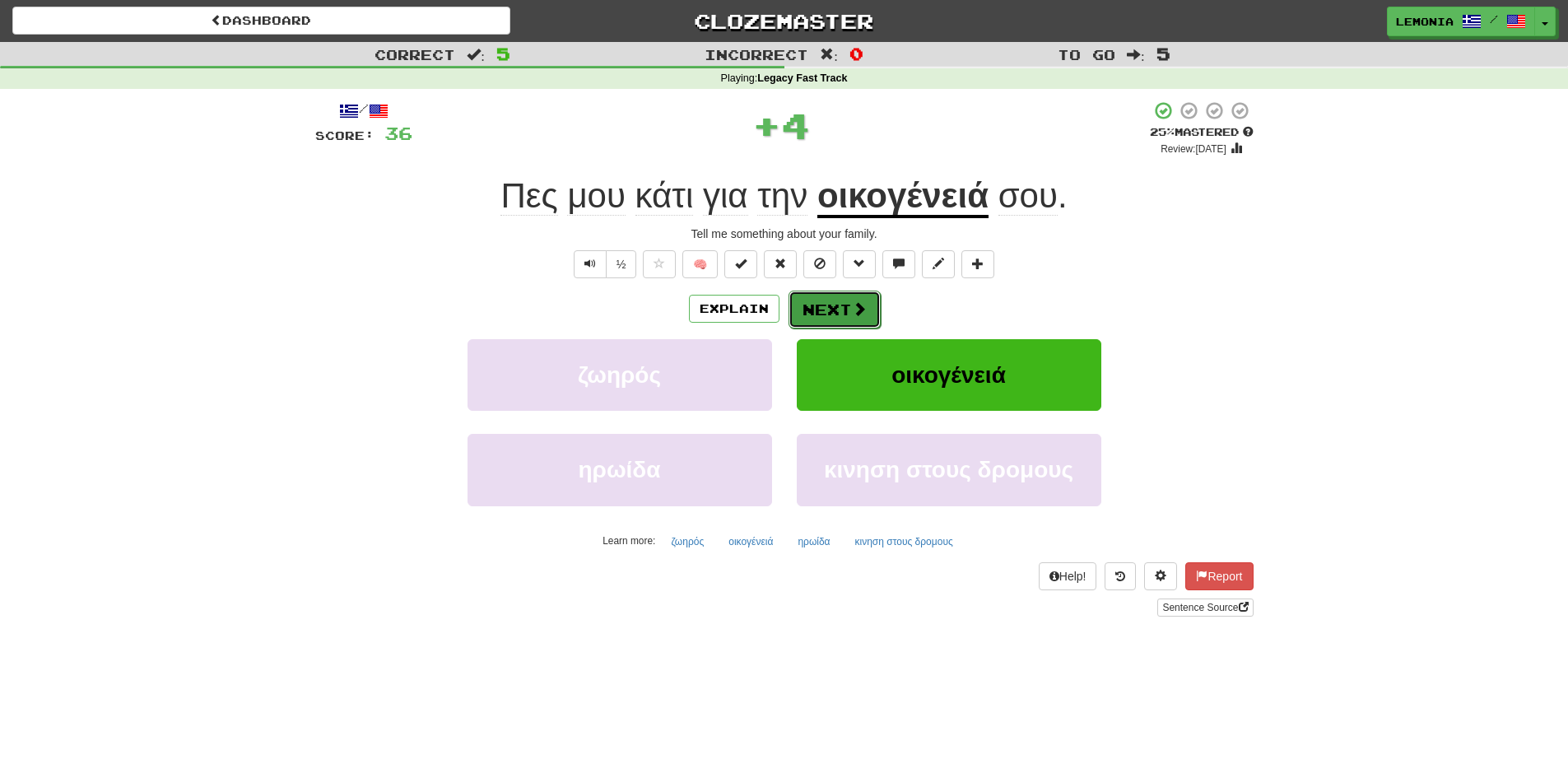
click at [827, 311] on button "Next" at bounding box center [834, 309] width 92 height 37
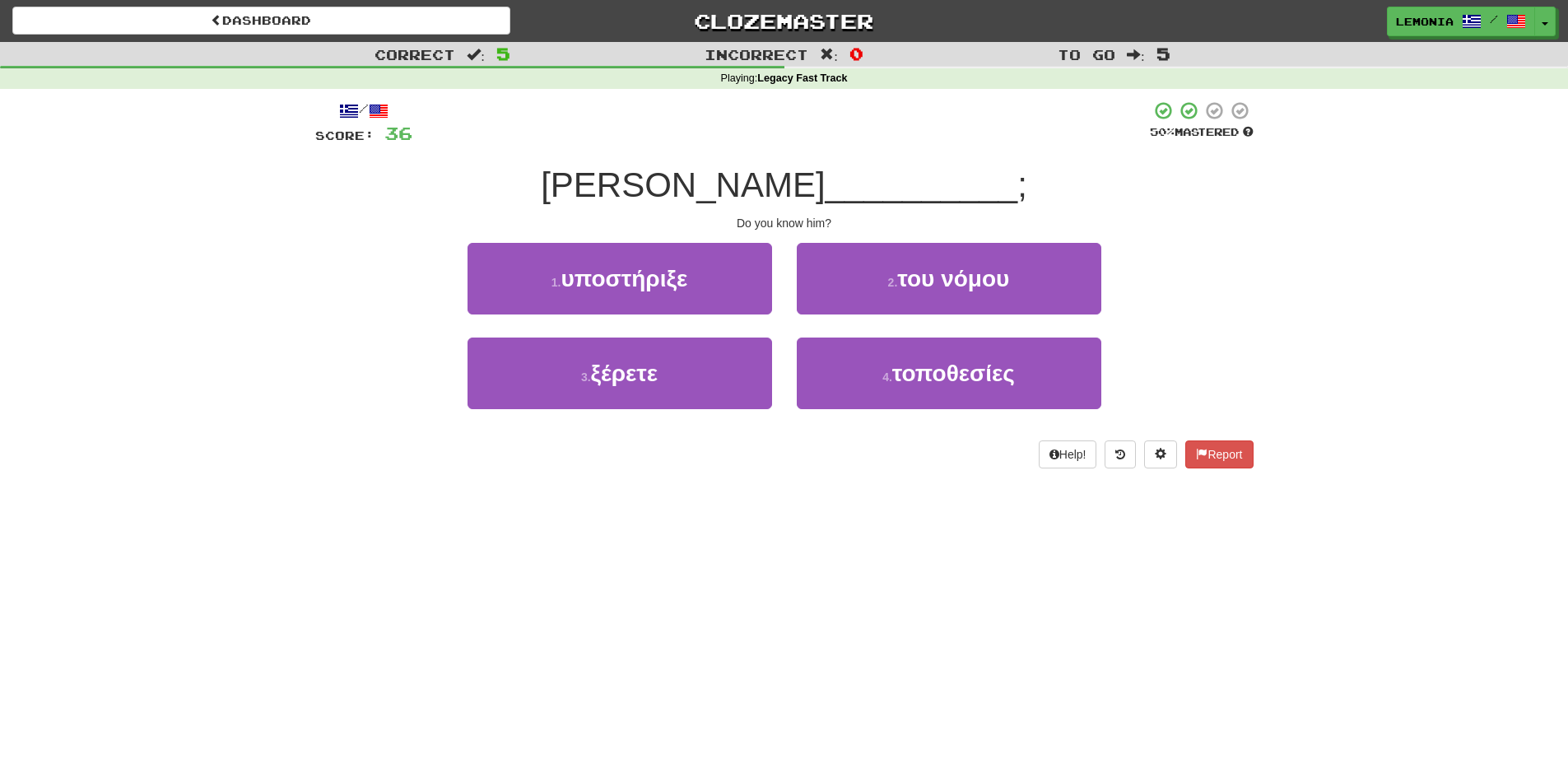
click at [790, 383] on div "4 . τοποθεσίες" at bounding box center [948, 384] width 329 height 95
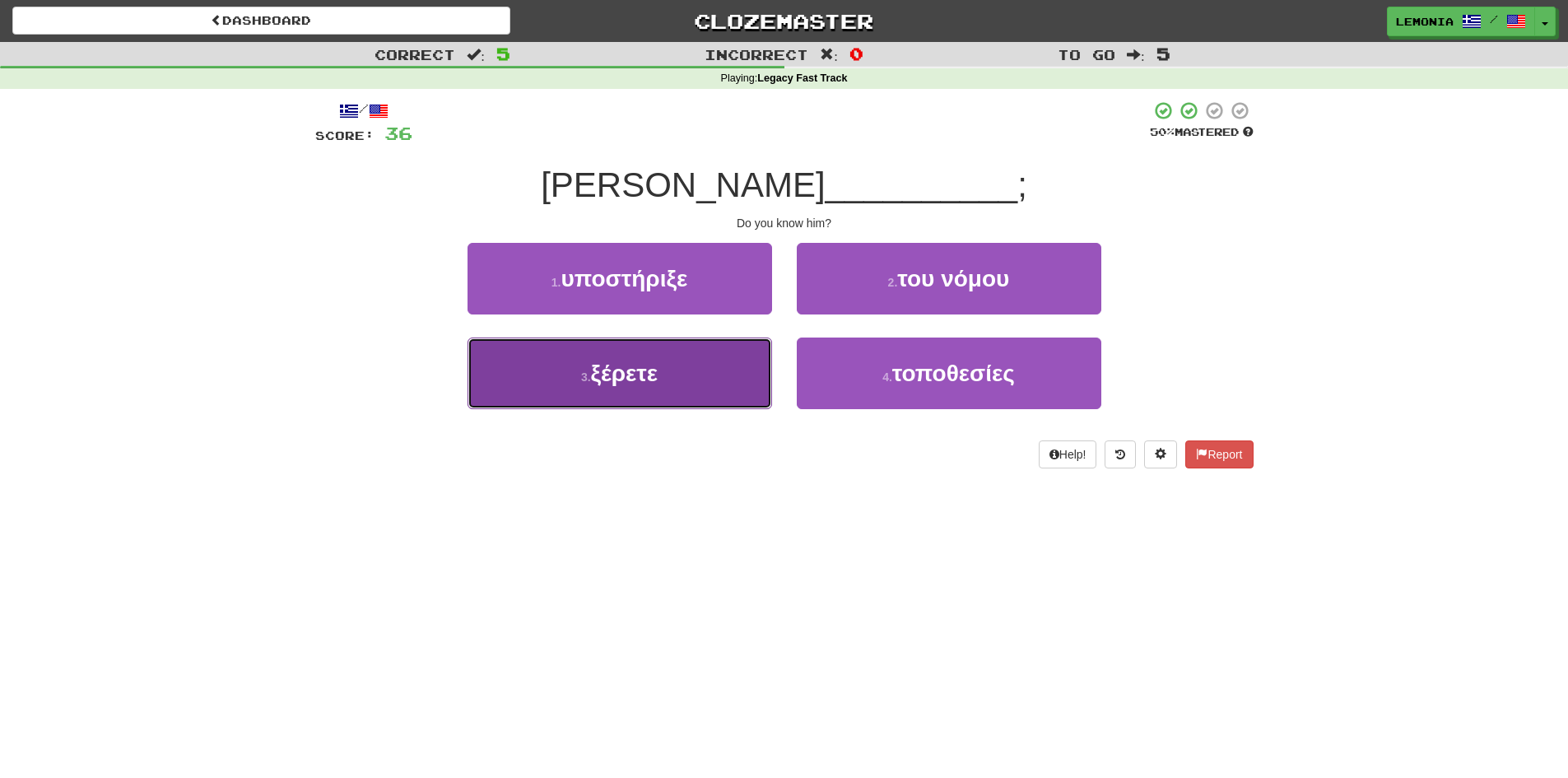
click at [751, 379] on button "3 . ξέρετε" at bounding box center [620, 373] width 305 height 71
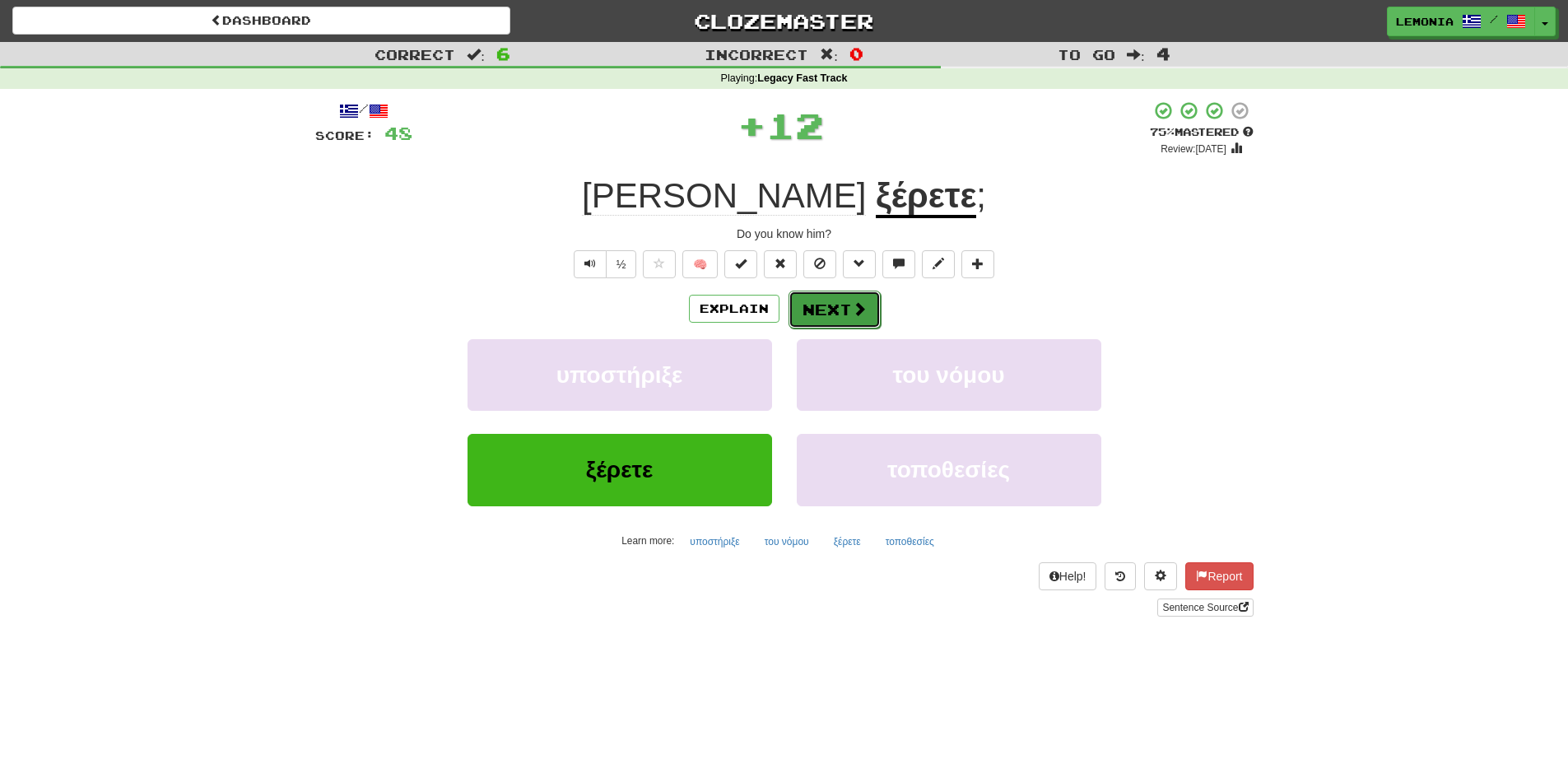
click at [848, 317] on button "Next" at bounding box center [834, 309] width 92 height 37
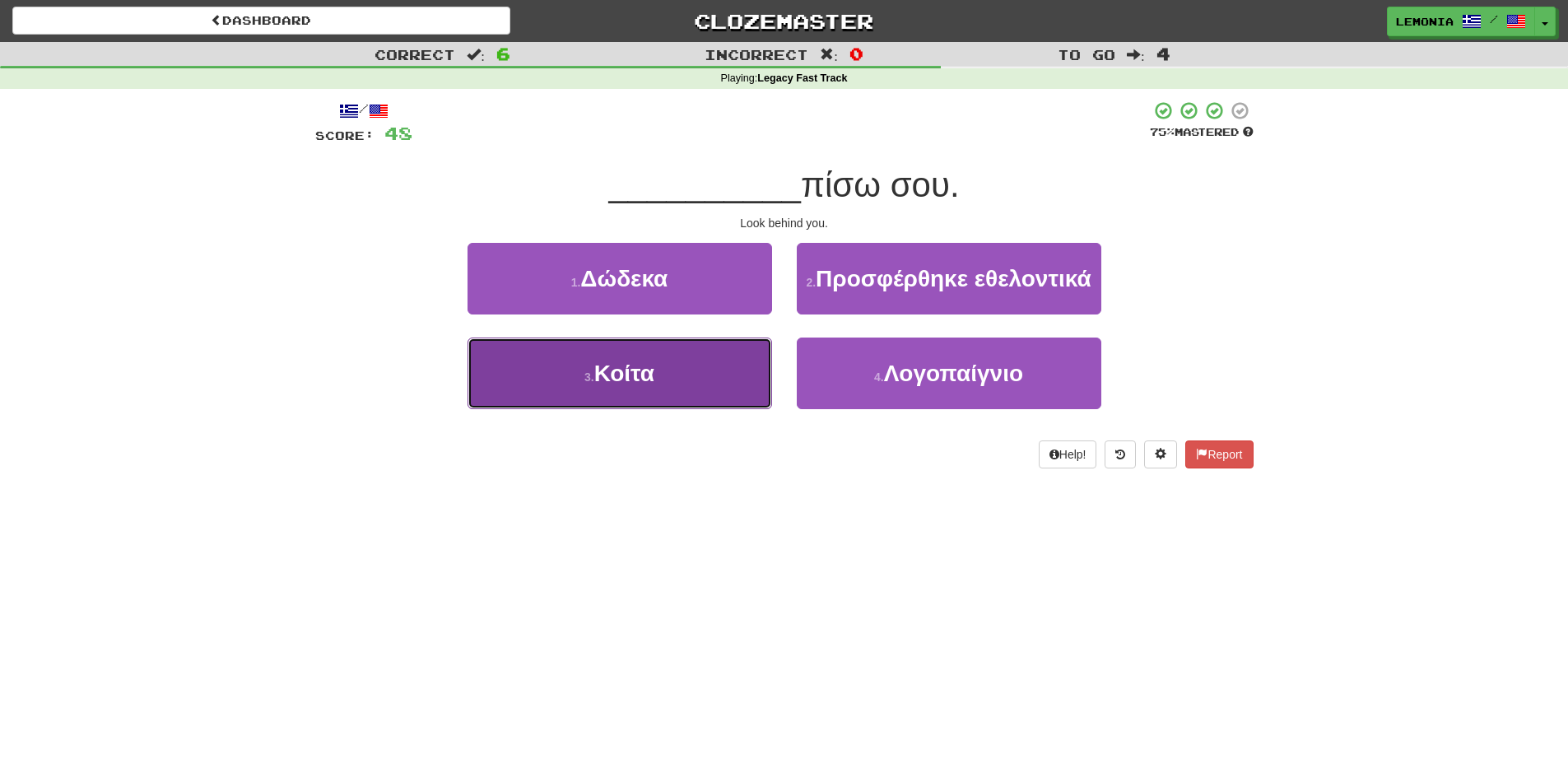
click at [699, 375] on button "3 . Κοίτα" at bounding box center [620, 373] width 305 height 71
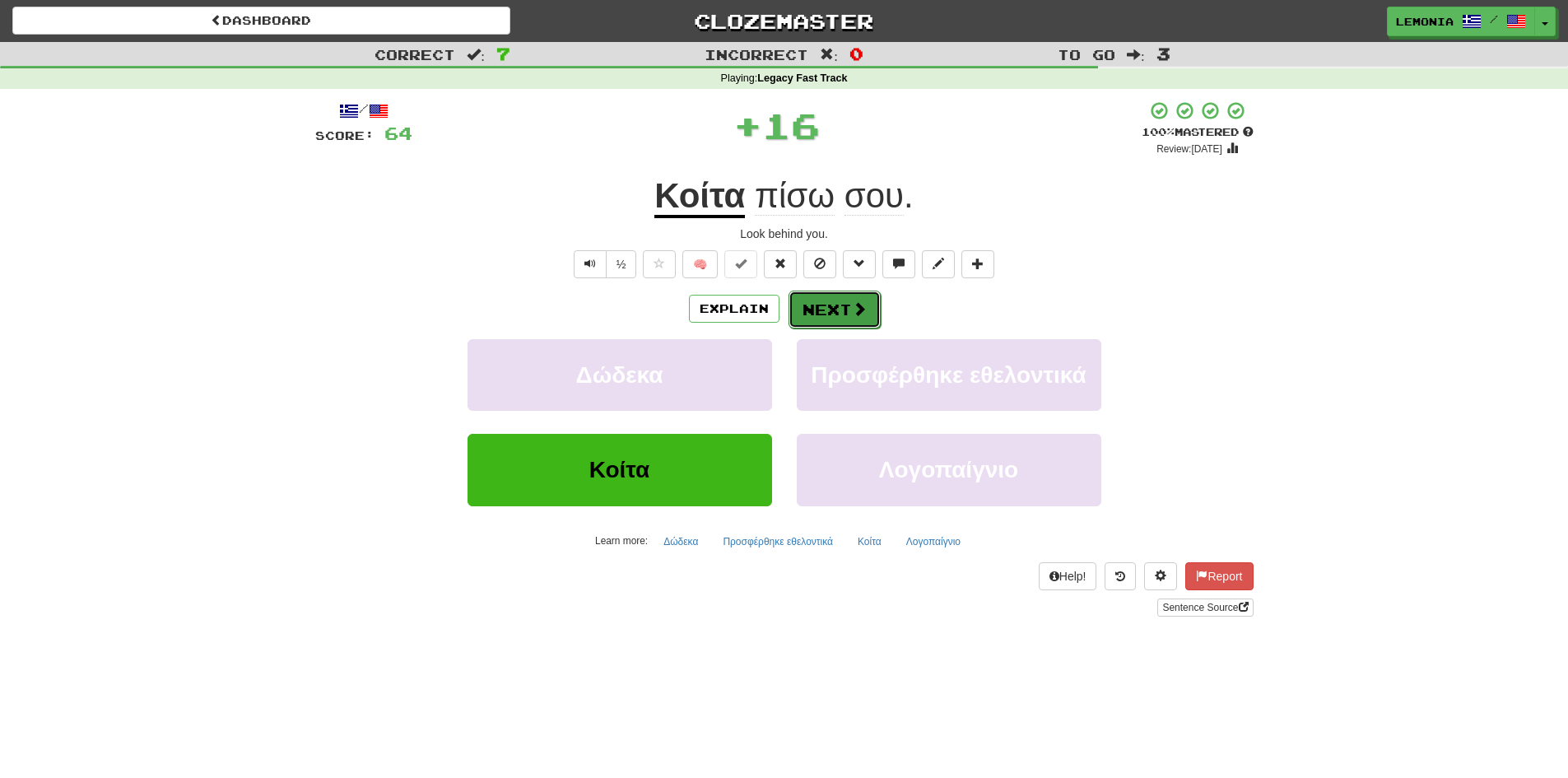
click at [798, 302] on button "Next" at bounding box center [834, 309] width 92 height 37
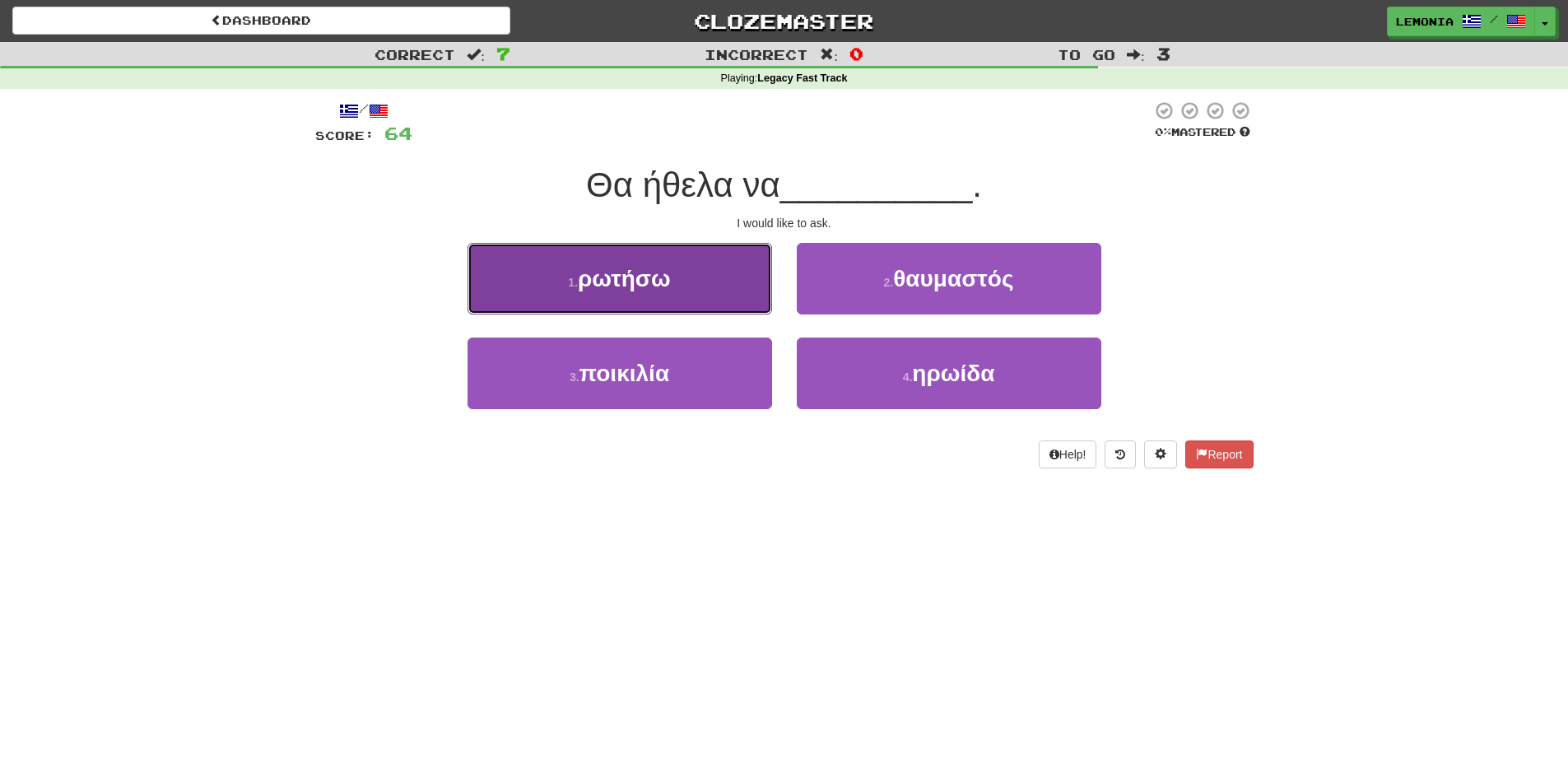
click at [619, 301] on button "1 . ρωτήσω" at bounding box center [620, 278] width 305 height 71
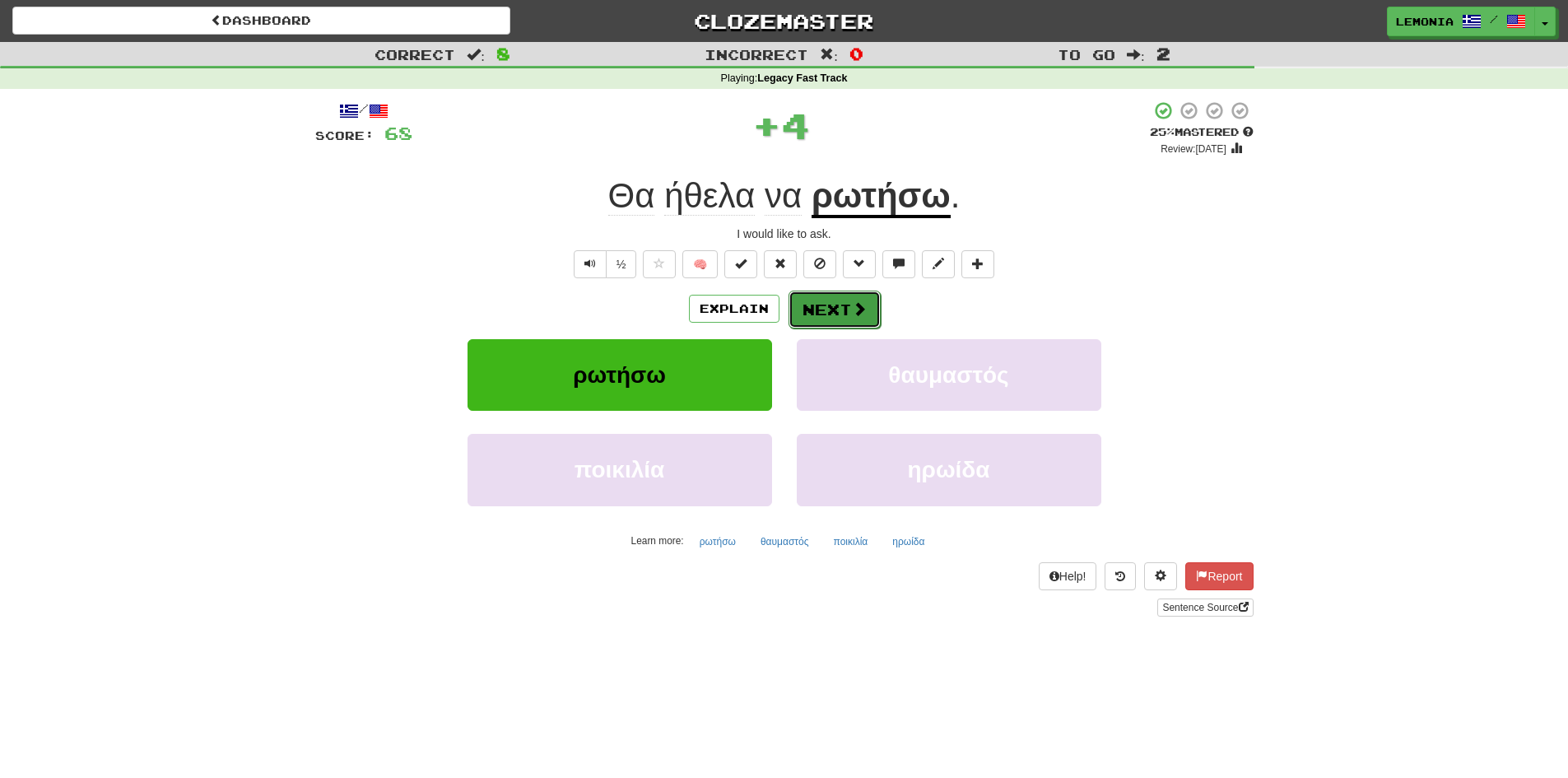
click at [841, 315] on button "Next" at bounding box center [834, 309] width 92 height 37
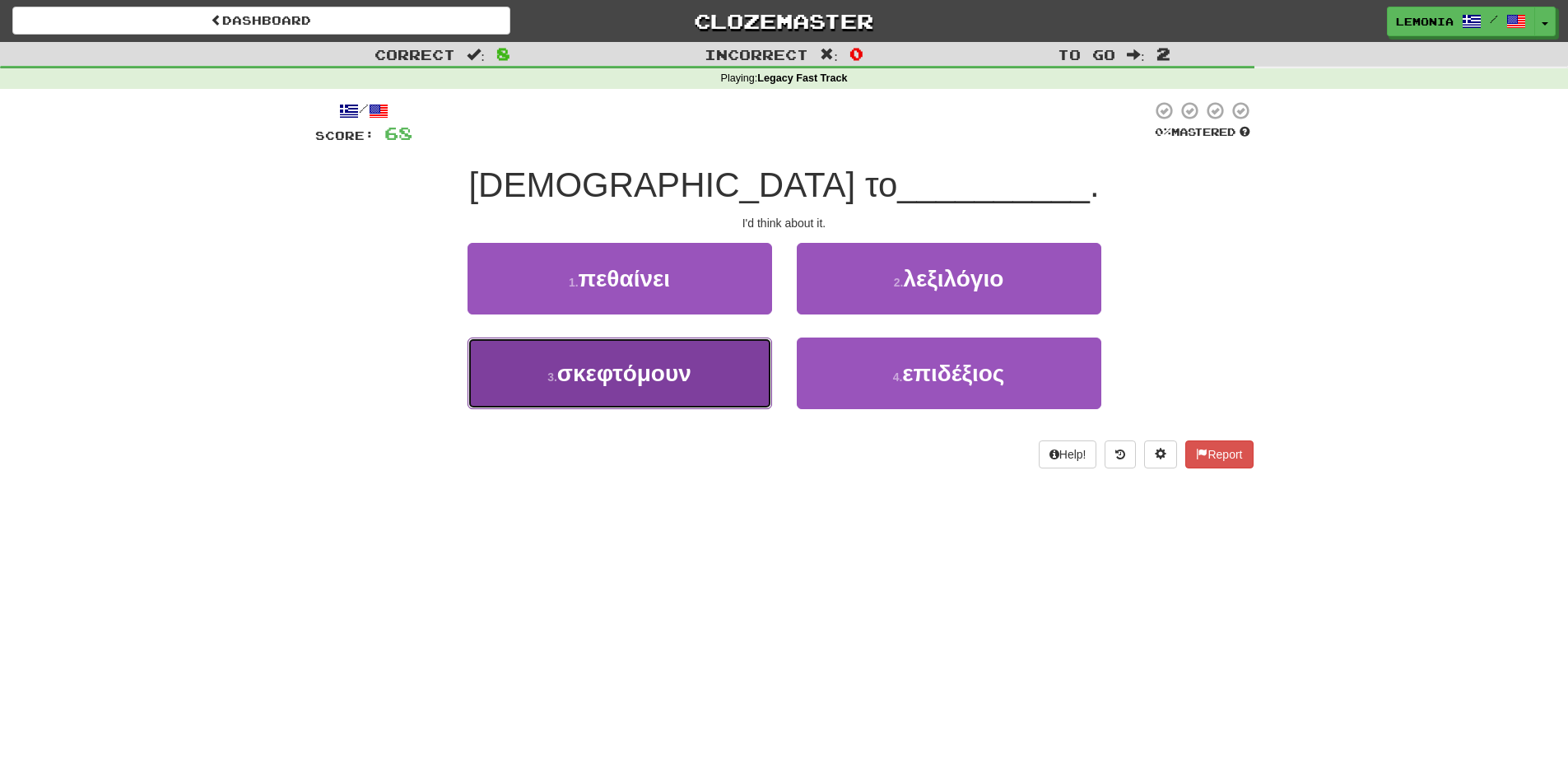
click at [643, 376] on span "σκεφτόμουν" at bounding box center [624, 373] width 134 height 25
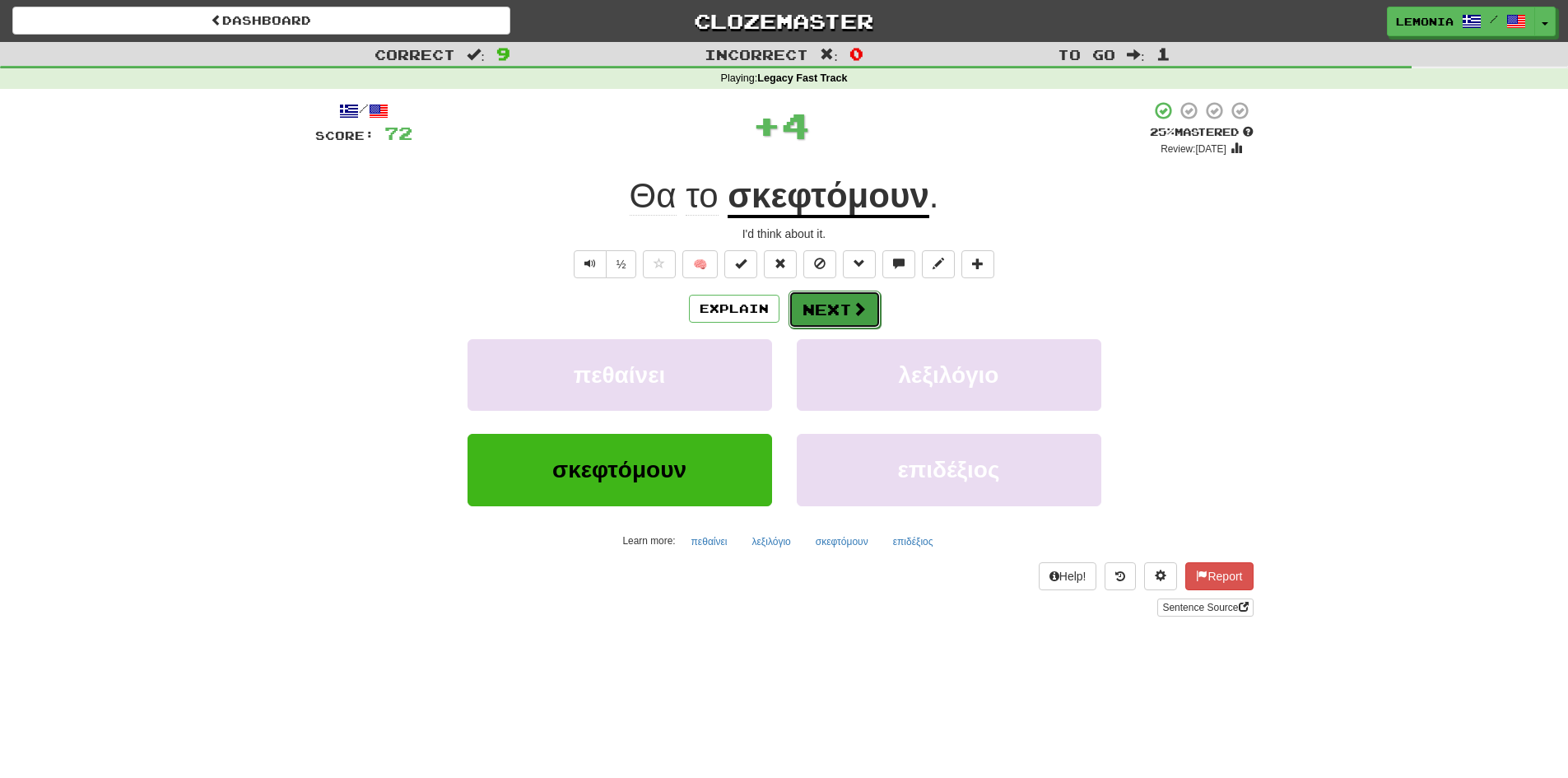
click at [822, 309] on button "Next" at bounding box center [834, 309] width 92 height 37
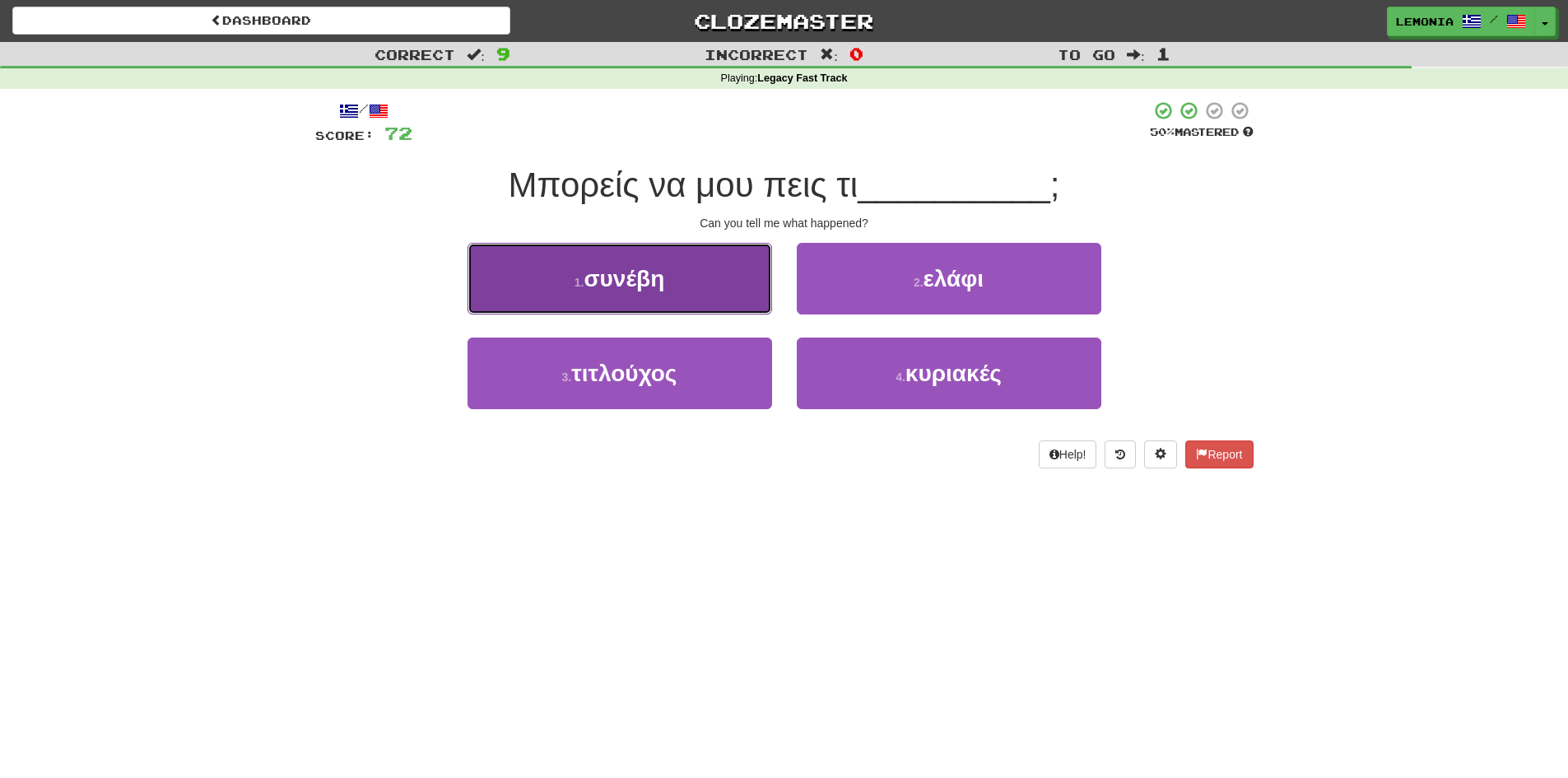
click at [728, 299] on button "1 . συνέβη" at bounding box center [620, 278] width 305 height 71
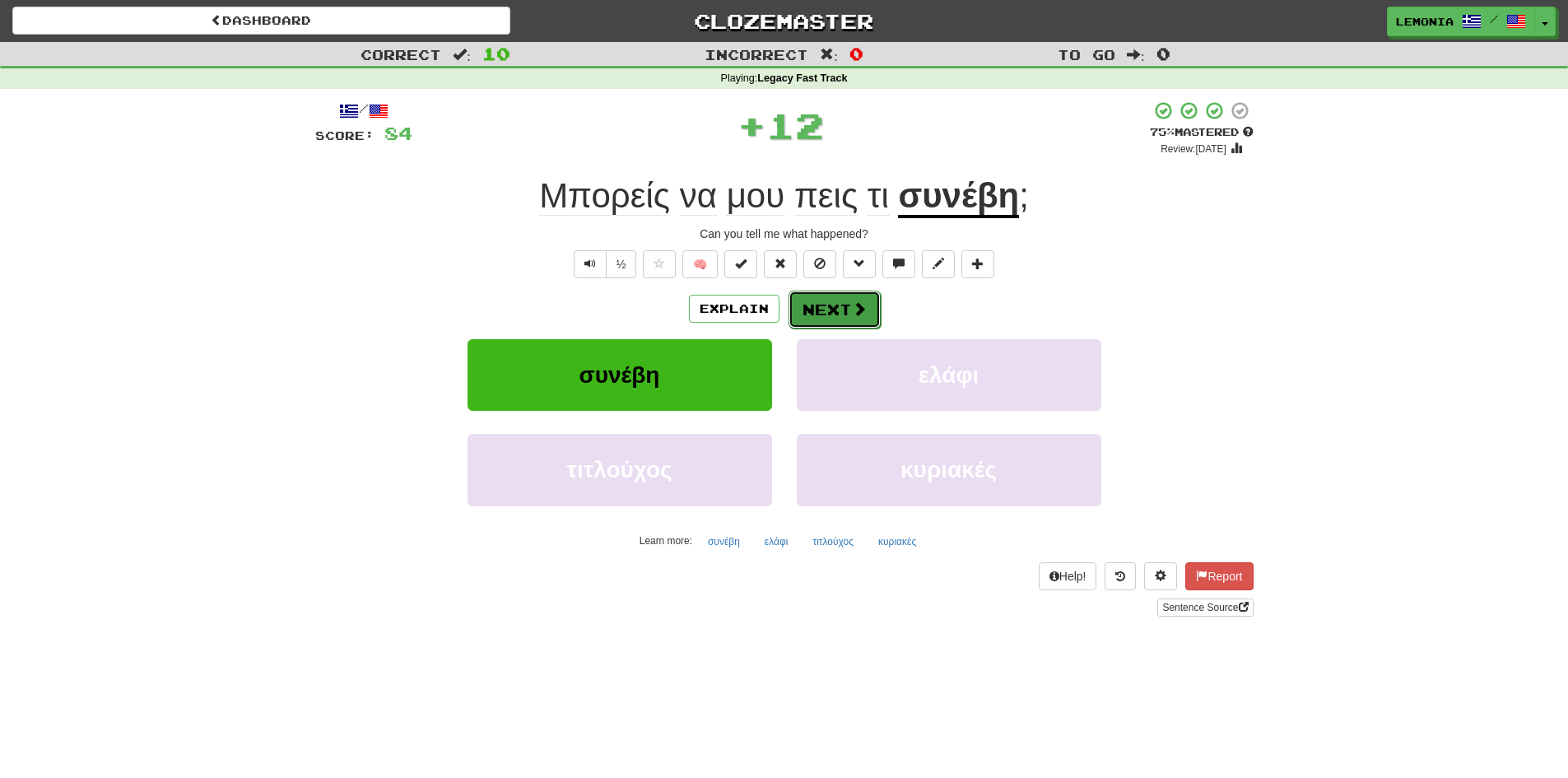
click at [843, 315] on button "Next" at bounding box center [834, 309] width 92 height 37
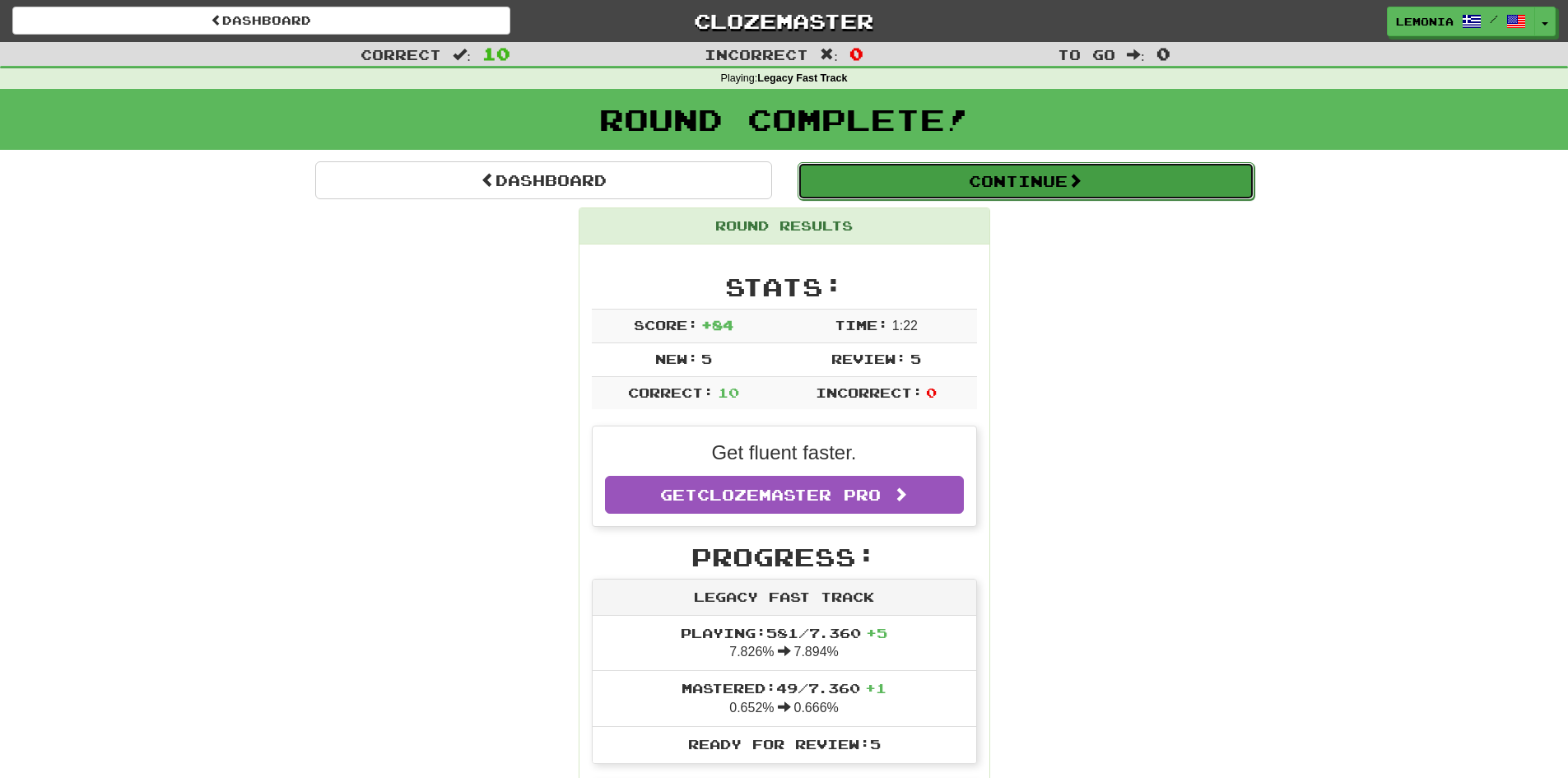
click at [1062, 178] on button "Continue" at bounding box center [1025, 181] width 456 height 37
